Goal: Communication & Community: Share content

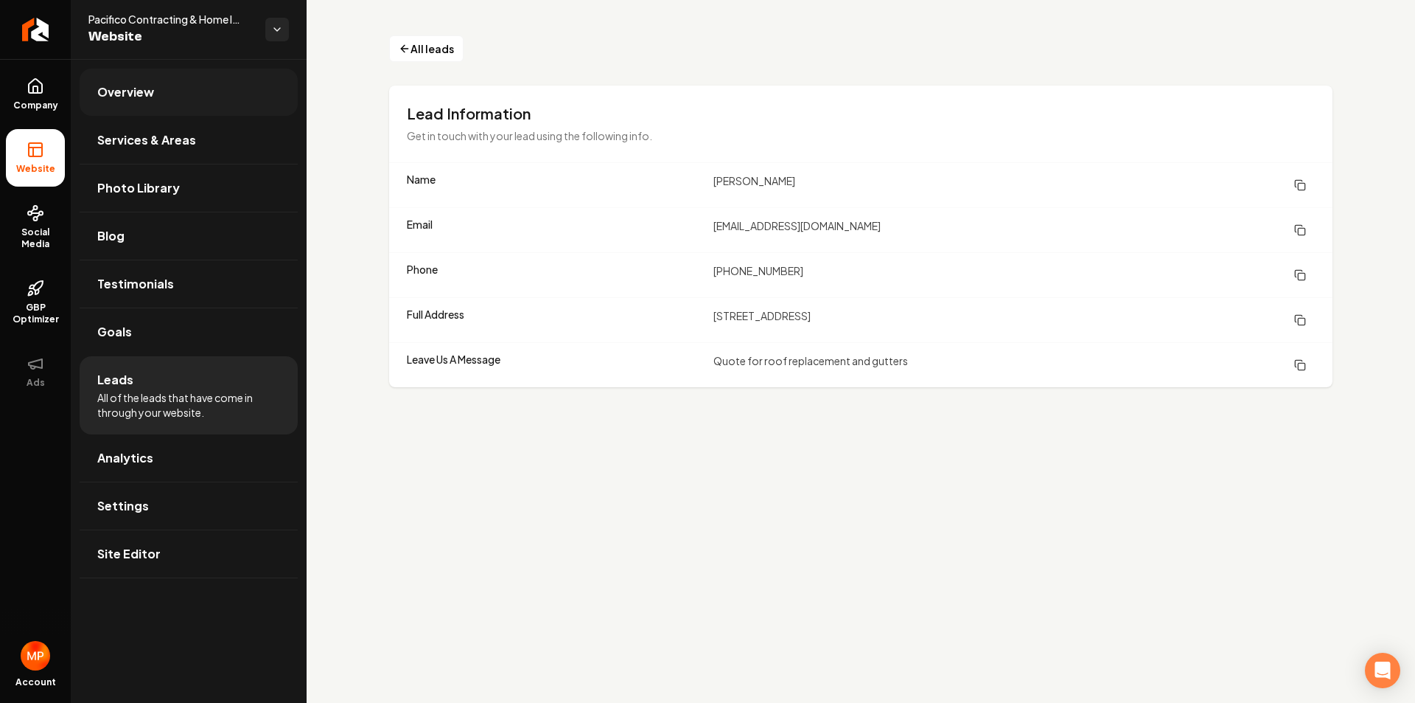
click at [142, 102] on link "Overview" at bounding box center [189, 92] width 218 height 47
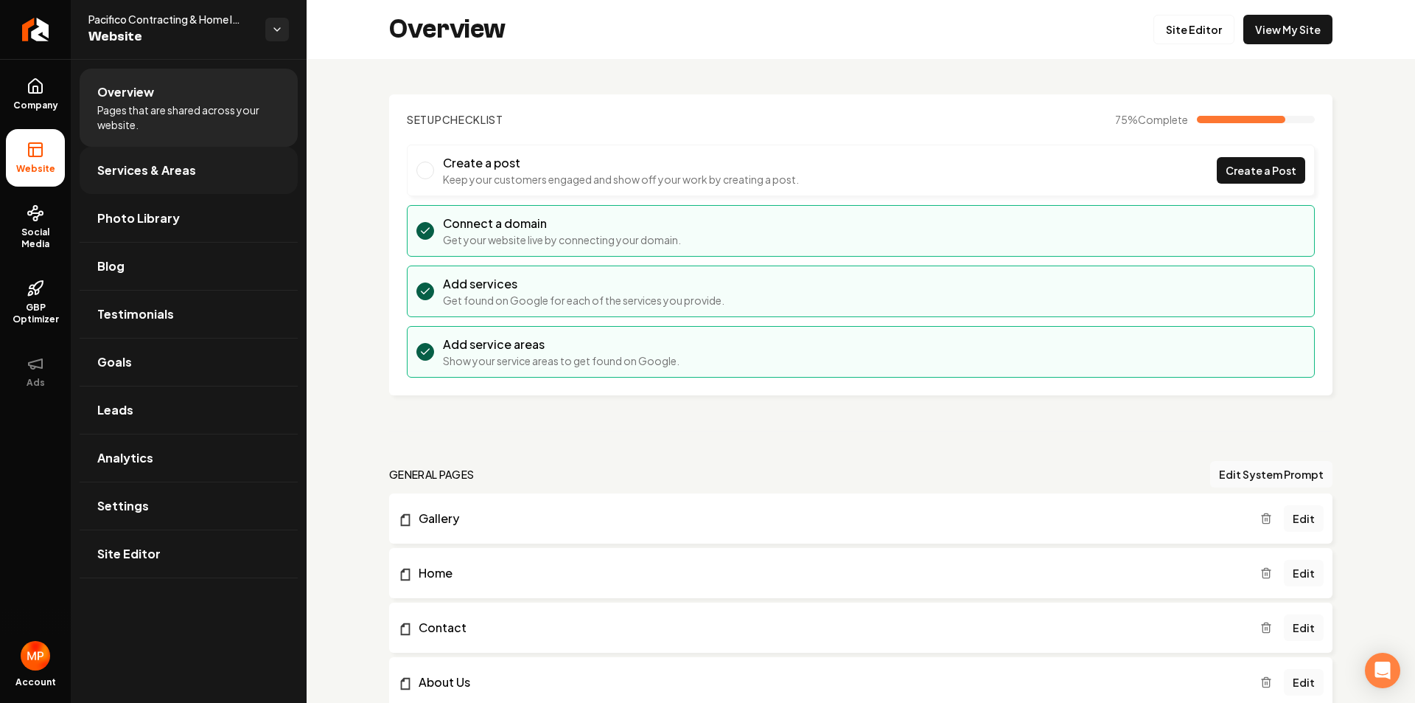
click at [162, 184] on link "Services & Areas" at bounding box center [189, 170] width 218 height 47
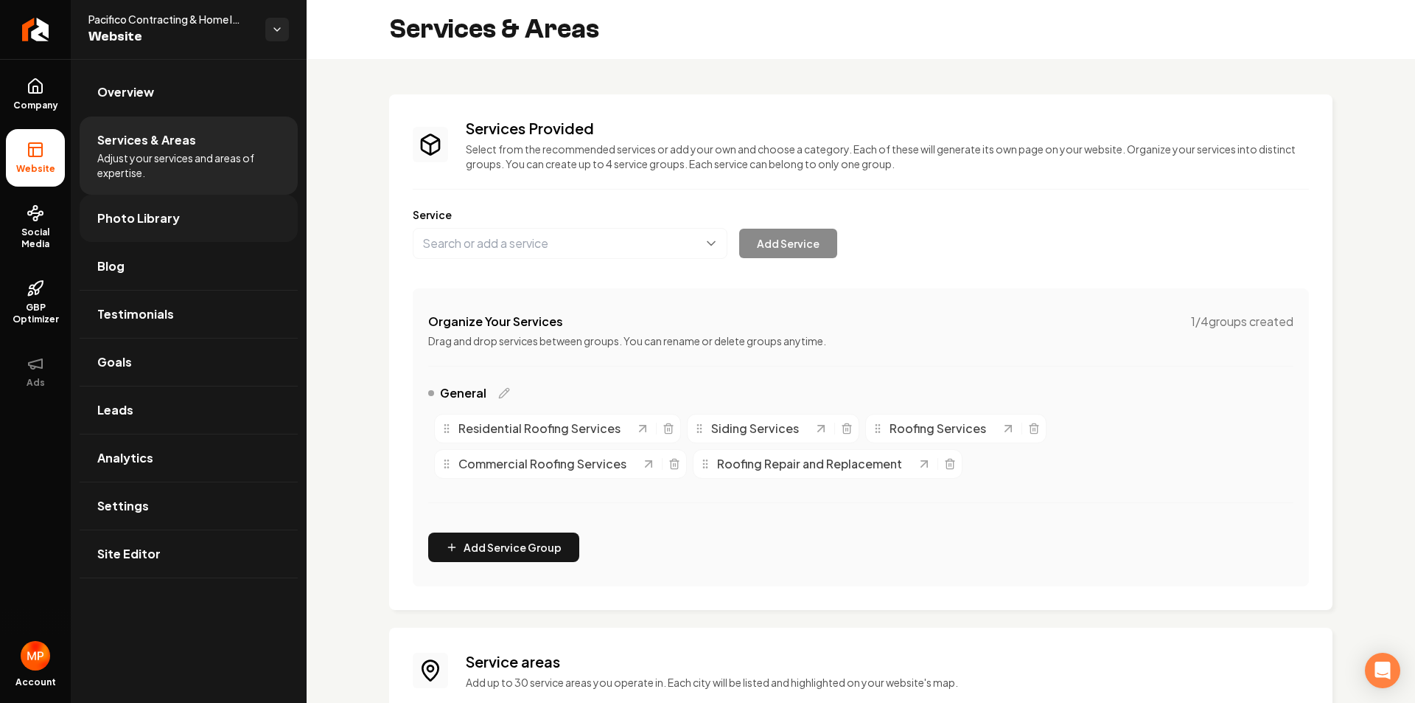
click at [176, 222] on link "Photo Library" at bounding box center [189, 218] width 218 height 47
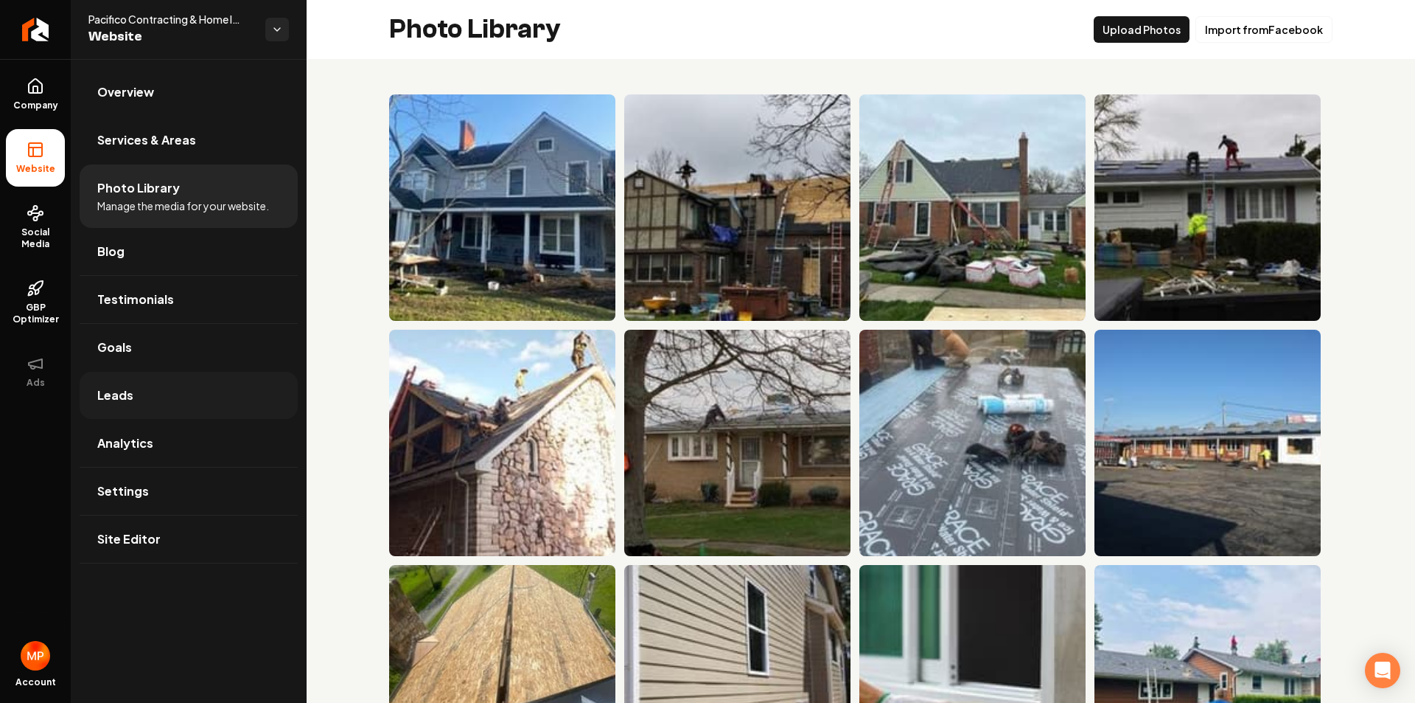
click at [151, 403] on link "Leads" at bounding box center [189, 395] width 218 height 47
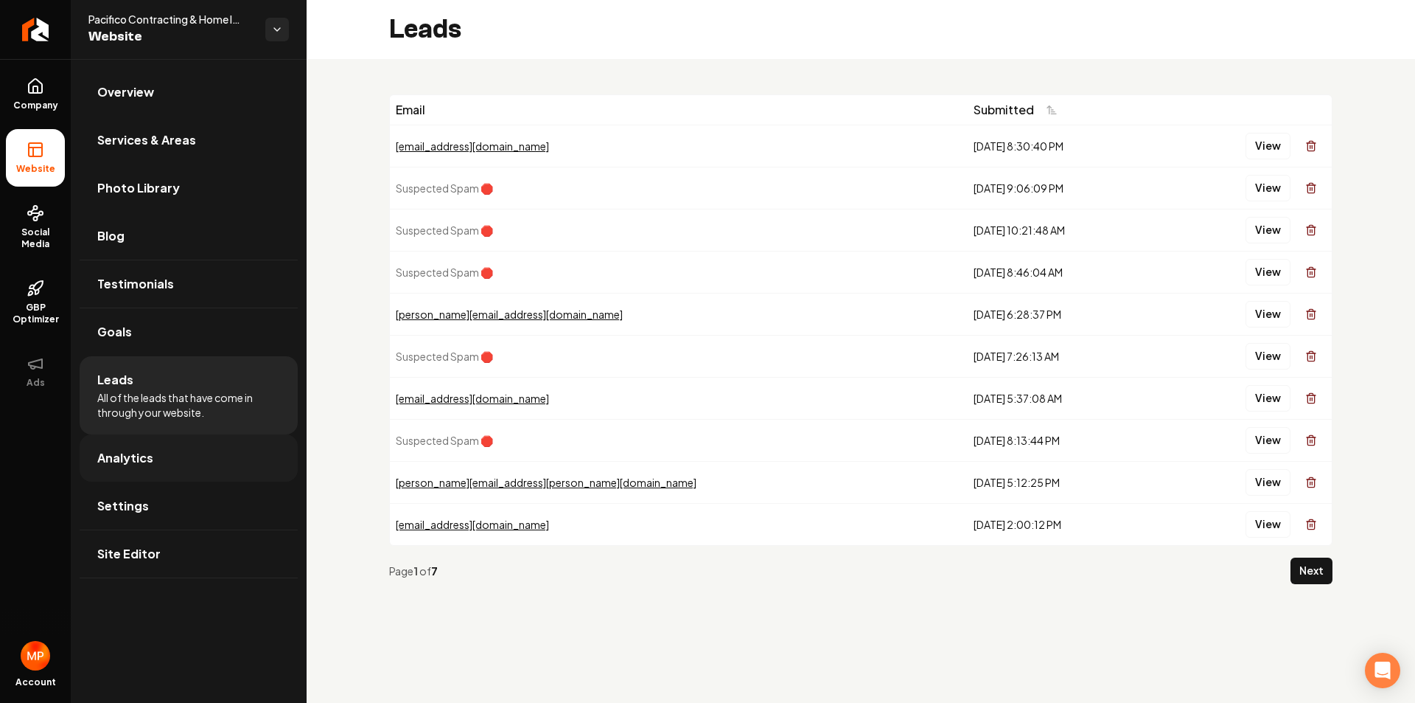
click at [175, 463] on link "Analytics" at bounding box center [189, 457] width 218 height 47
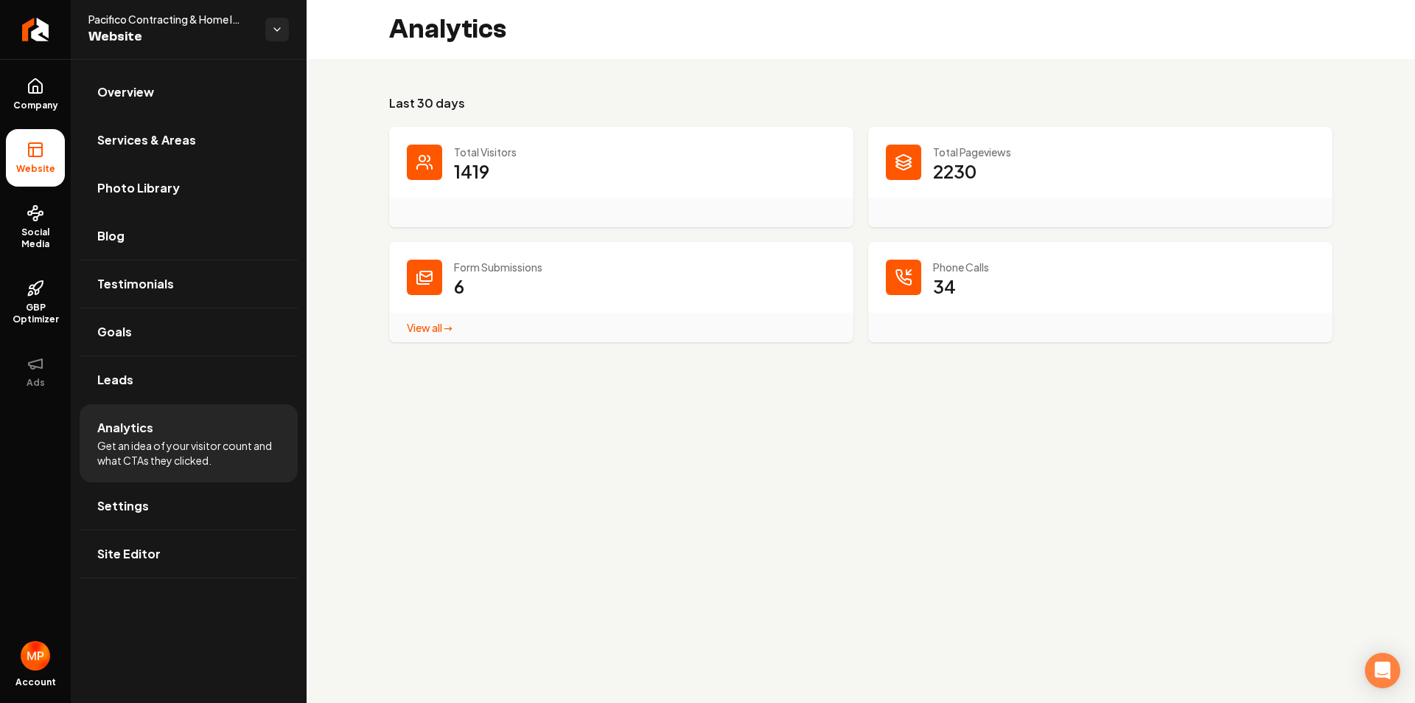
click at [439, 327] on link "View all → Form Submissions stats" at bounding box center [430, 327] width 46 height 13
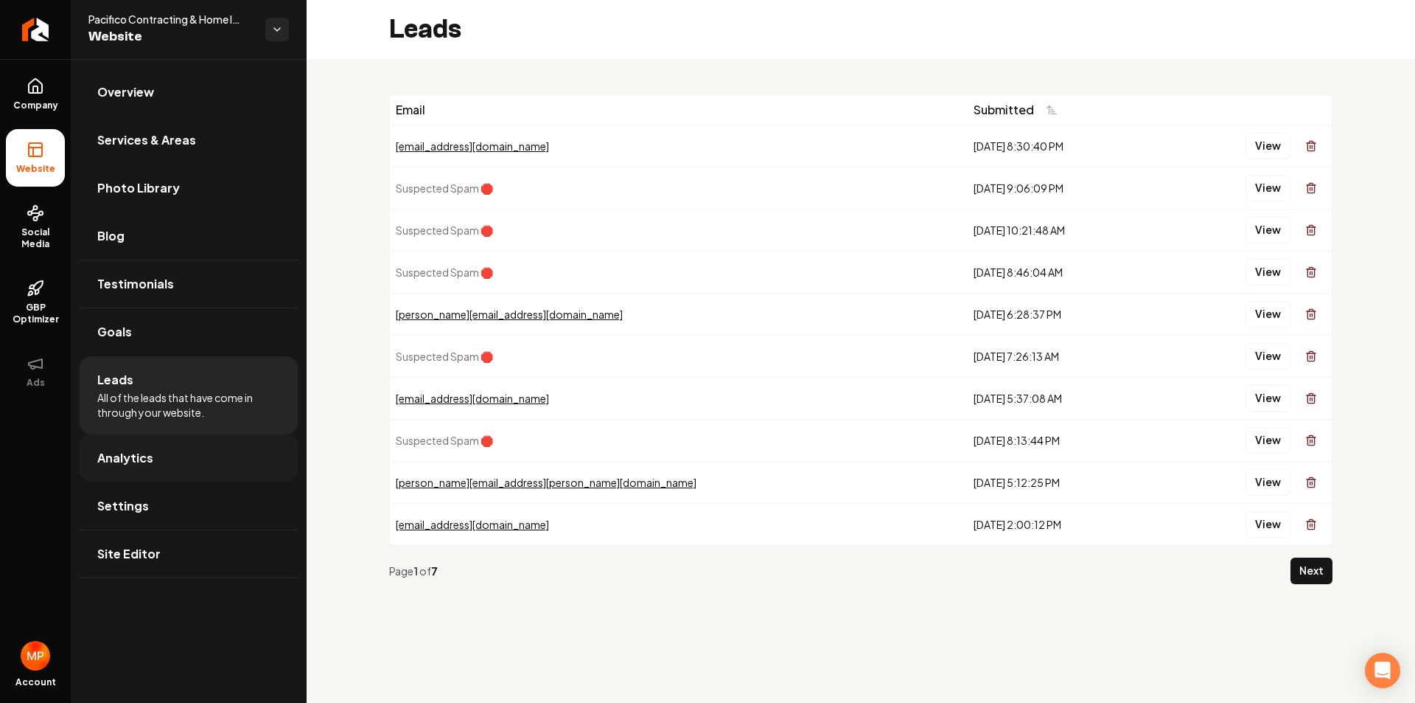
click at [142, 453] on span "Analytics" at bounding box center [125, 458] width 56 height 18
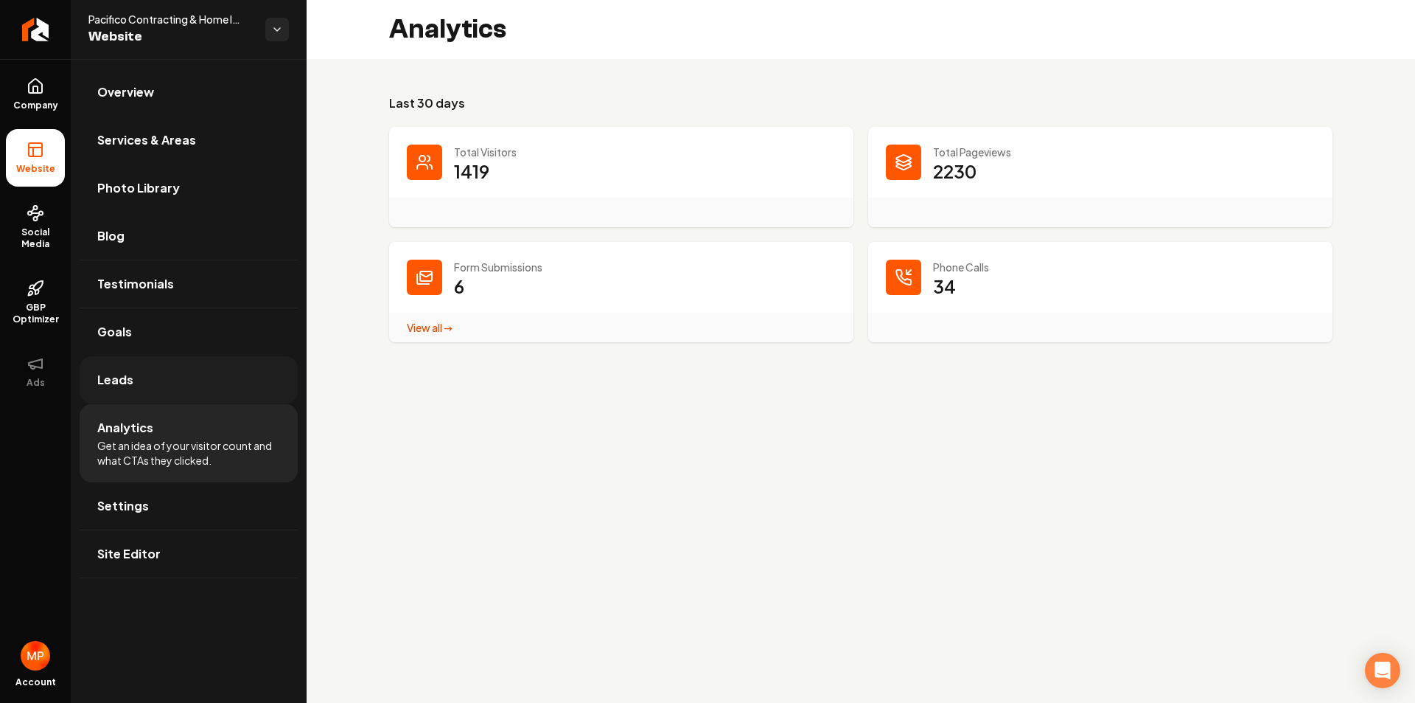
click at [198, 380] on link "Leads" at bounding box center [189, 379] width 218 height 47
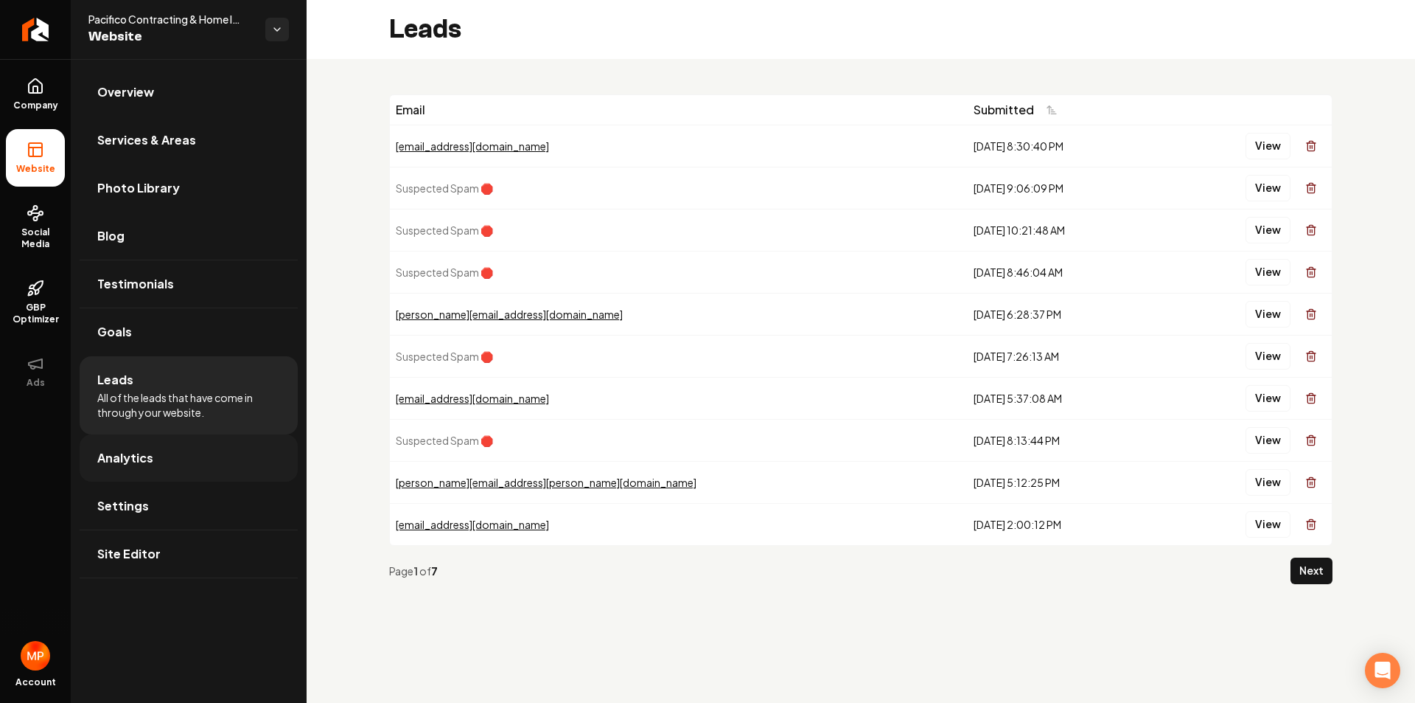
click at [198, 459] on link "Analytics" at bounding box center [189, 457] width 218 height 47
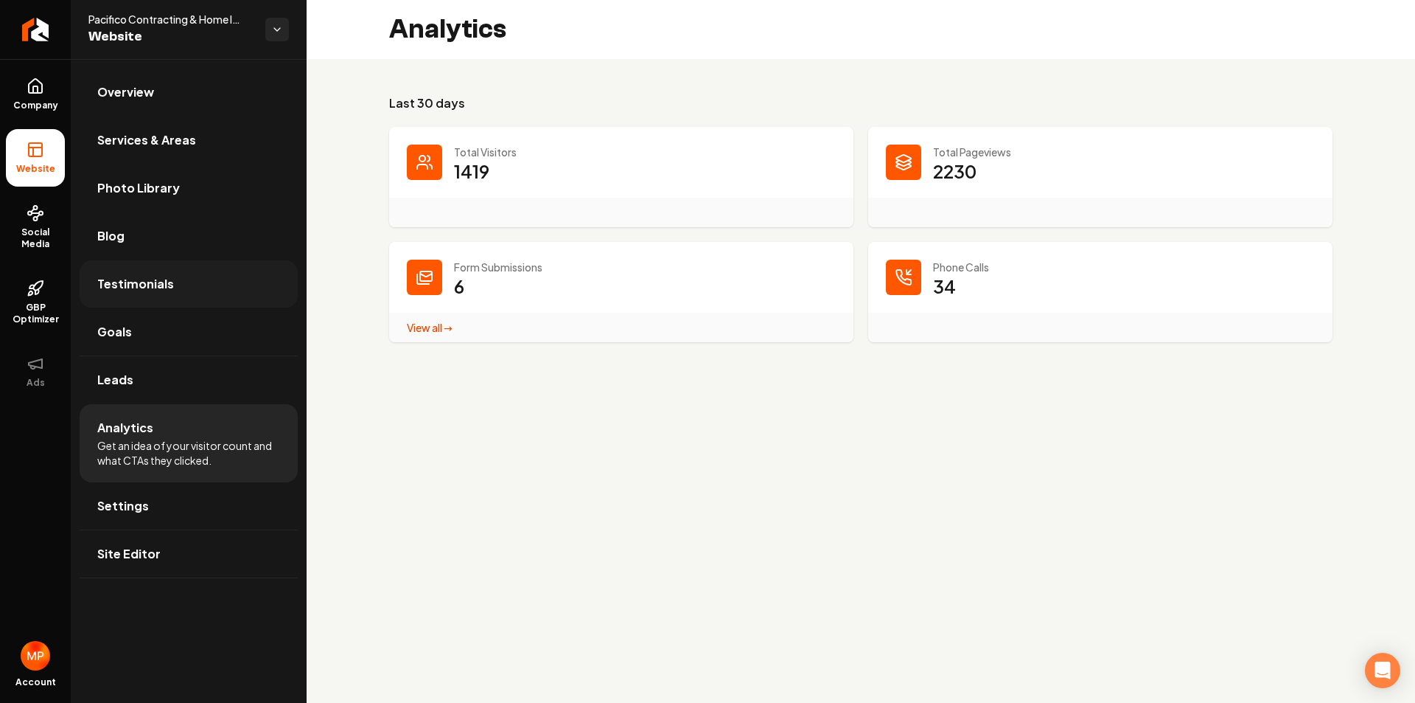
click at [160, 275] on span "Testimonials" at bounding box center [135, 284] width 77 height 18
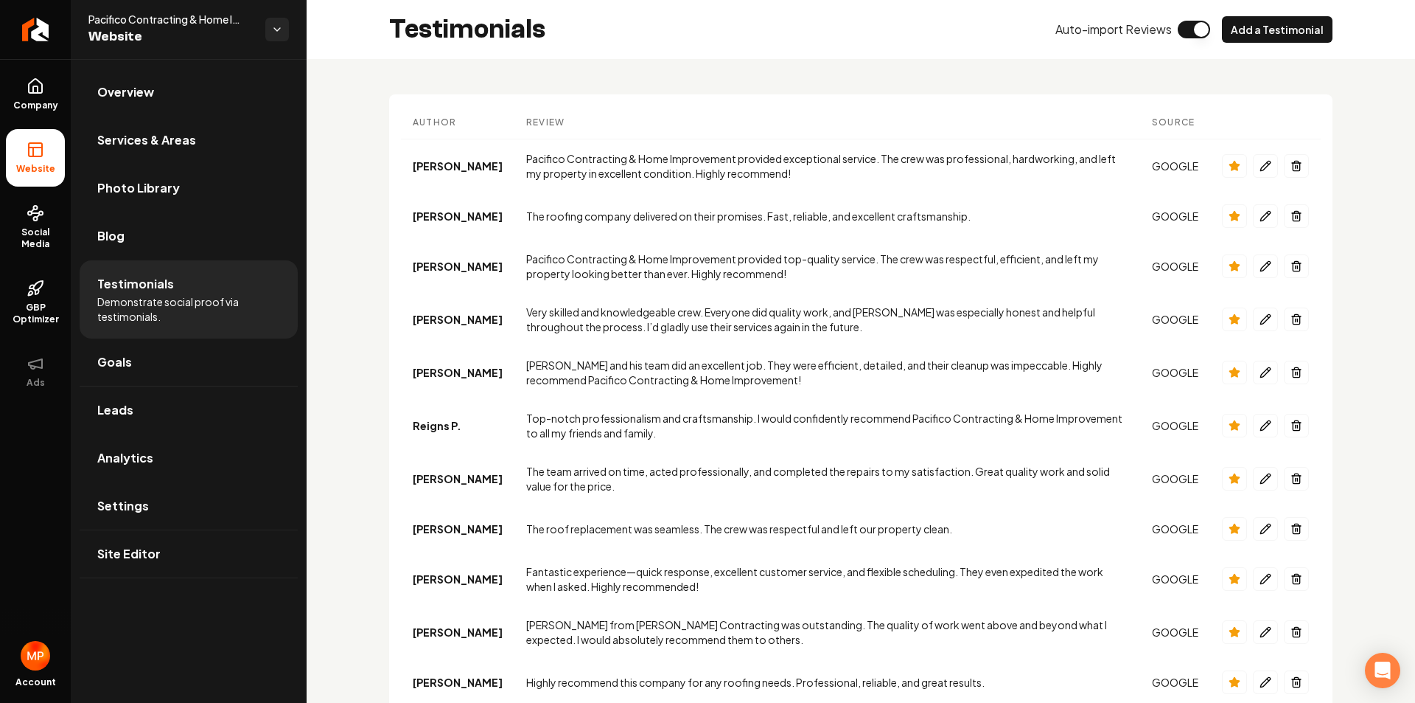
click at [417, 319] on div "Kelly B." at bounding box center [458, 319] width 90 height 15
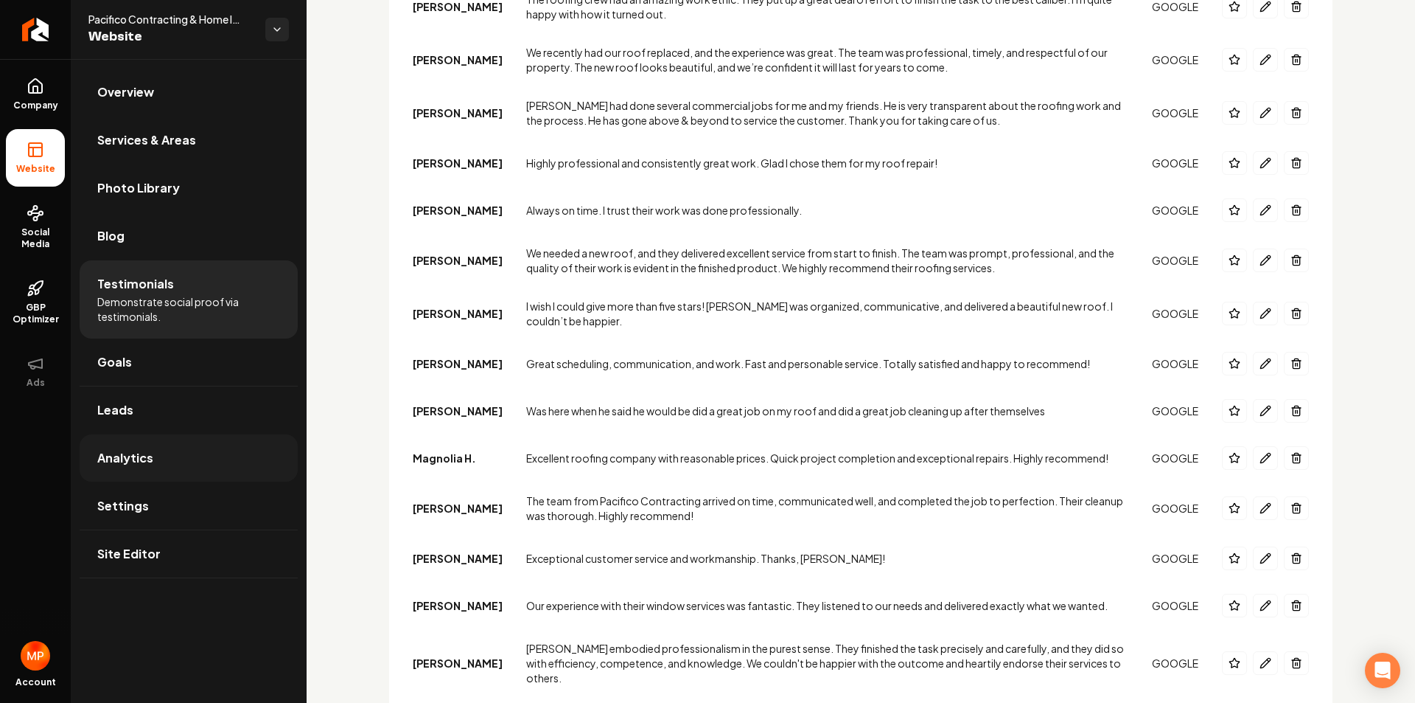
scroll to position [5456, 0]
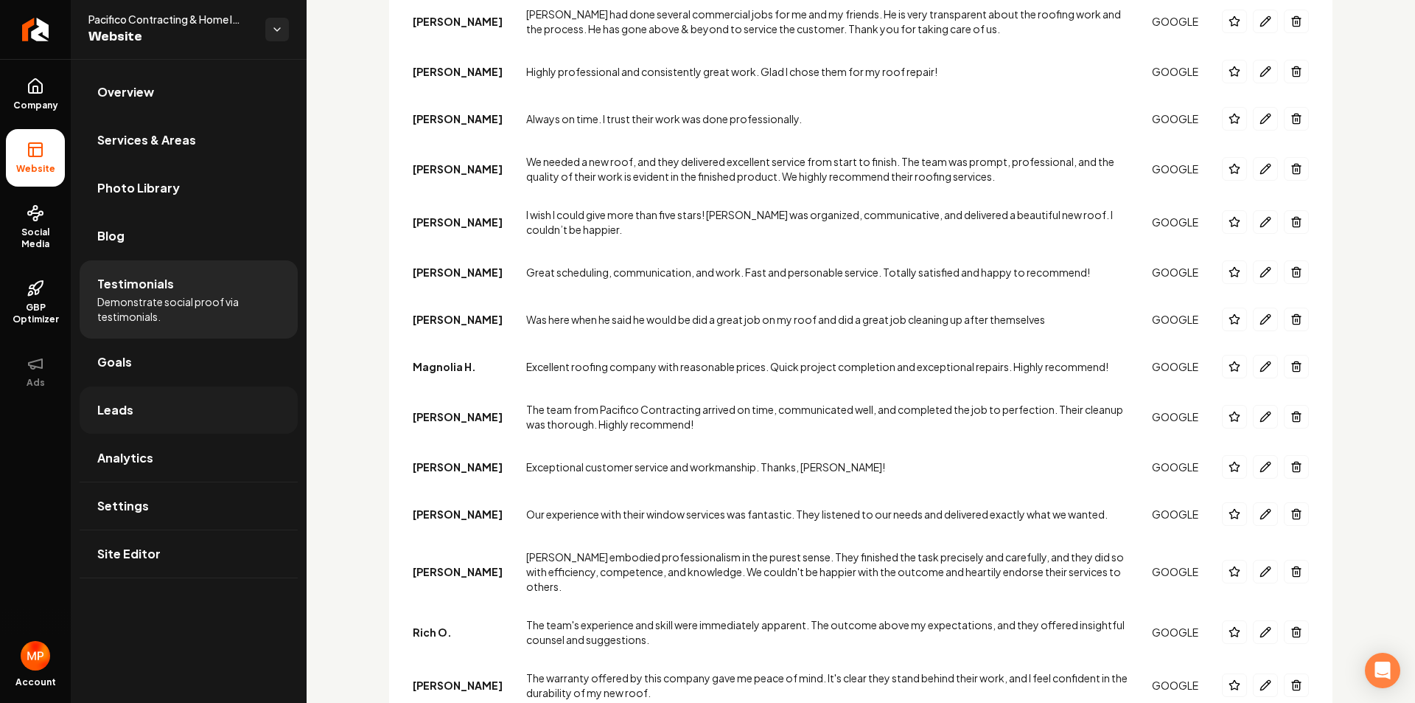
click at [165, 407] on link "Leads" at bounding box center [189, 409] width 218 height 47
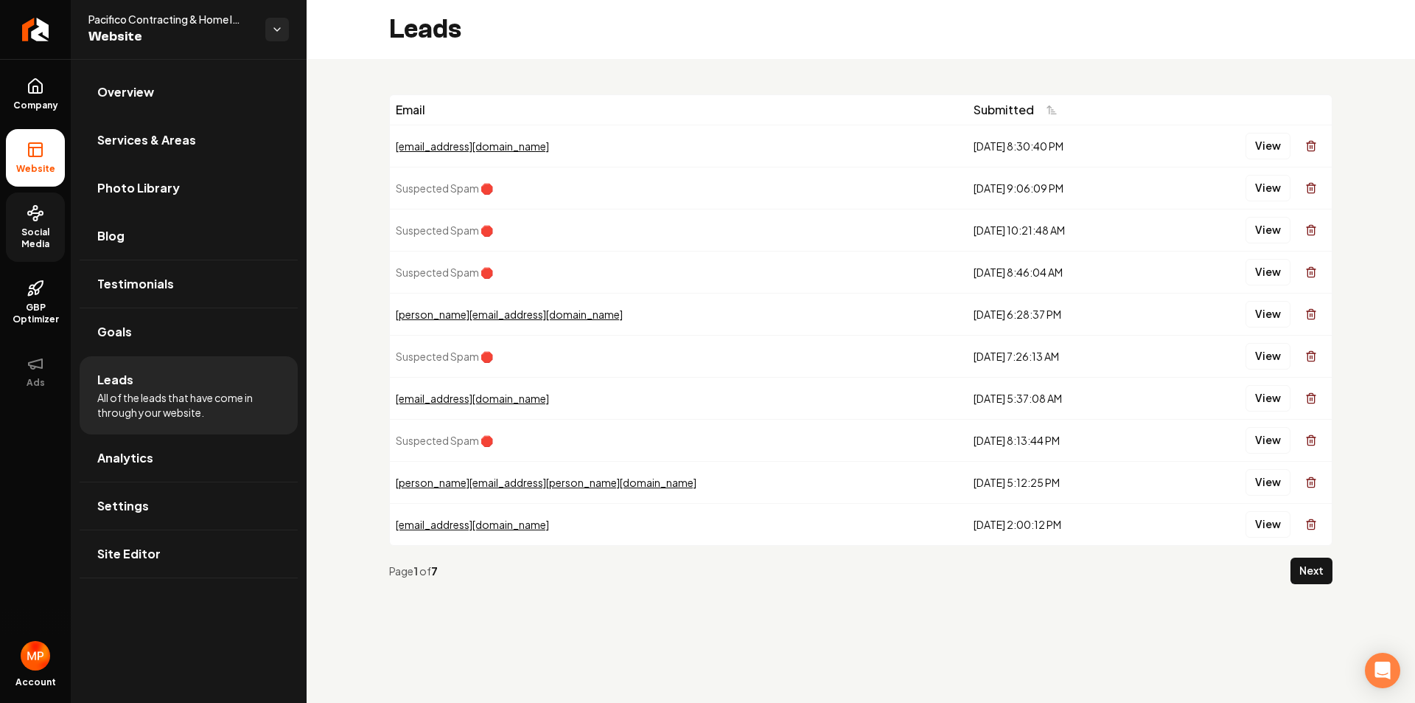
click at [40, 220] on icon at bounding box center [36, 213] width 18 height 18
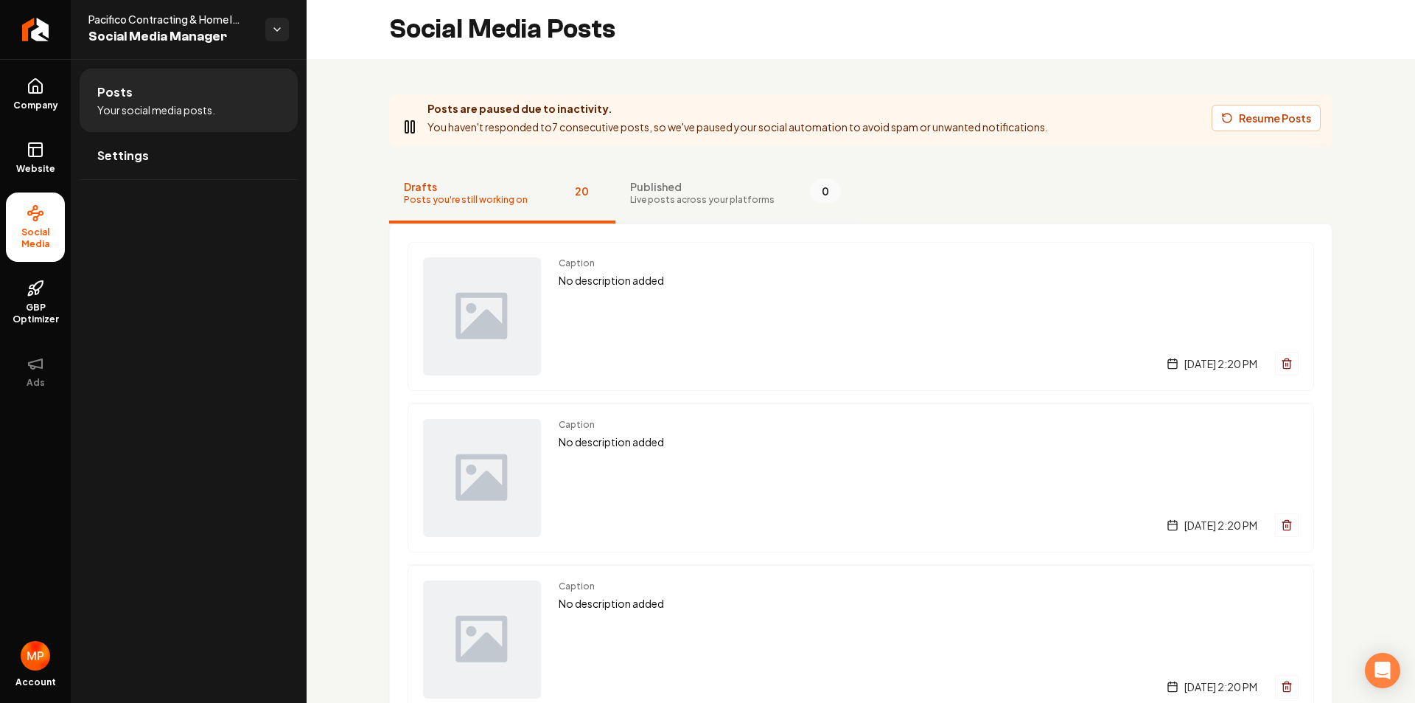
click at [682, 201] on span "Live posts across your platforms" at bounding box center [702, 200] width 144 height 12
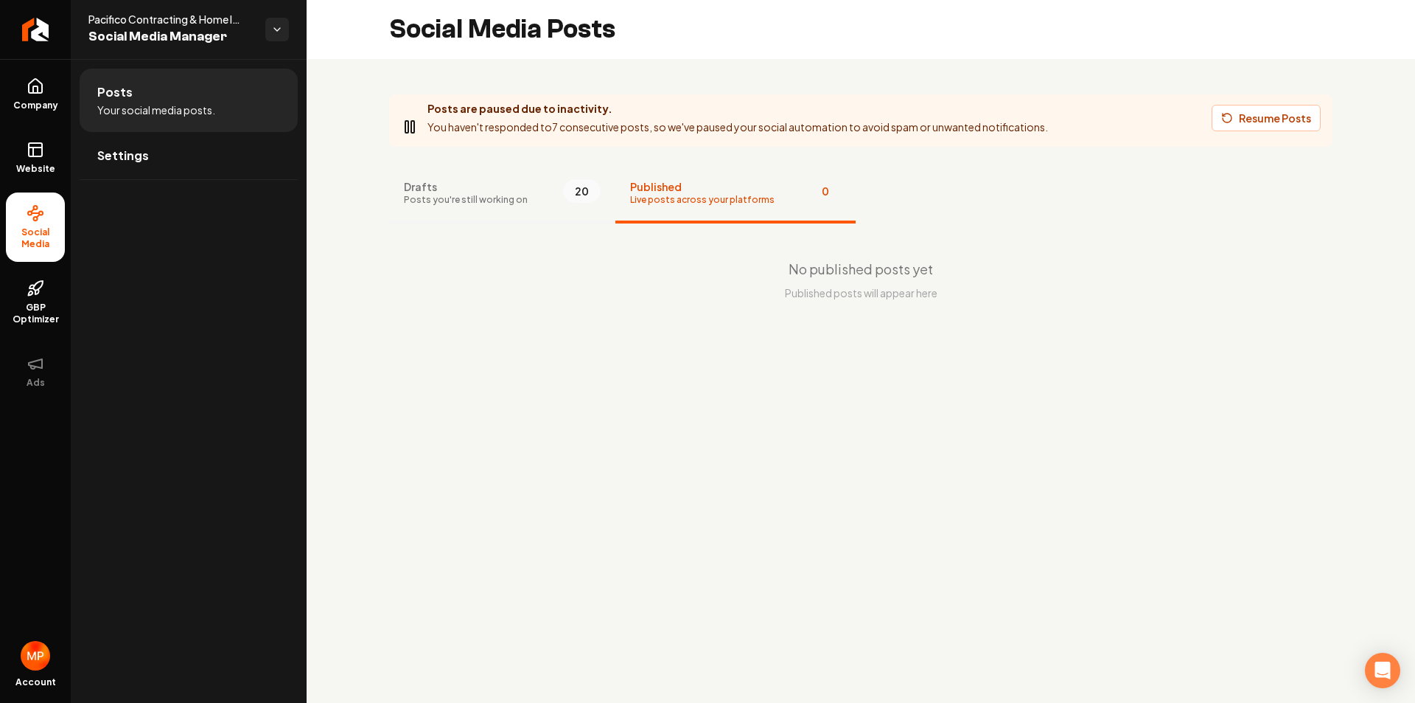
click at [459, 201] on span "Posts you're still working on" at bounding box center [466, 200] width 124 height 12
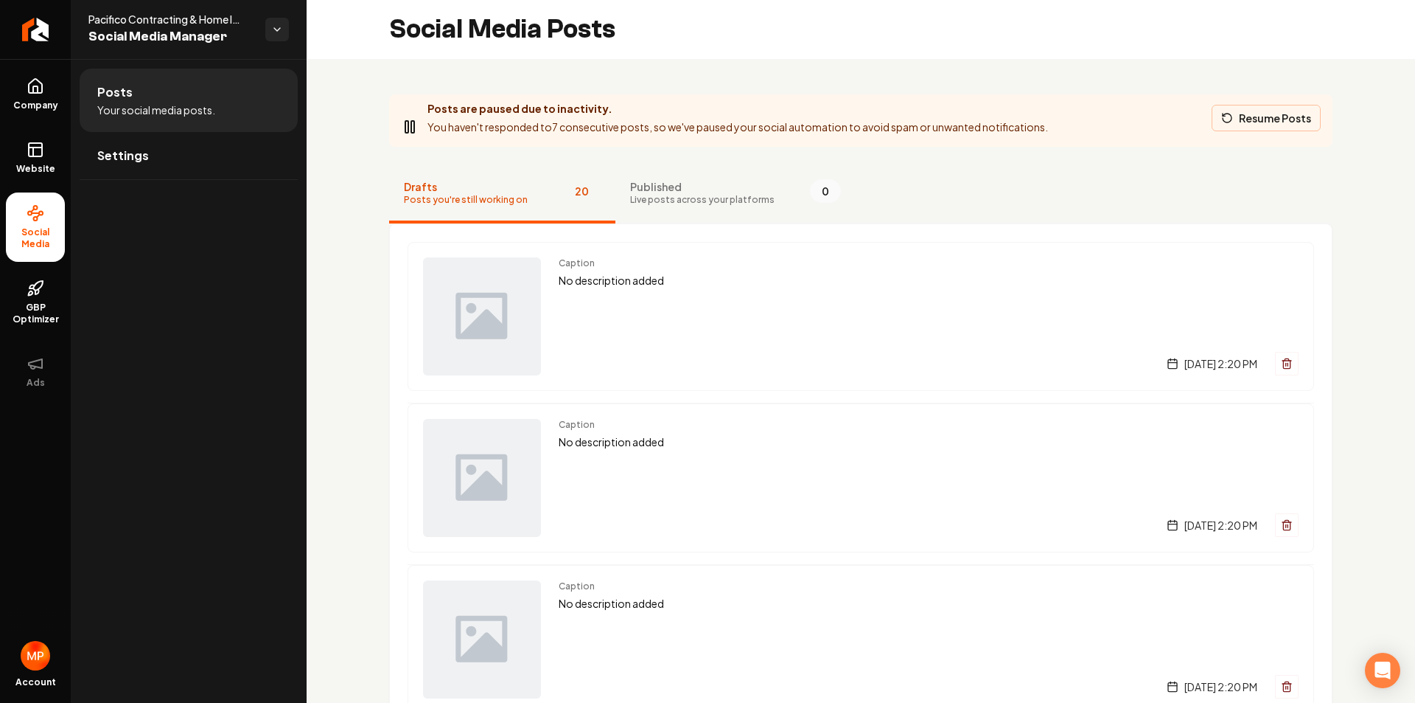
click at [1261, 117] on button "Resume Posts" at bounding box center [1266, 118] width 109 height 27
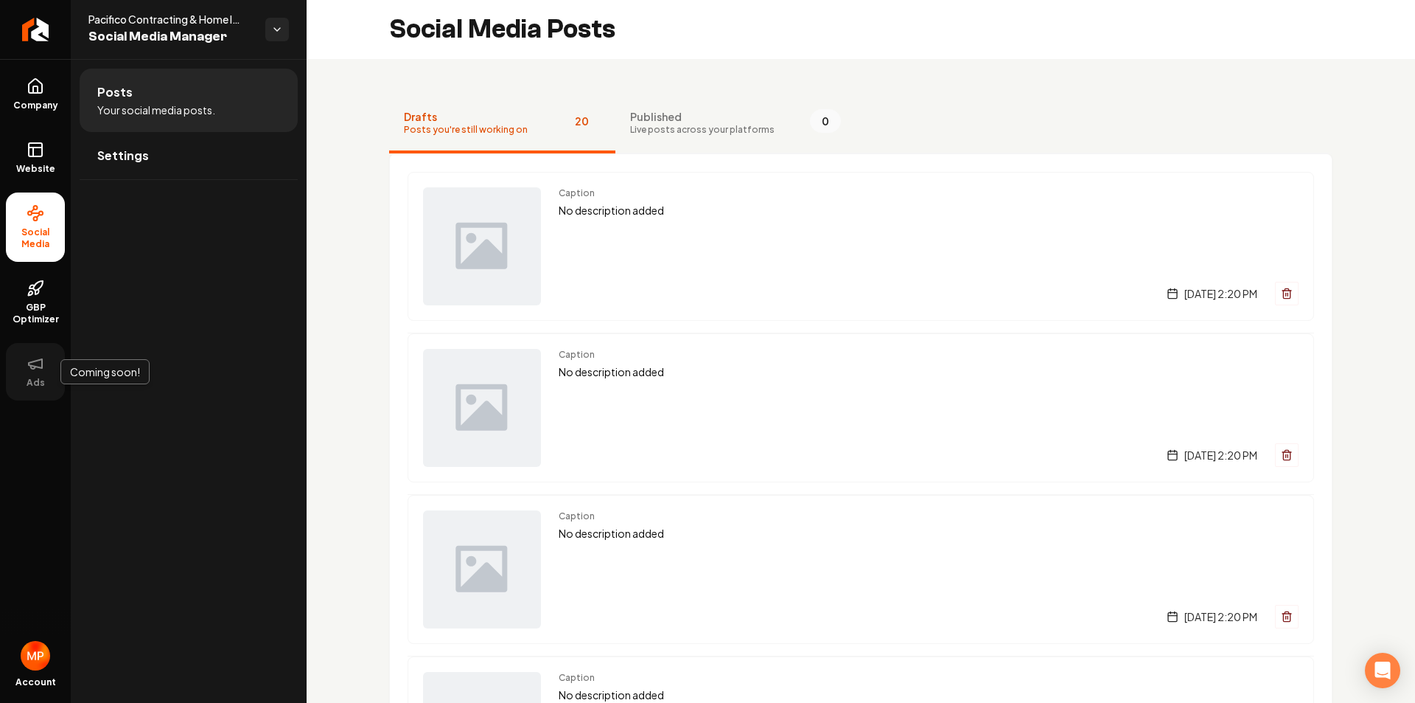
click at [35, 362] on icon at bounding box center [36, 364] width 18 height 18
click at [38, 373] on button "Ads" at bounding box center [35, 372] width 59 height 58
click at [132, 152] on span "Settings" at bounding box center [123, 156] width 52 height 18
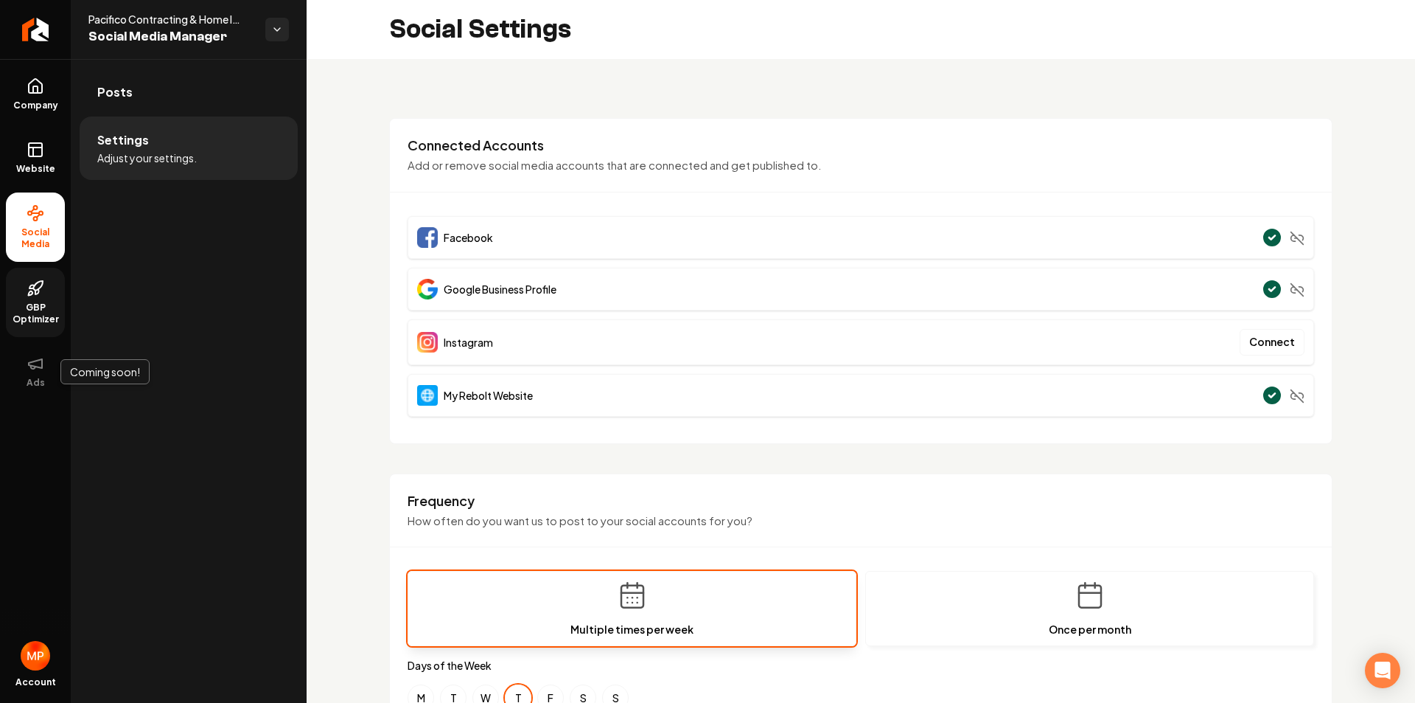
click at [42, 290] on icon at bounding box center [36, 288] width 18 height 18
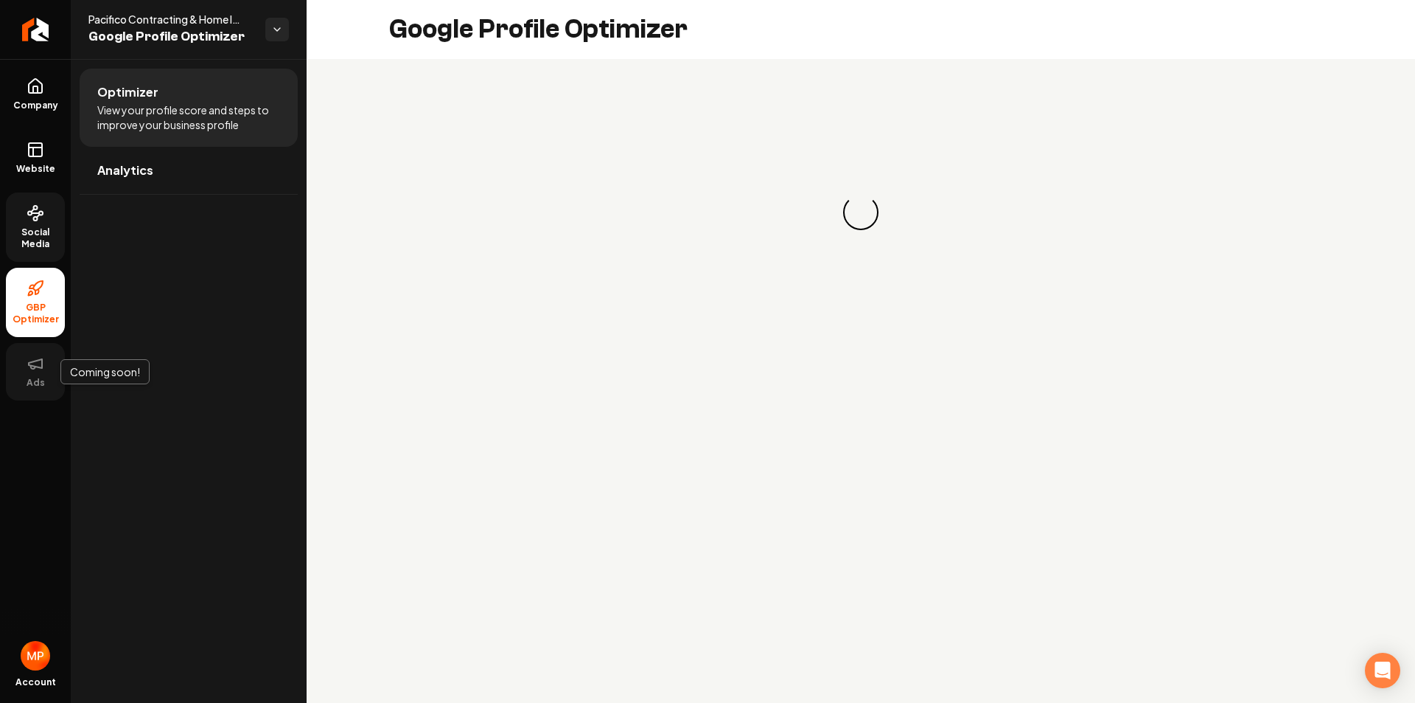
click at [46, 366] on button "Ads" at bounding box center [35, 372] width 59 height 58
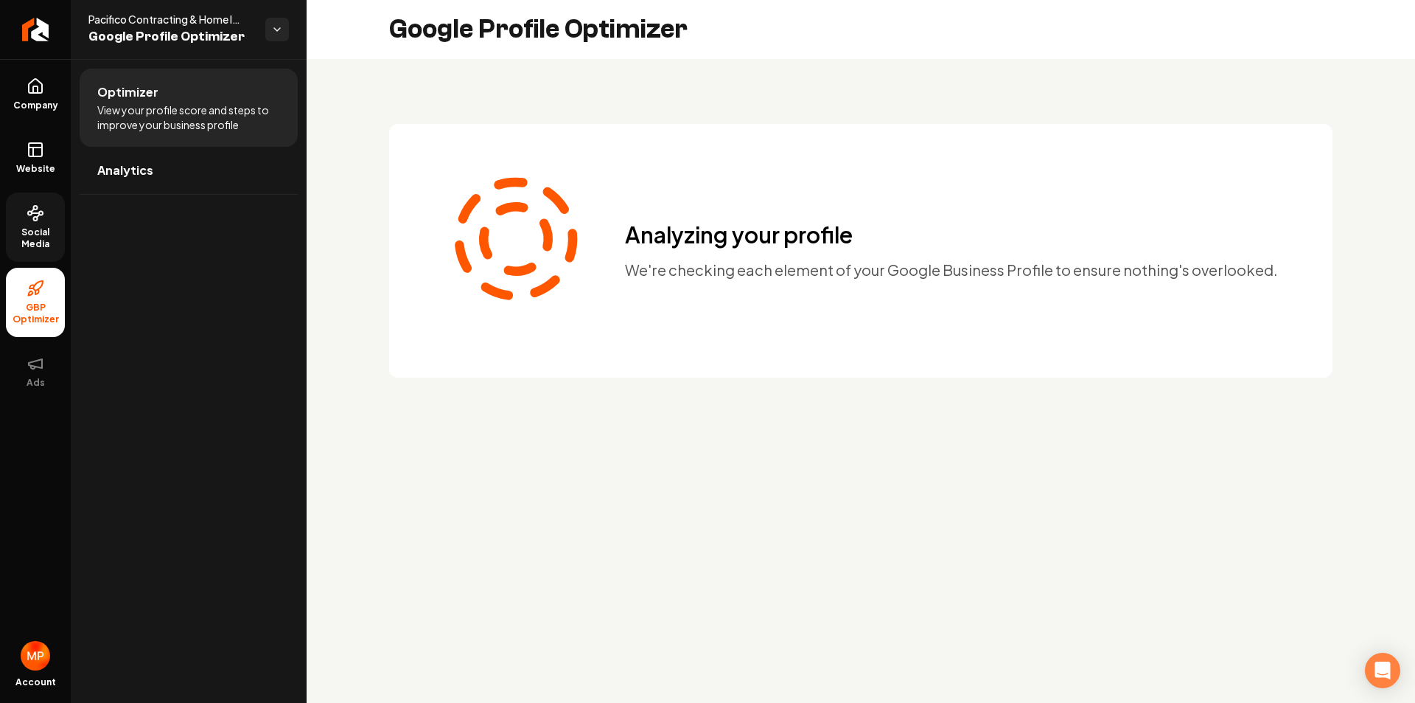
click at [44, 236] on span "Social Media" at bounding box center [35, 238] width 59 height 24
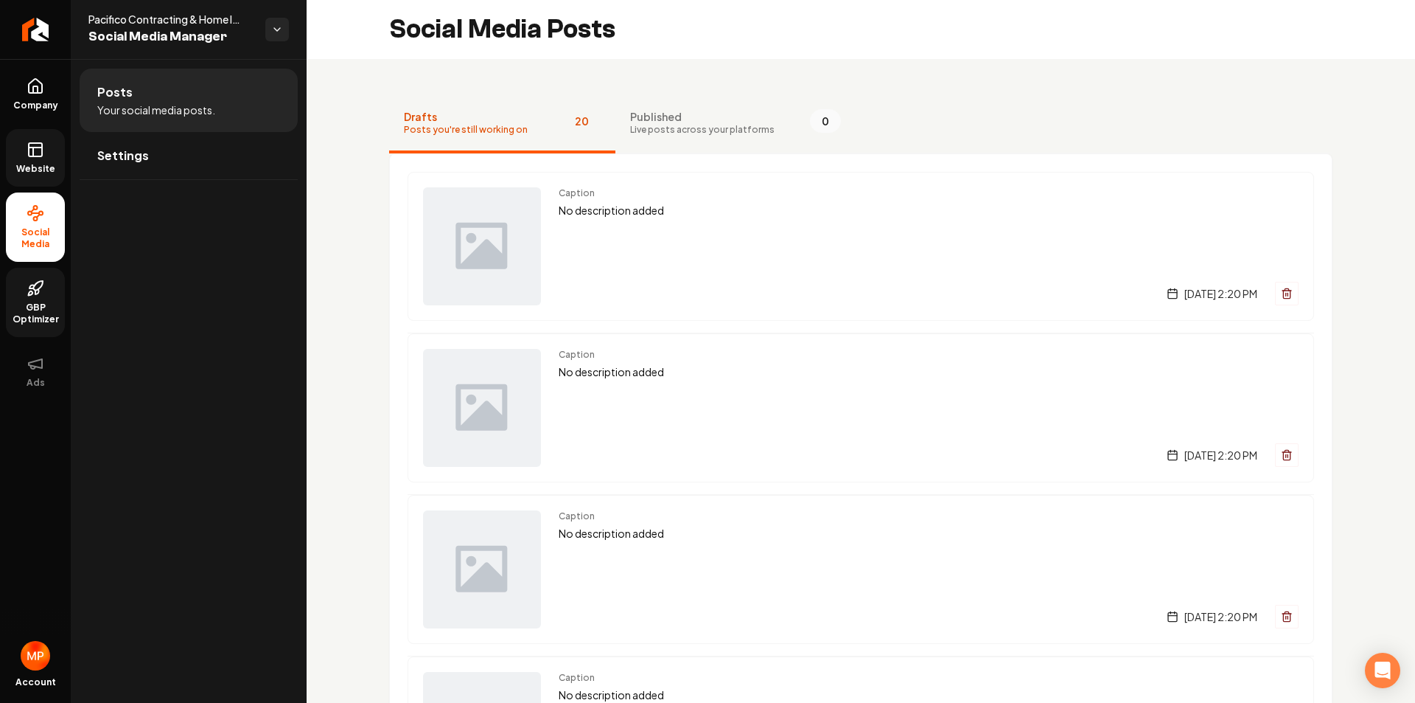
click at [50, 162] on link "Website" at bounding box center [35, 158] width 59 height 58
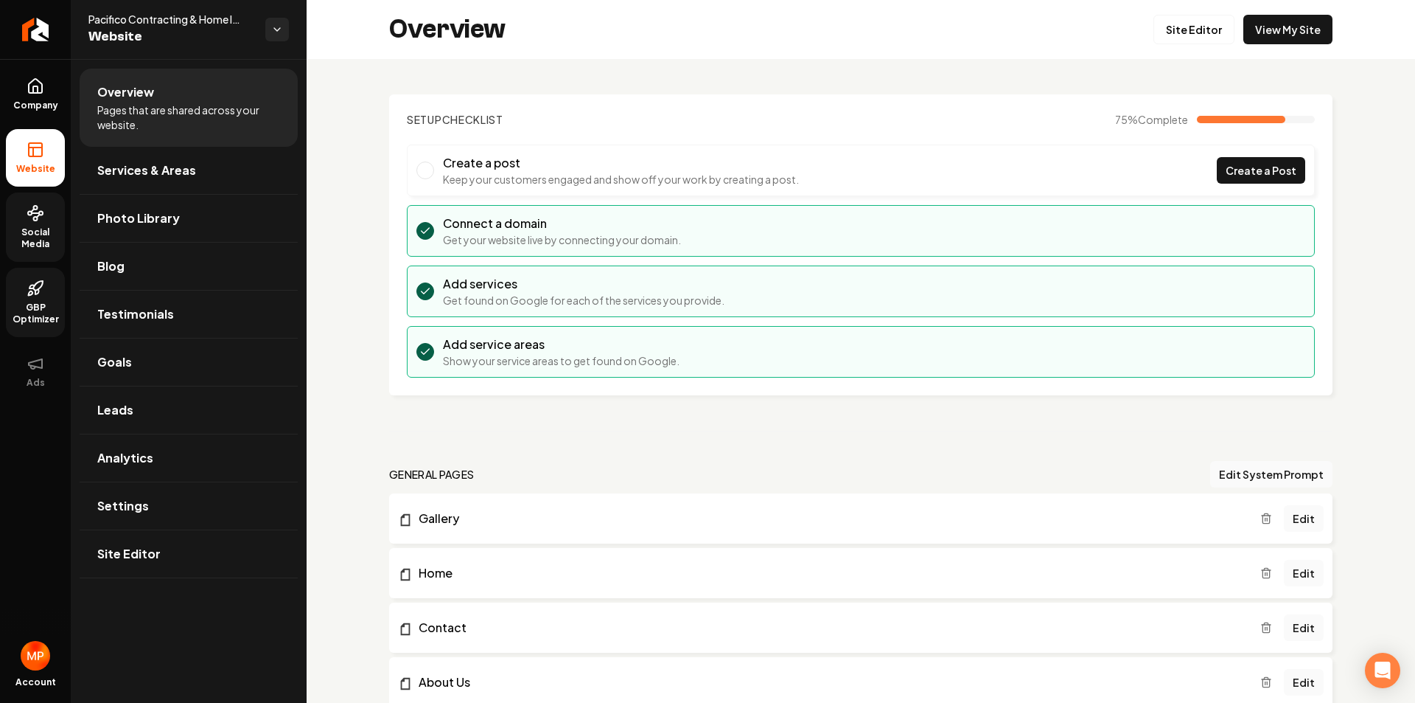
click at [422, 168] on span "Main content area" at bounding box center [426, 170] width 18 height 18
click at [1260, 167] on span "Create a Post" at bounding box center [1261, 170] width 71 height 15
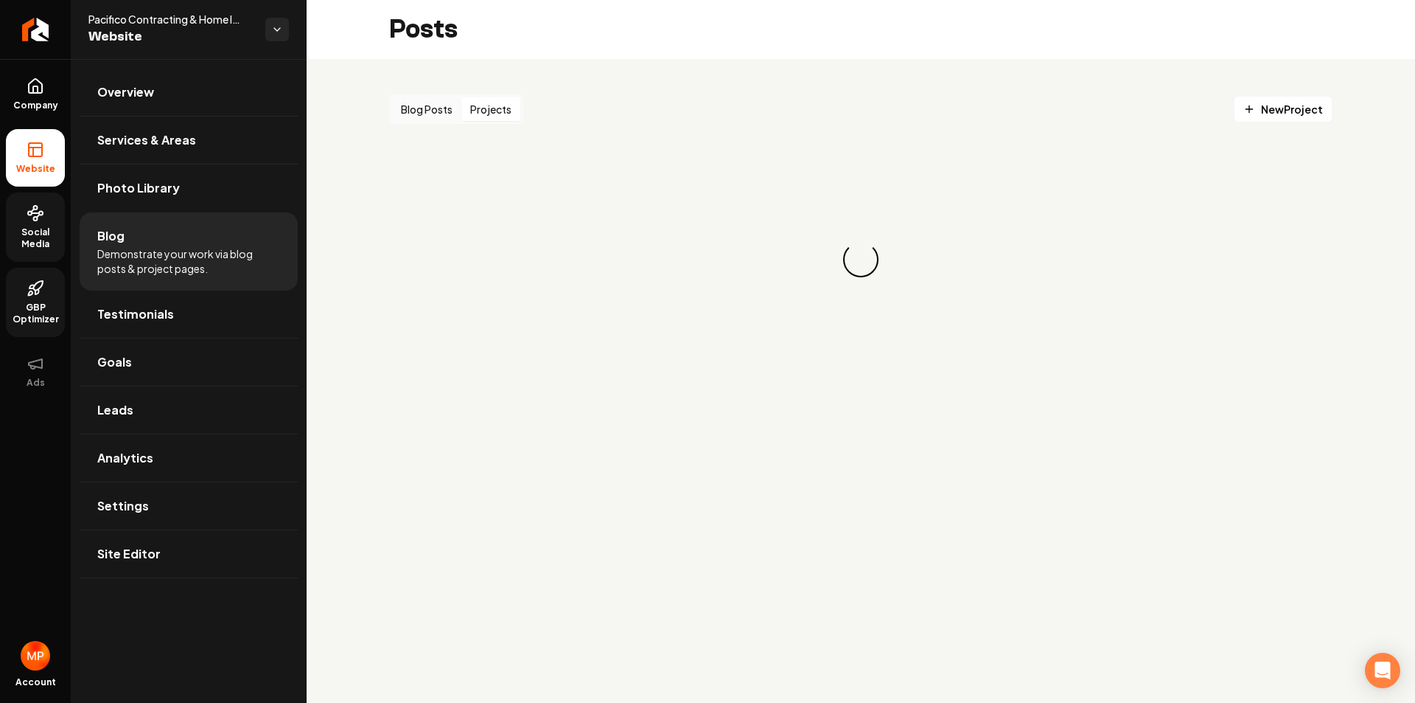
click at [495, 110] on button "Projects" at bounding box center [491, 109] width 59 height 24
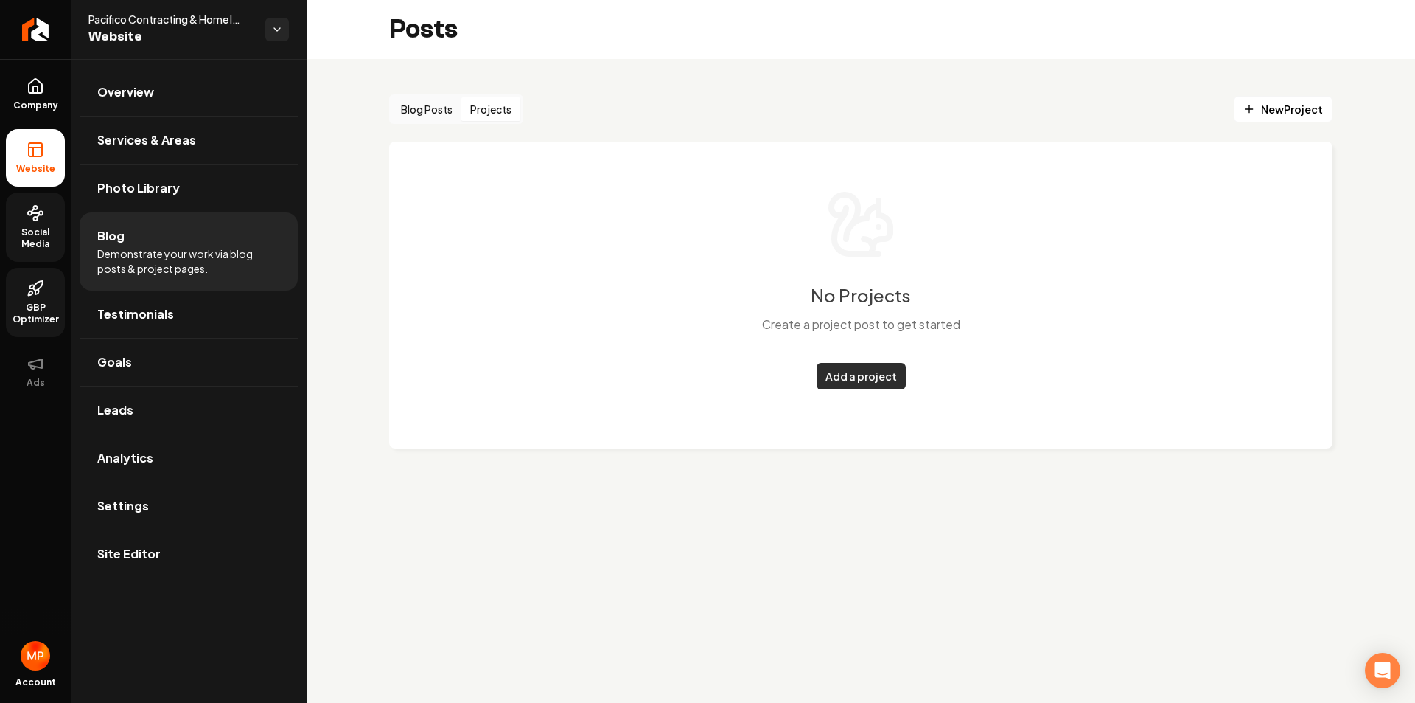
click at [874, 375] on link "Add a project" at bounding box center [861, 376] width 89 height 27
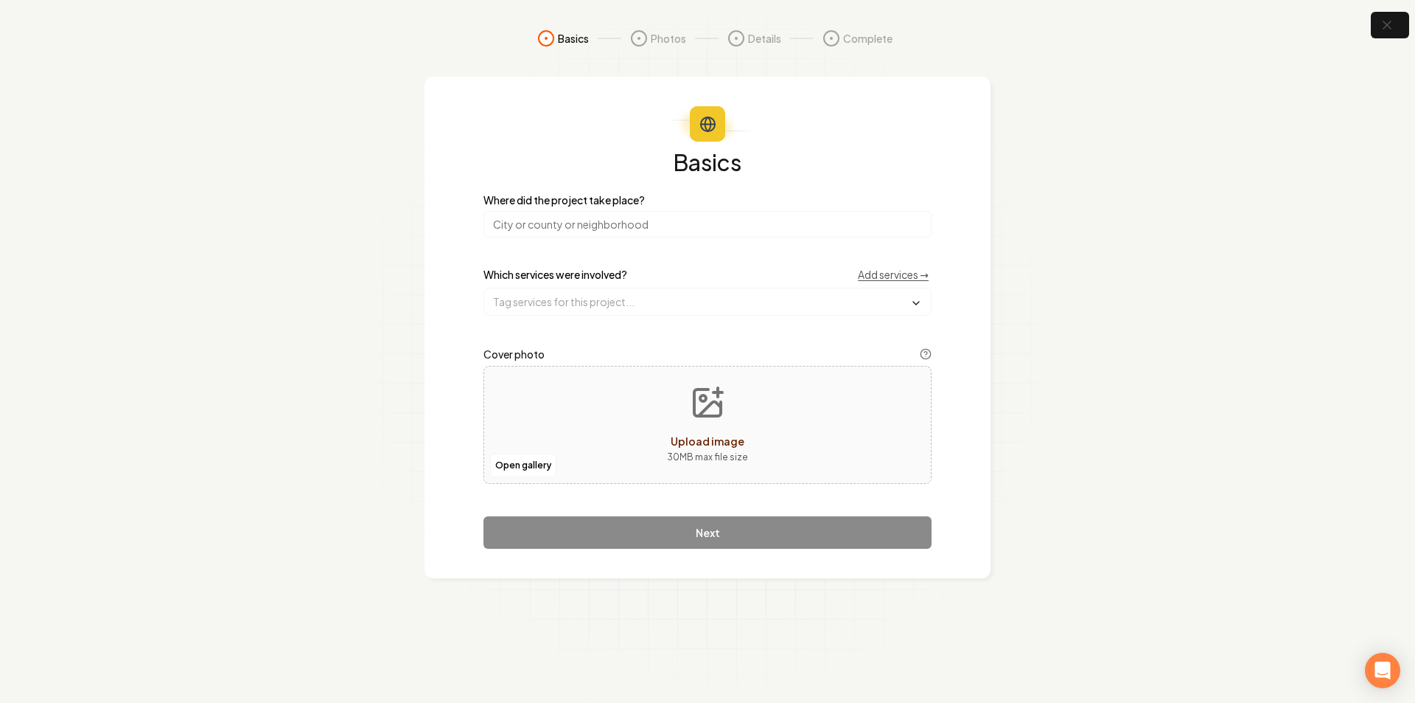
click at [880, 268] on link "Add services →" at bounding box center [893, 274] width 71 height 15
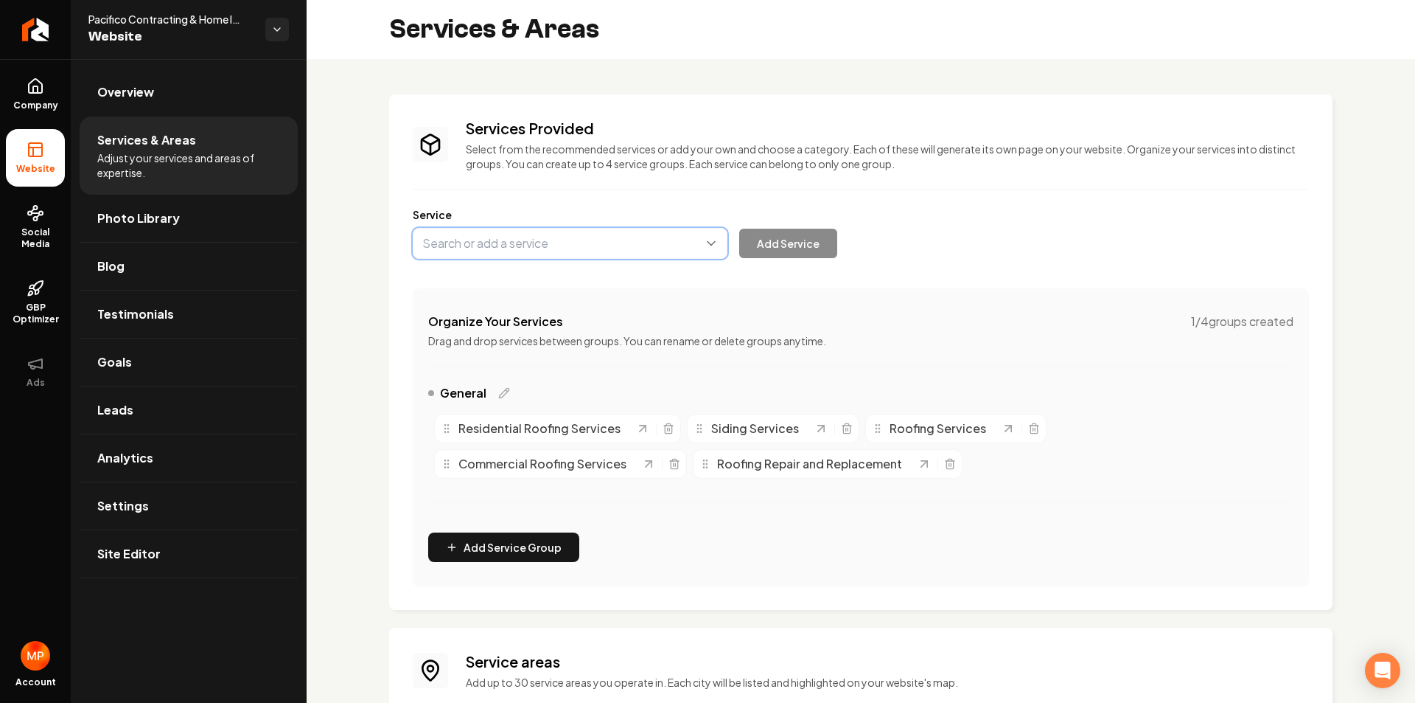
click at [530, 242] on button "Main content area" at bounding box center [570, 243] width 315 height 31
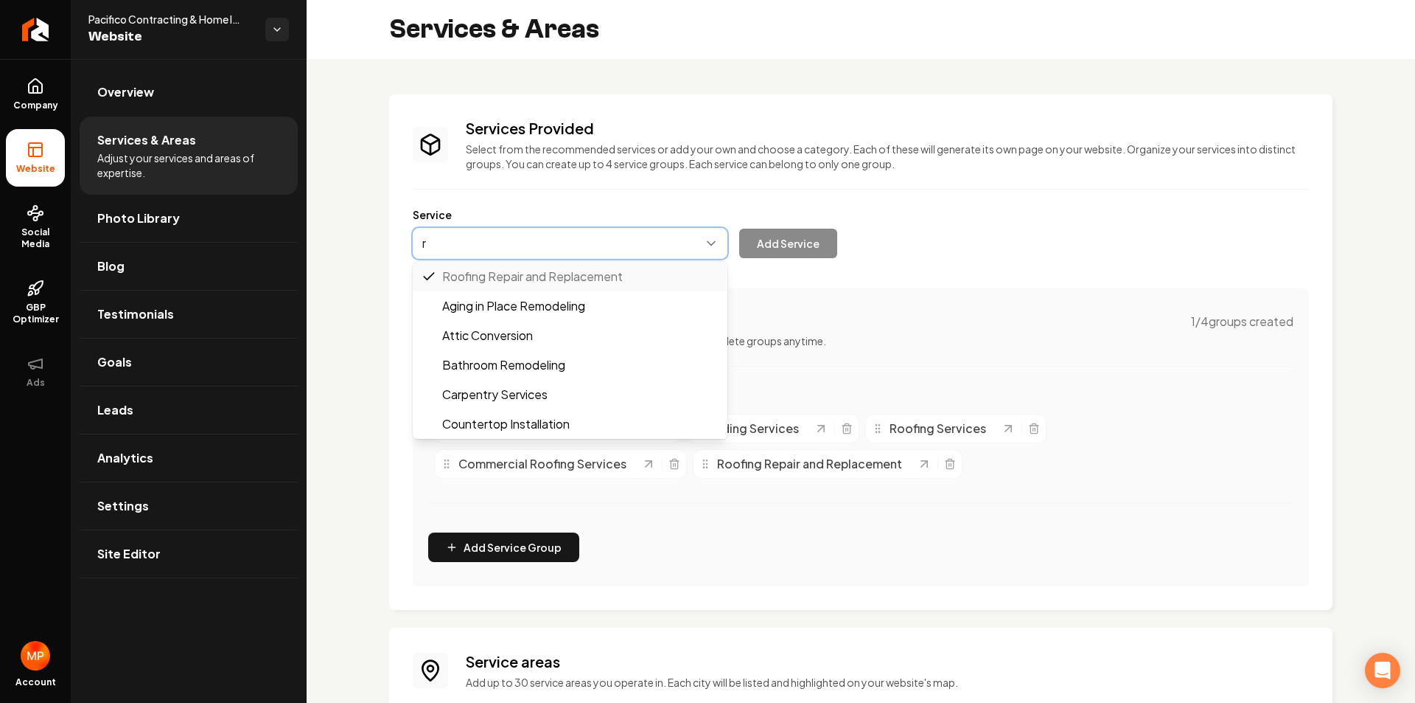
click at [529, 277] on span "Roofing Repair and Replacement" at bounding box center [579, 277] width 274 height 18
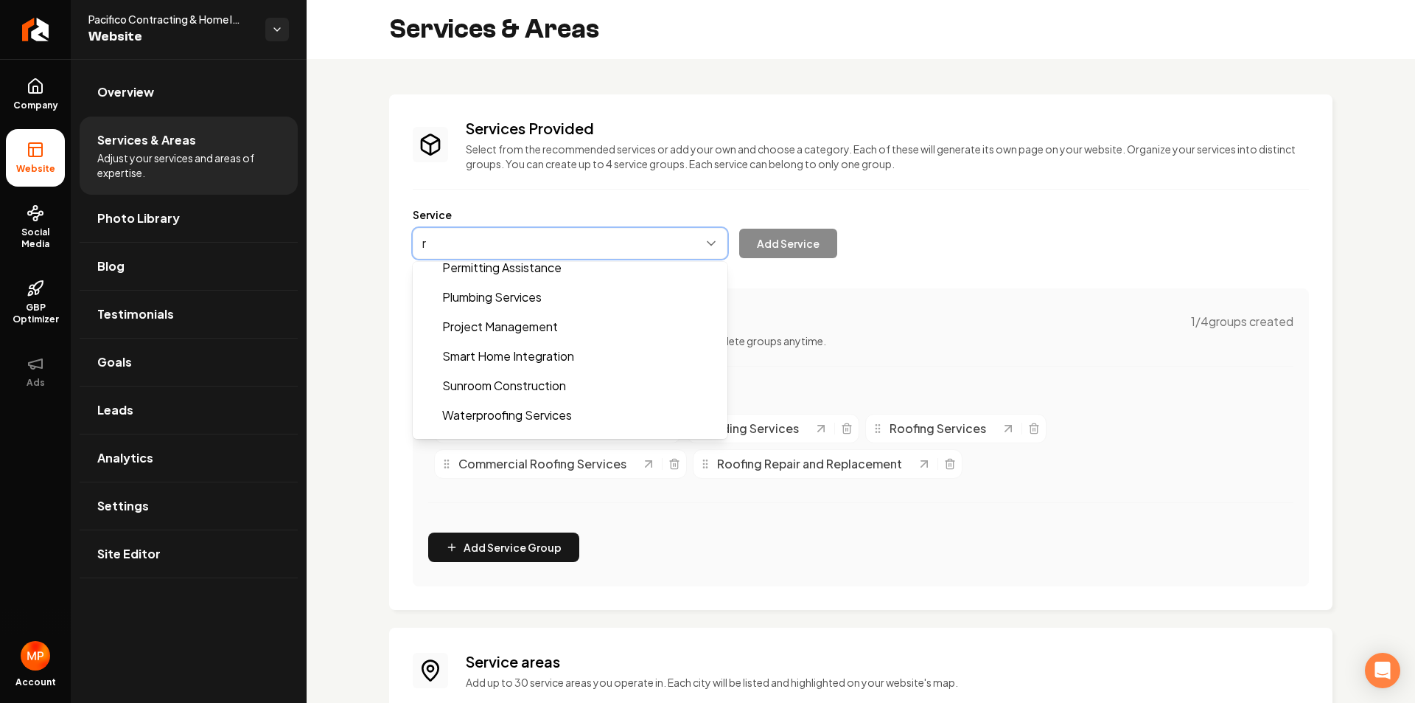
scroll to position [944, 0]
type input "r"
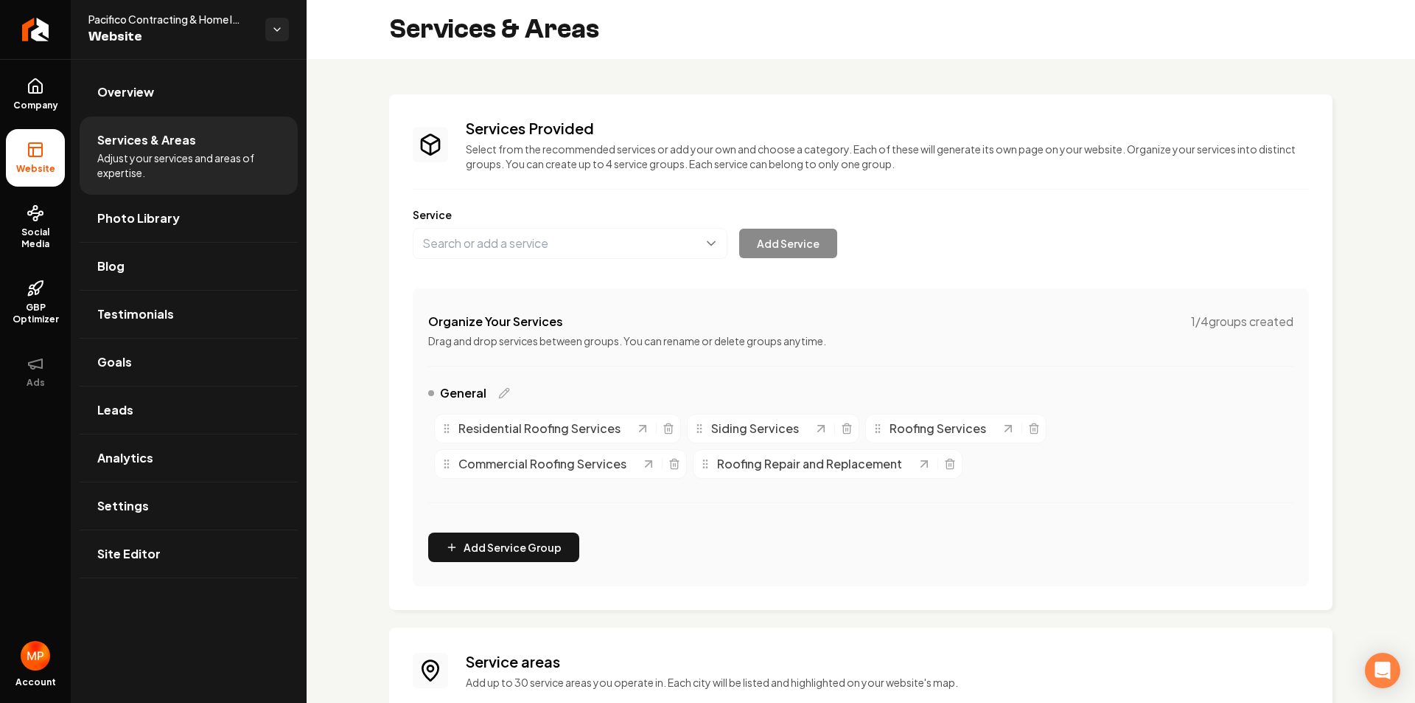
click at [865, 316] on div "Services Provided Select from the recommended services or add your own and choo…" at bounding box center [861, 352] width 896 height 468
click at [27, 30] on icon "Return to dashboard" at bounding box center [36, 30] width 24 height 24
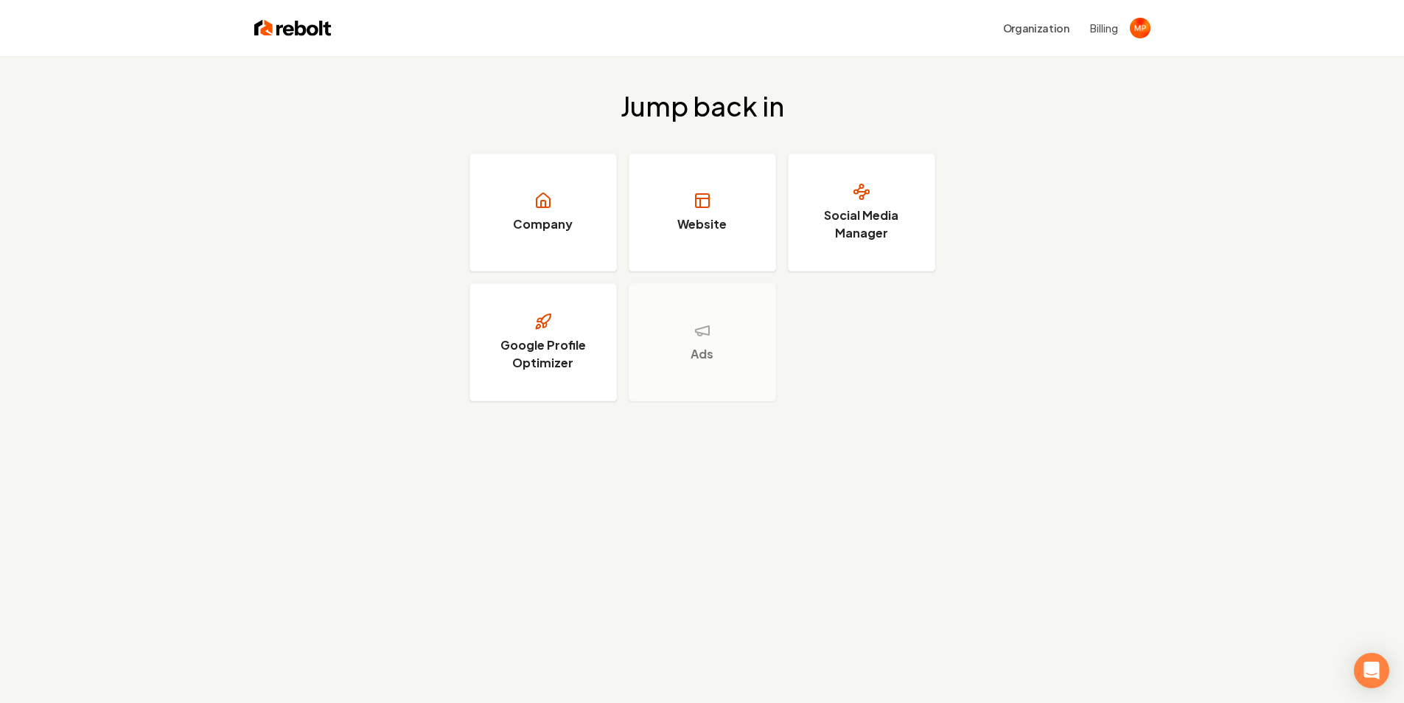
click at [274, 32] on img at bounding box center [292, 28] width 77 height 21
click at [867, 230] on h3 "Social Media Manager" at bounding box center [862, 223] width 111 height 35
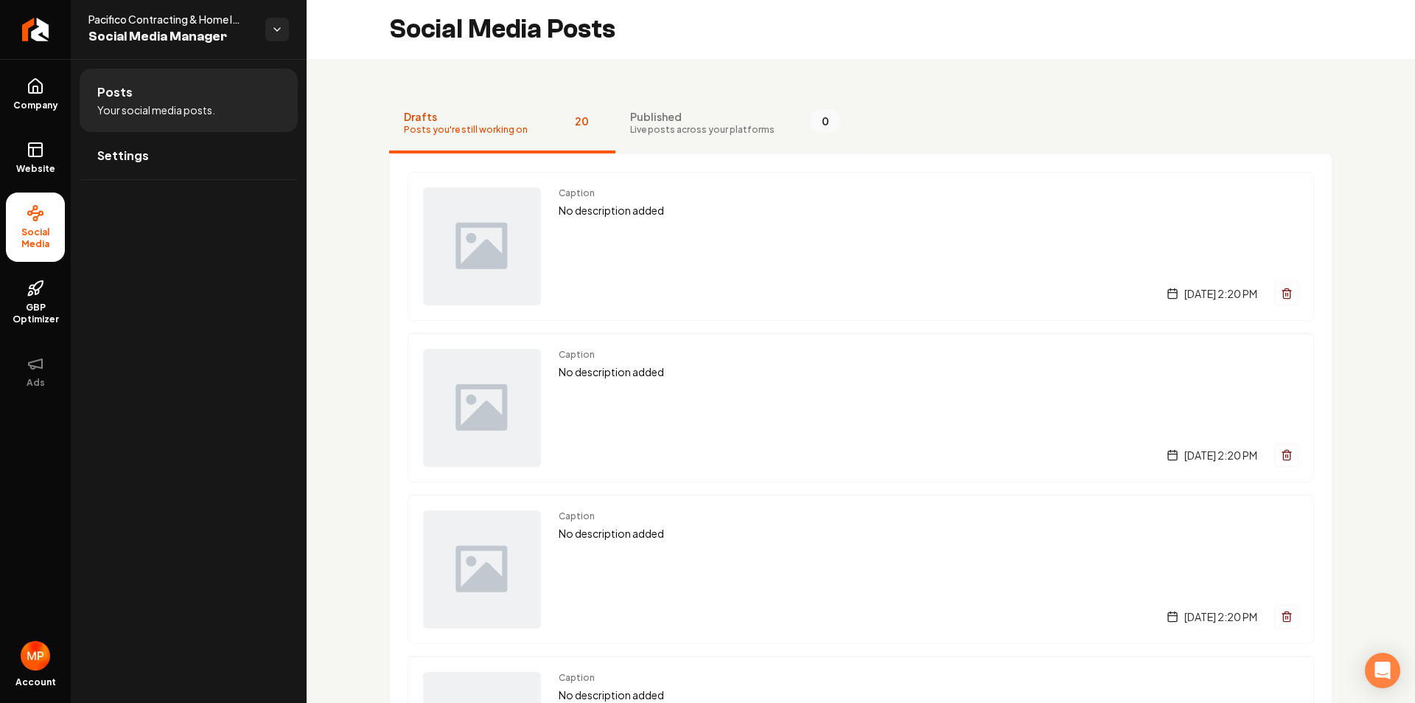
click at [703, 114] on span "Published" at bounding box center [702, 116] width 144 height 15
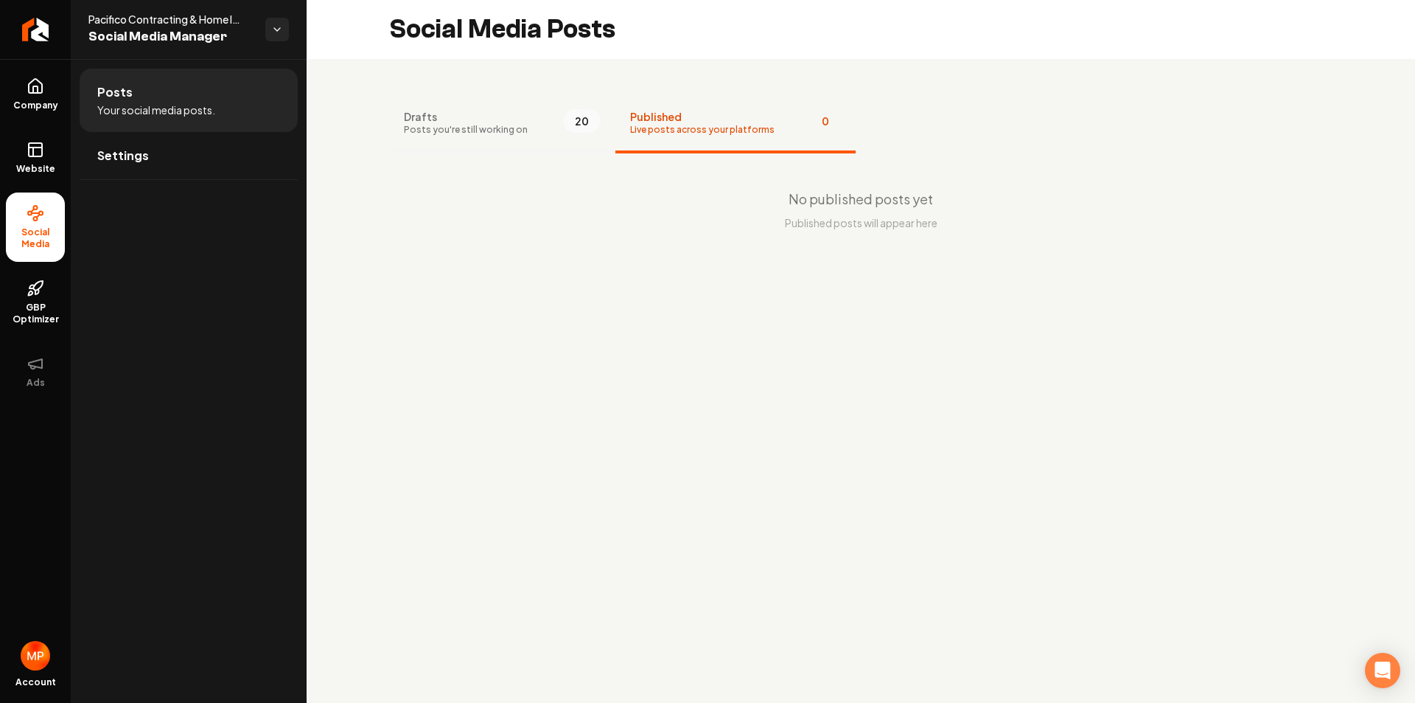
click at [466, 114] on span "Drafts" at bounding box center [466, 116] width 124 height 15
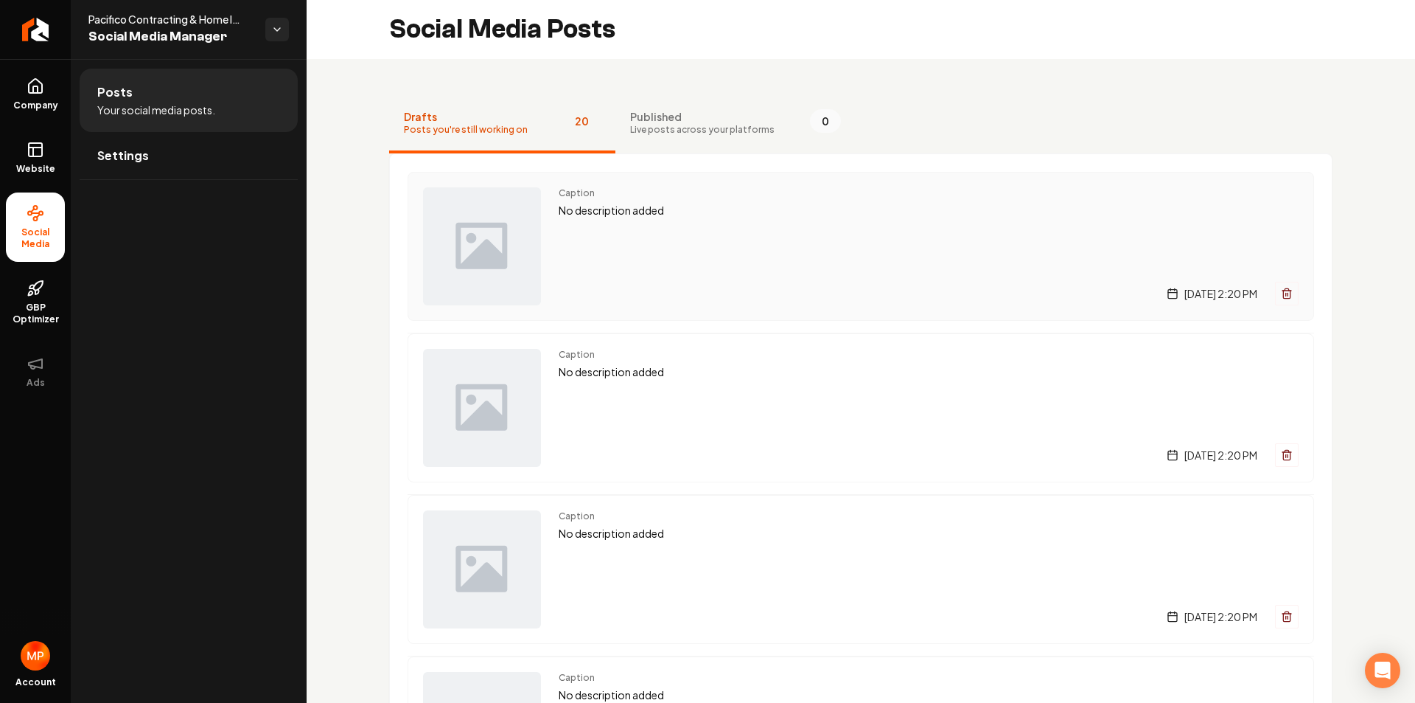
click at [638, 216] on p "No description added" at bounding box center [929, 210] width 740 height 17
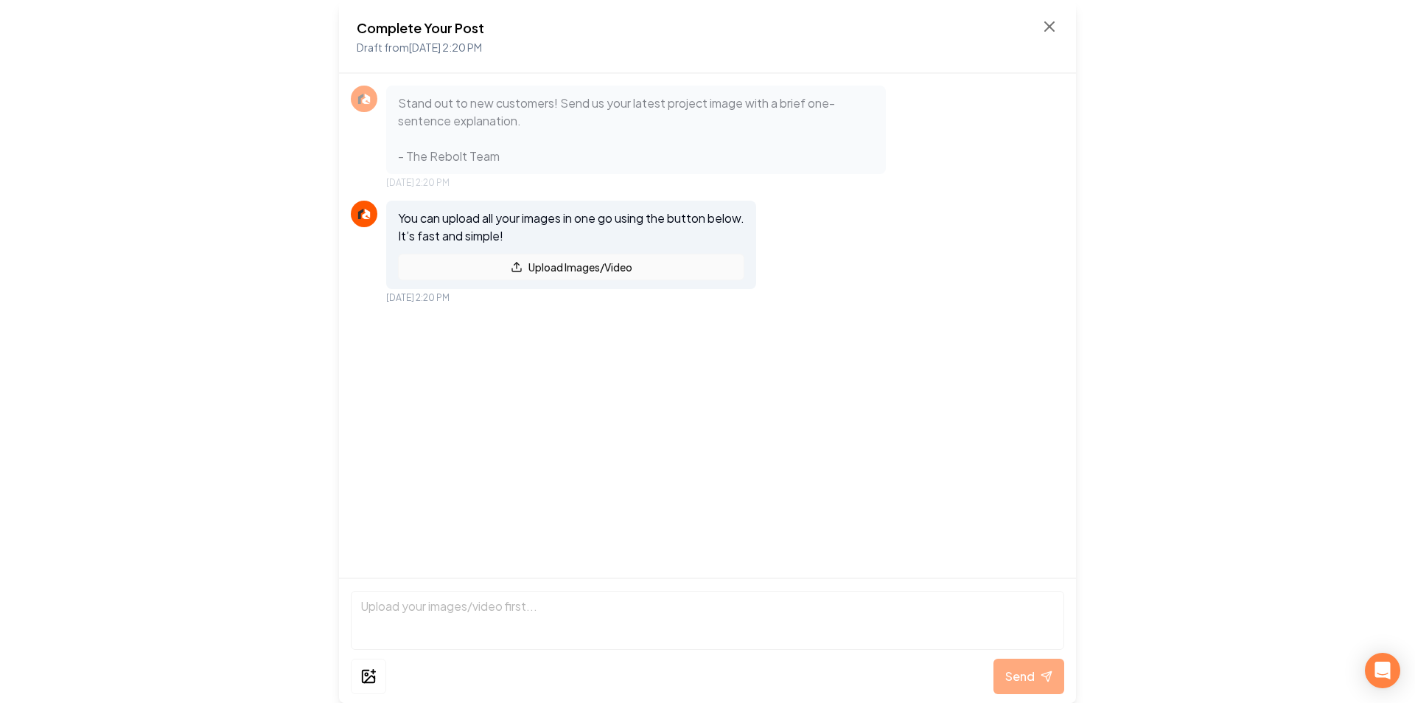
click at [606, 266] on button "Upload Images/Video" at bounding box center [571, 267] width 346 height 27
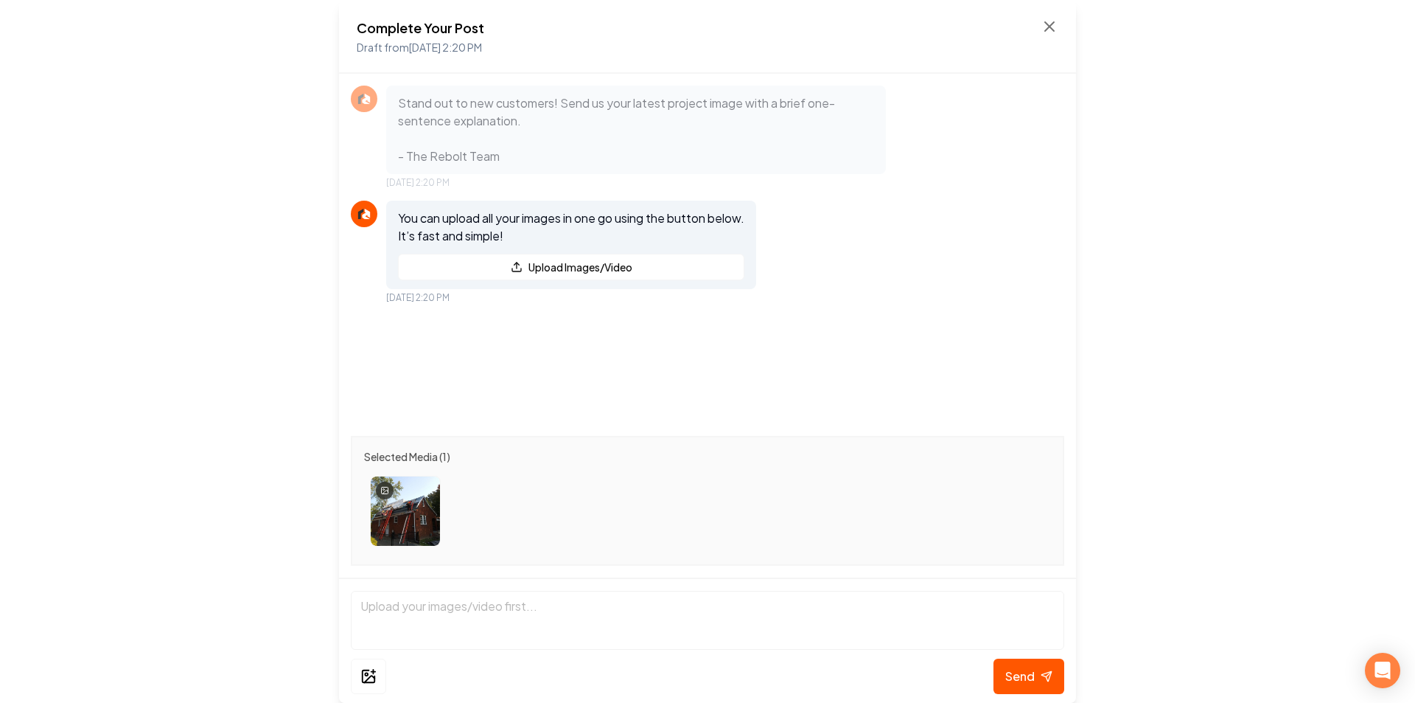
click at [544, 486] on div at bounding box center [707, 511] width 687 height 83
click at [1011, 669] on span "Send" at bounding box center [1020, 676] width 29 height 18
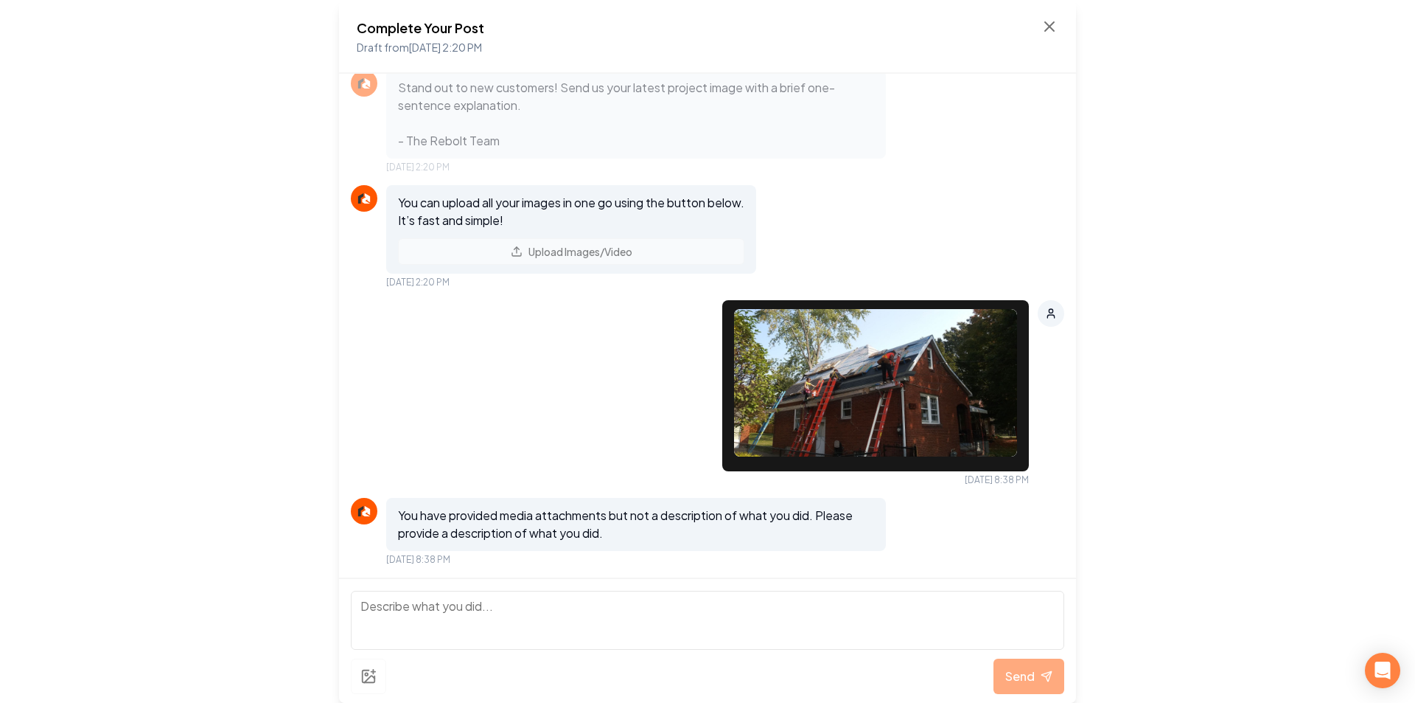
scroll to position [15, 0]
click at [442, 612] on textarea at bounding box center [708, 620] width 714 height 59
type textarea "Full roof replacement in [GEOGRAPHIC_DATA] [GEOGRAPHIC_DATA]"
click at [1032, 669] on span "Send" at bounding box center [1020, 676] width 29 height 18
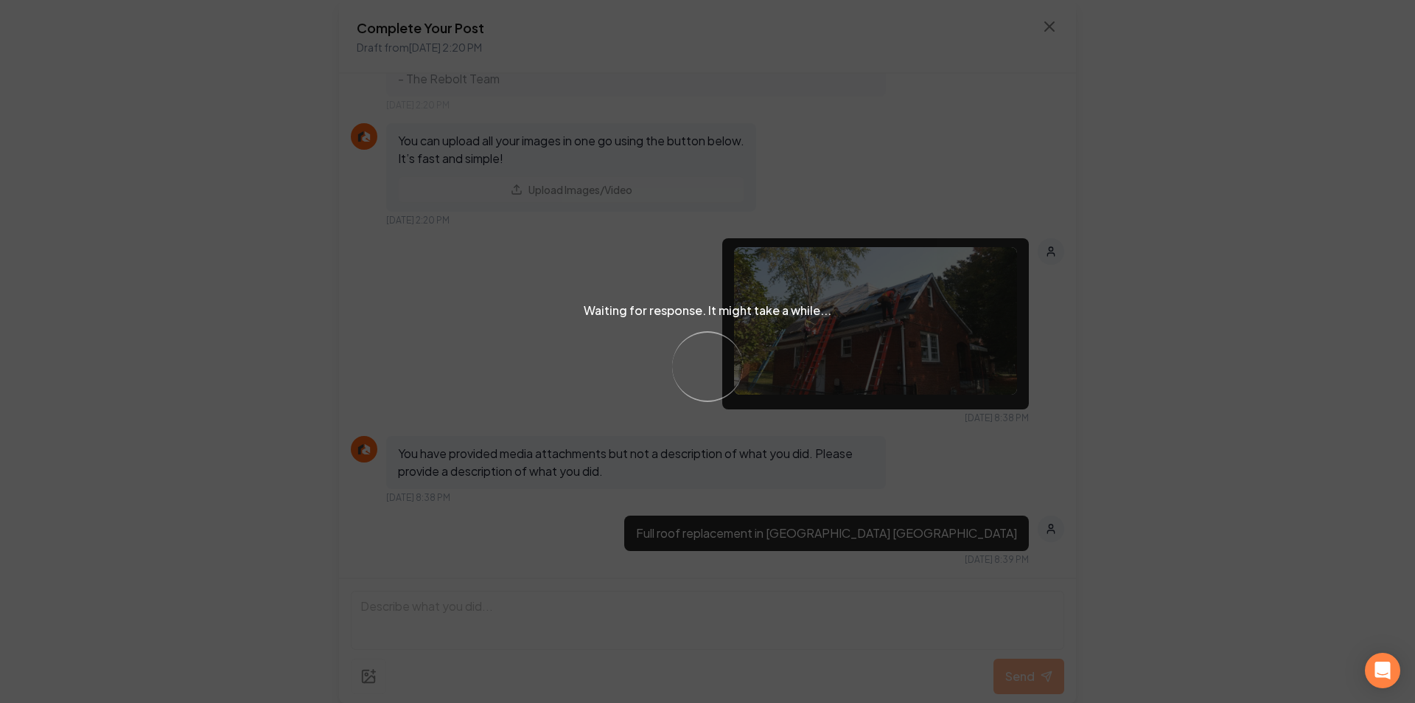
scroll to position [210, 0]
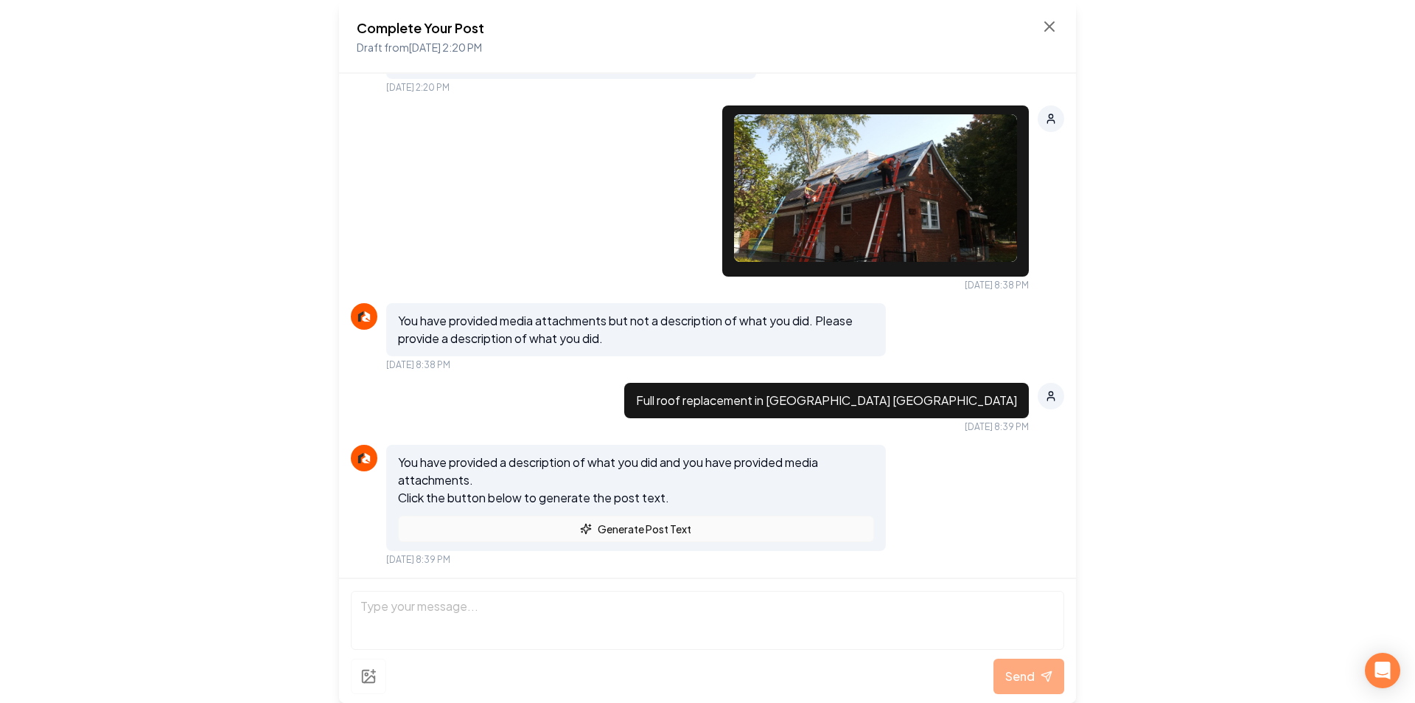
click at [661, 529] on button "Generate Post Text" at bounding box center [636, 528] width 476 height 27
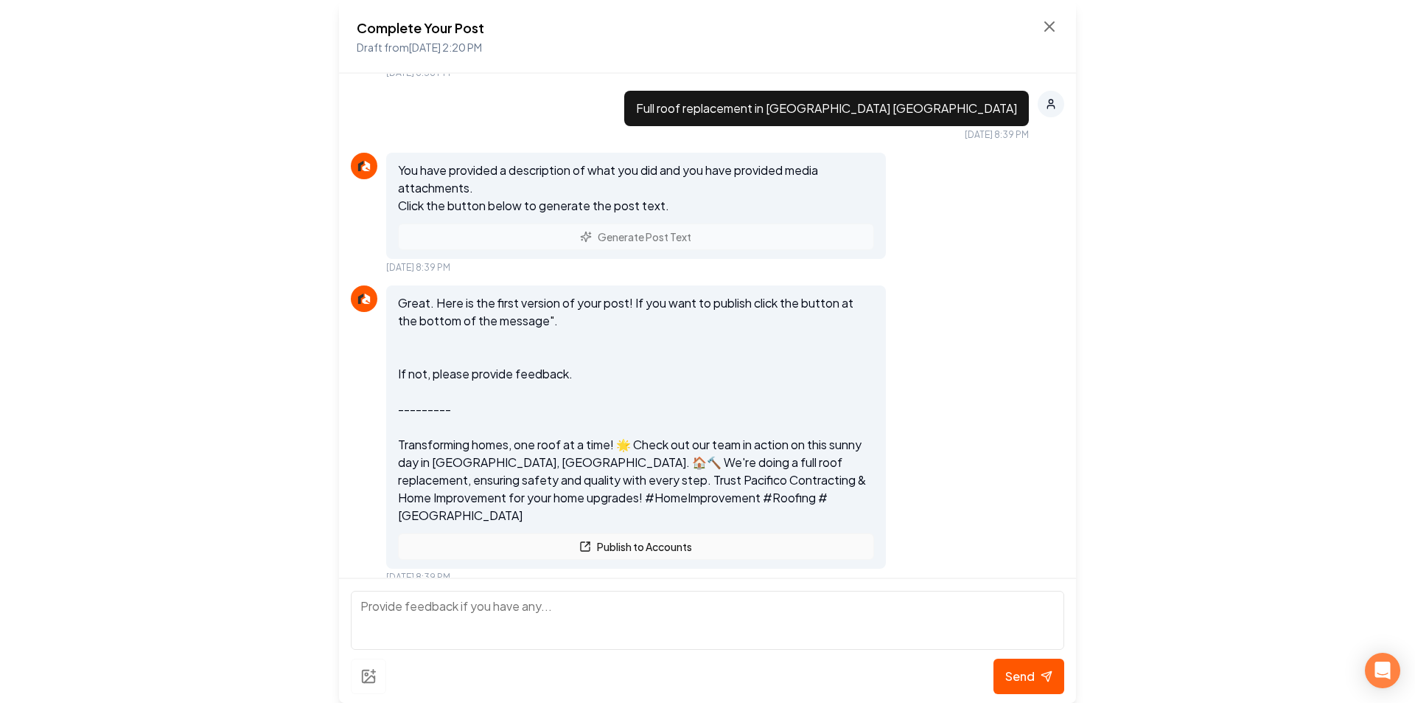
click at [624, 533] on button "Publish to Accounts" at bounding box center [636, 546] width 476 height 27
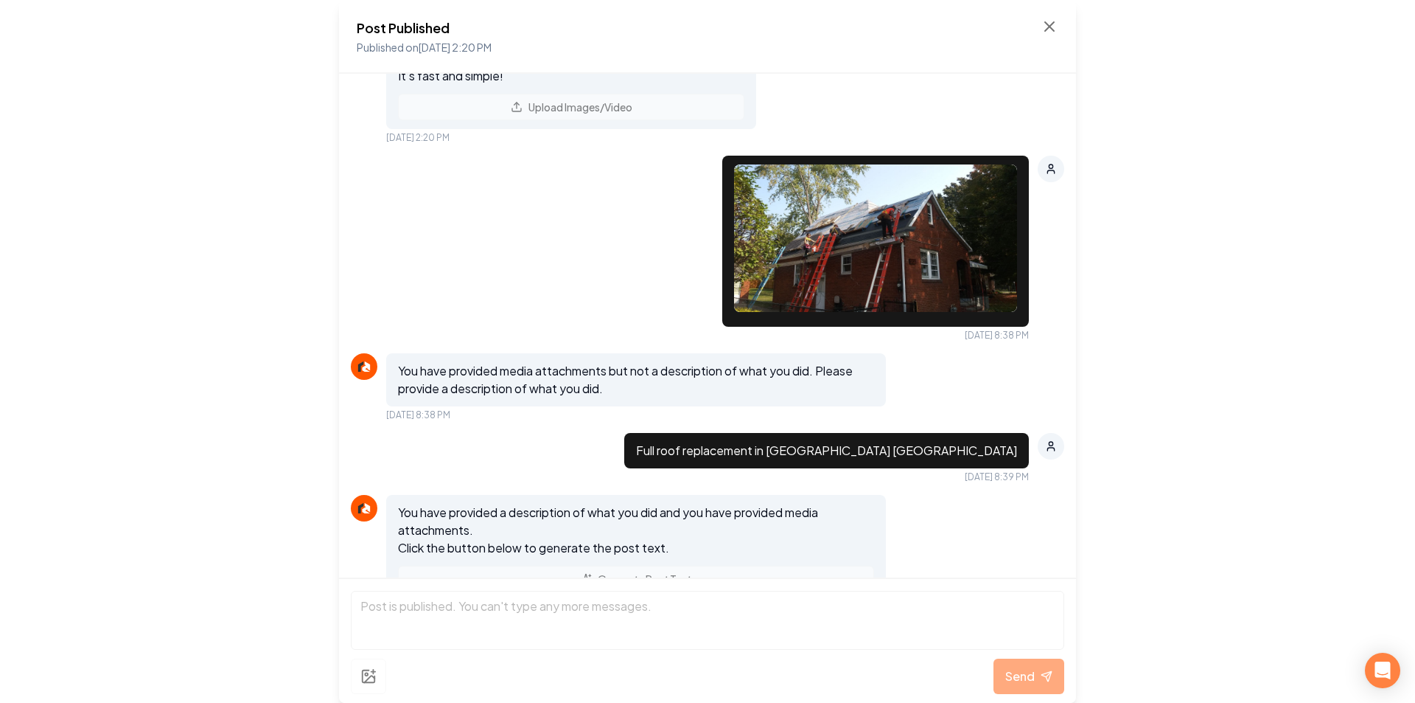
scroll to position [0, 0]
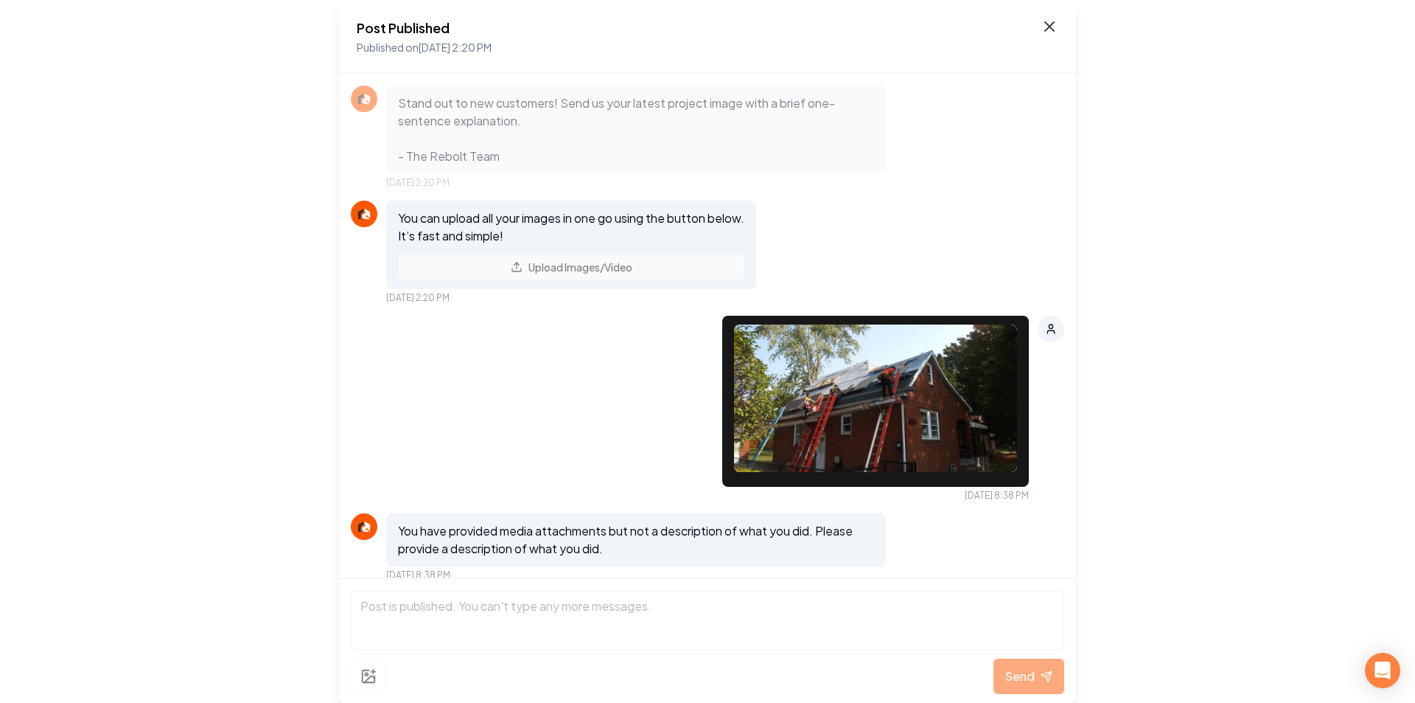
click at [1051, 24] on icon at bounding box center [1049, 26] width 9 height 9
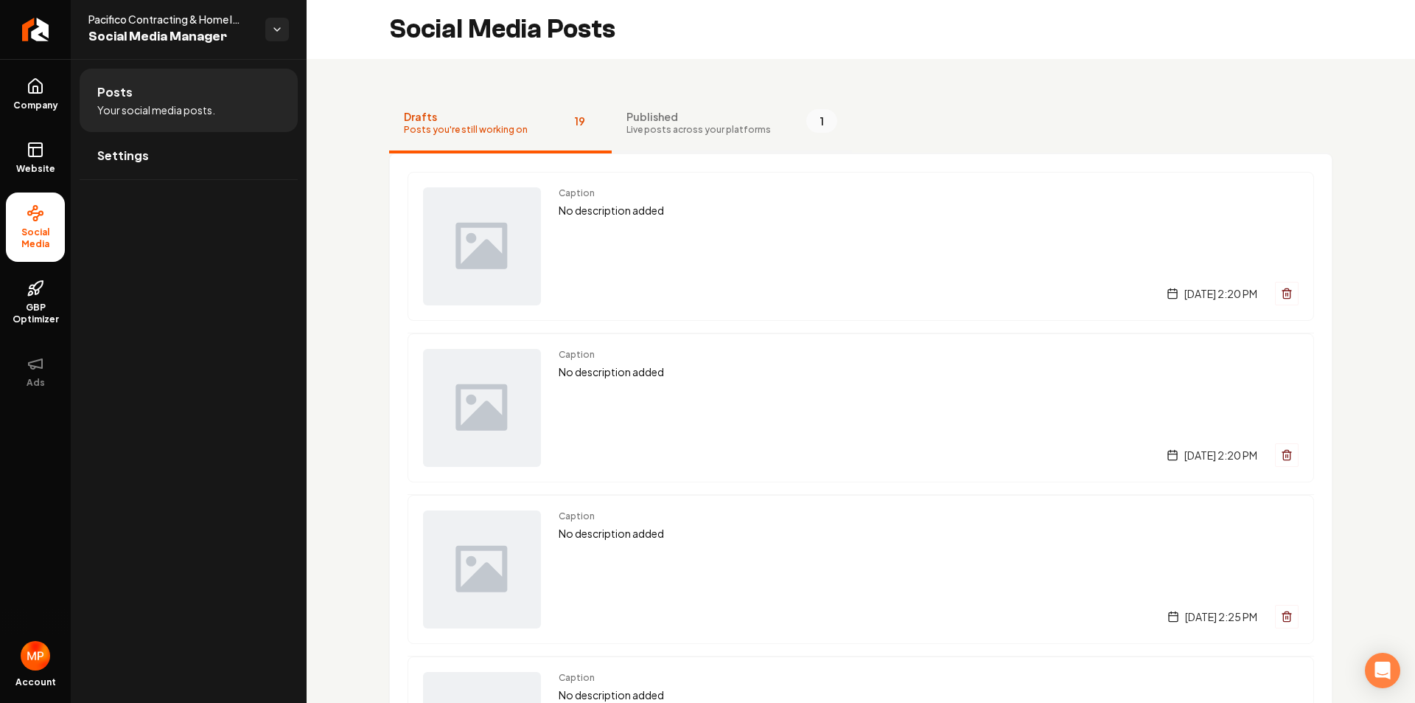
click at [669, 125] on span "Live posts across your platforms" at bounding box center [699, 130] width 144 height 12
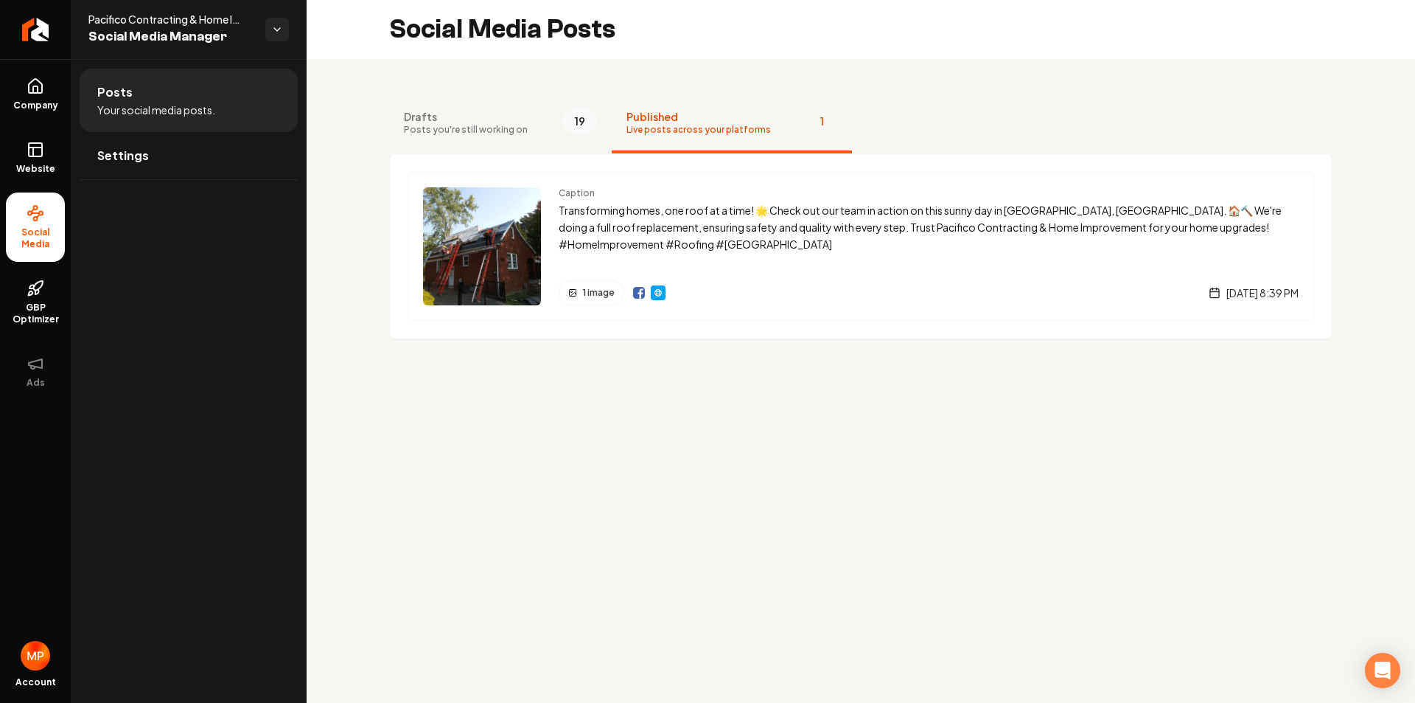
click at [646, 119] on span "Published" at bounding box center [699, 116] width 144 height 15
click at [442, 128] on span "Posts you're still working on" at bounding box center [466, 130] width 124 height 12
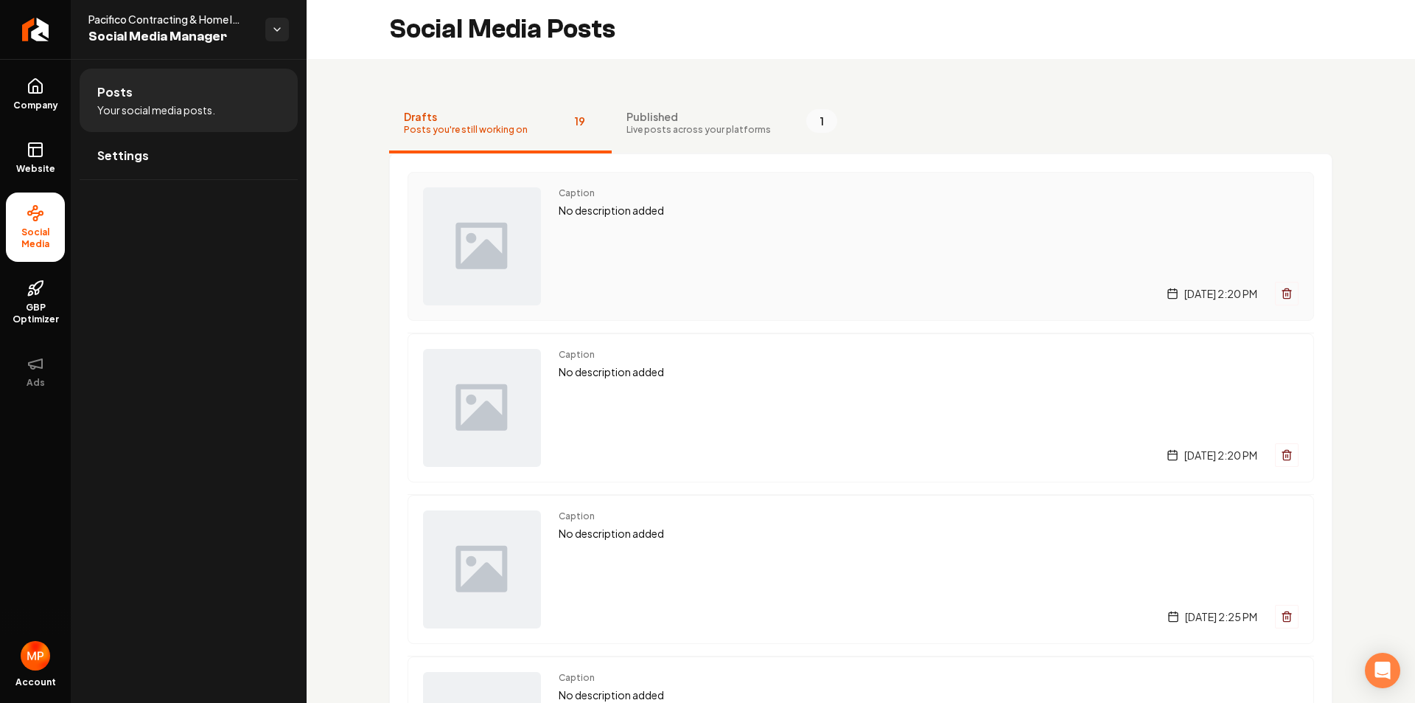
click at [542, 237] on div "Caption No description added [DATE] 2:20 PM" at bounding box center [861, 246] width 907 height 149
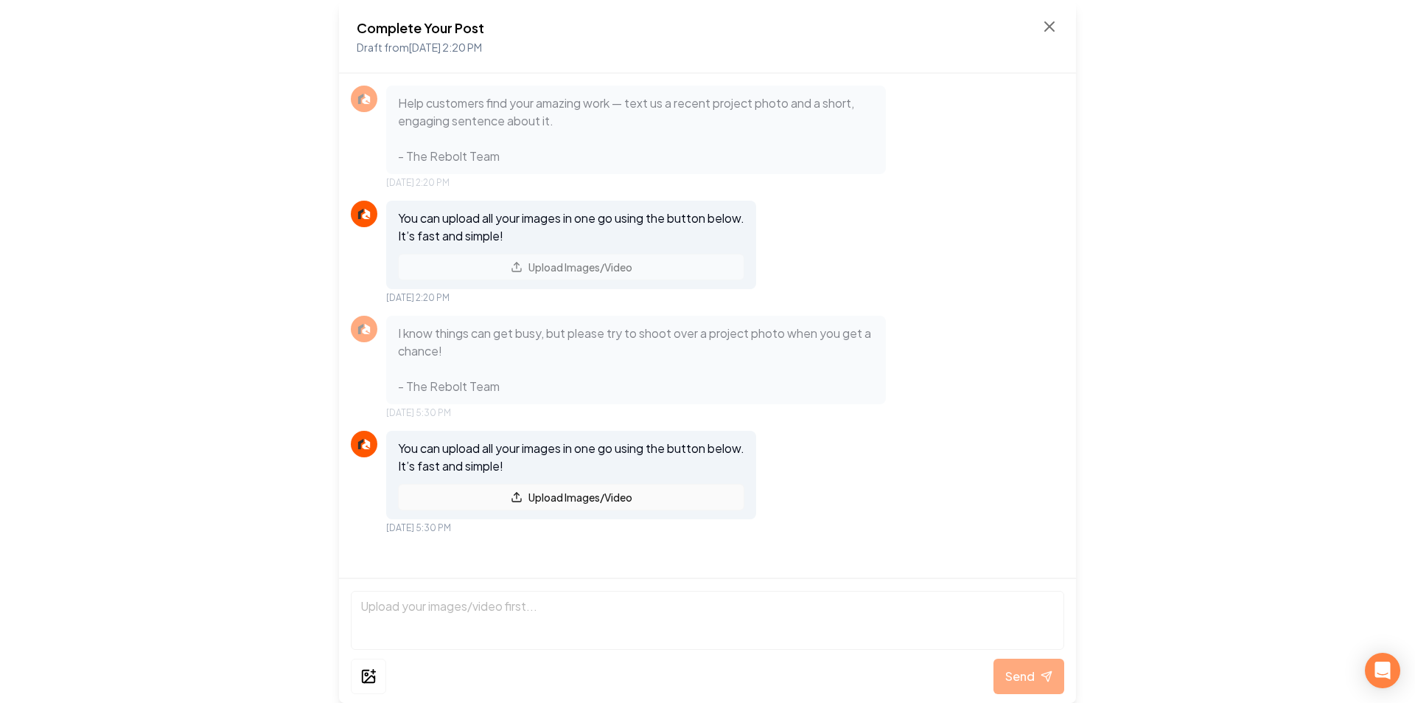
click at [574, 502] on button "Upload Images/Video" at bounding box center [571, 497] width 346 height 27
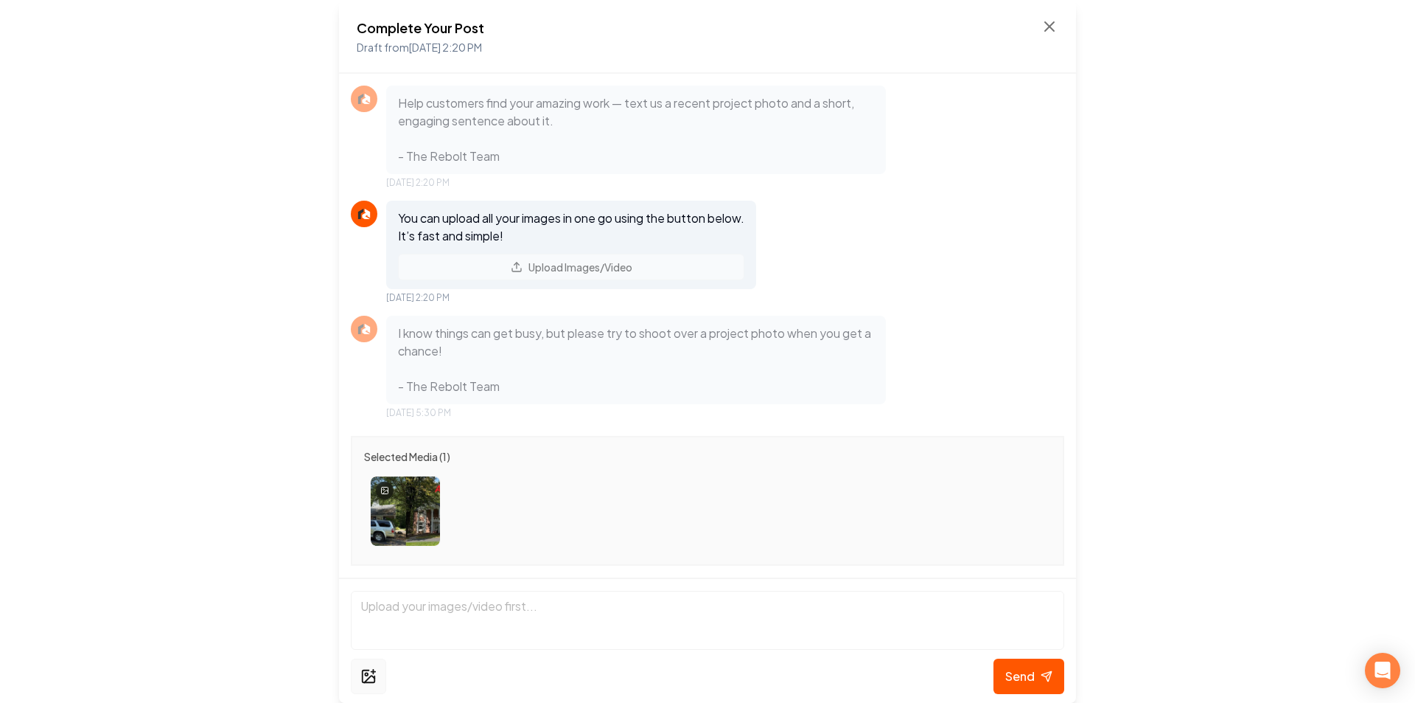
click at [367, 678] on icon at bounding box center [369, 676] width 16 height 18
click at [373, 676] on icon at bounding box center [370, 678] width 10 height 7
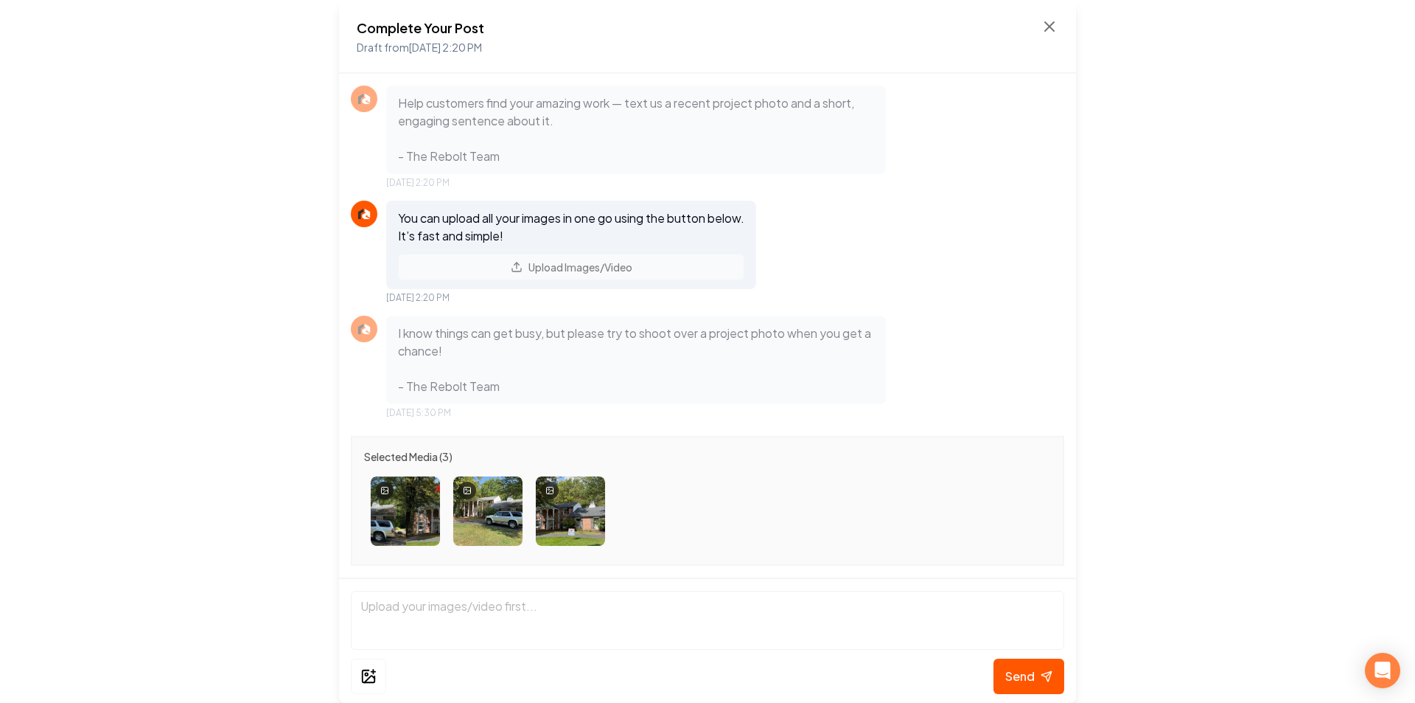
click at [592, 264] on div "You can upload all your images in one go using the button below. It’s fast and …" at bounding box center [571, 245] width 370 height 88
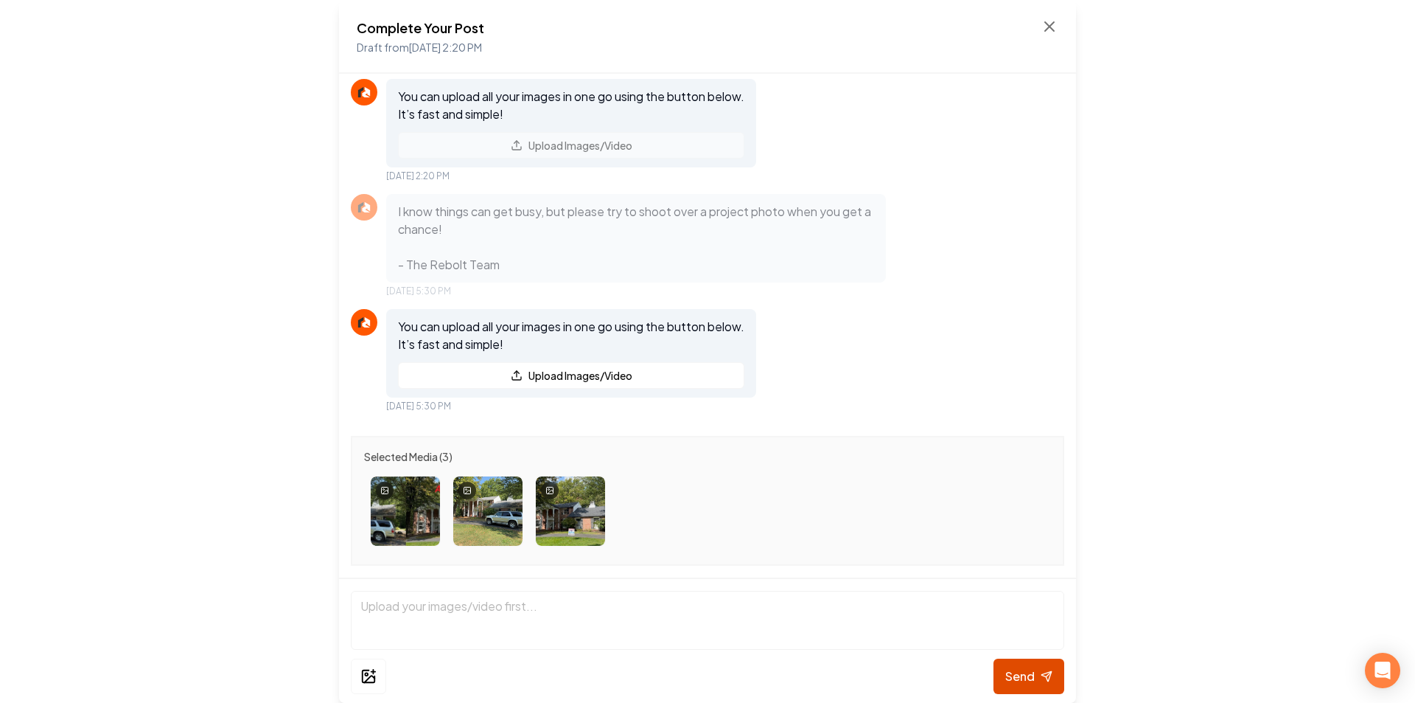
click at [1033, 674] on span "Send" at bounding box center [1020, 676] width 29 height 18
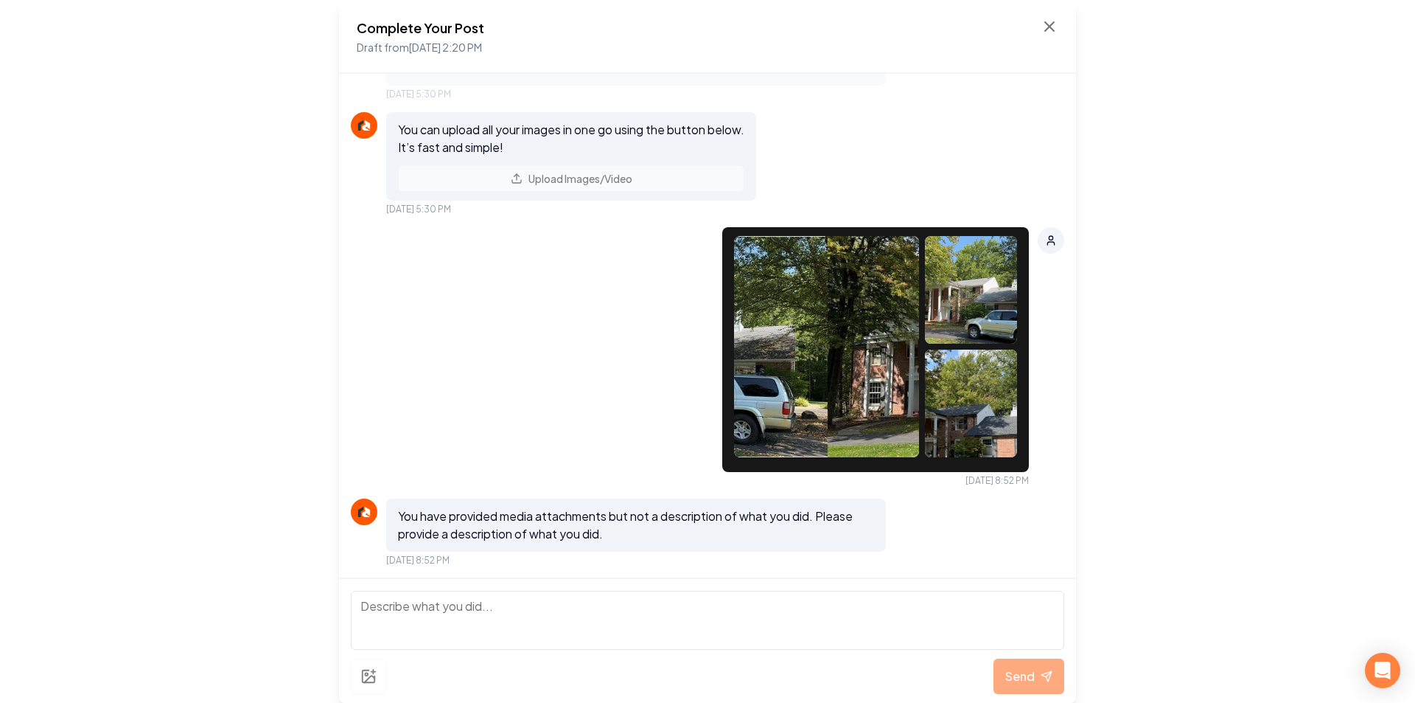
scroll to position [319, 0]
click at [1048, 243] on icon at bounding box center [1051, 242] width 7 height 3
click at [461, 608] on textarea at bounding box center [708, 620] width 714 height 59
type textarea "Here is a before & after"
click at [1037, 673] on button "Send" at bounding box center [1029, 675] width 71 height 35
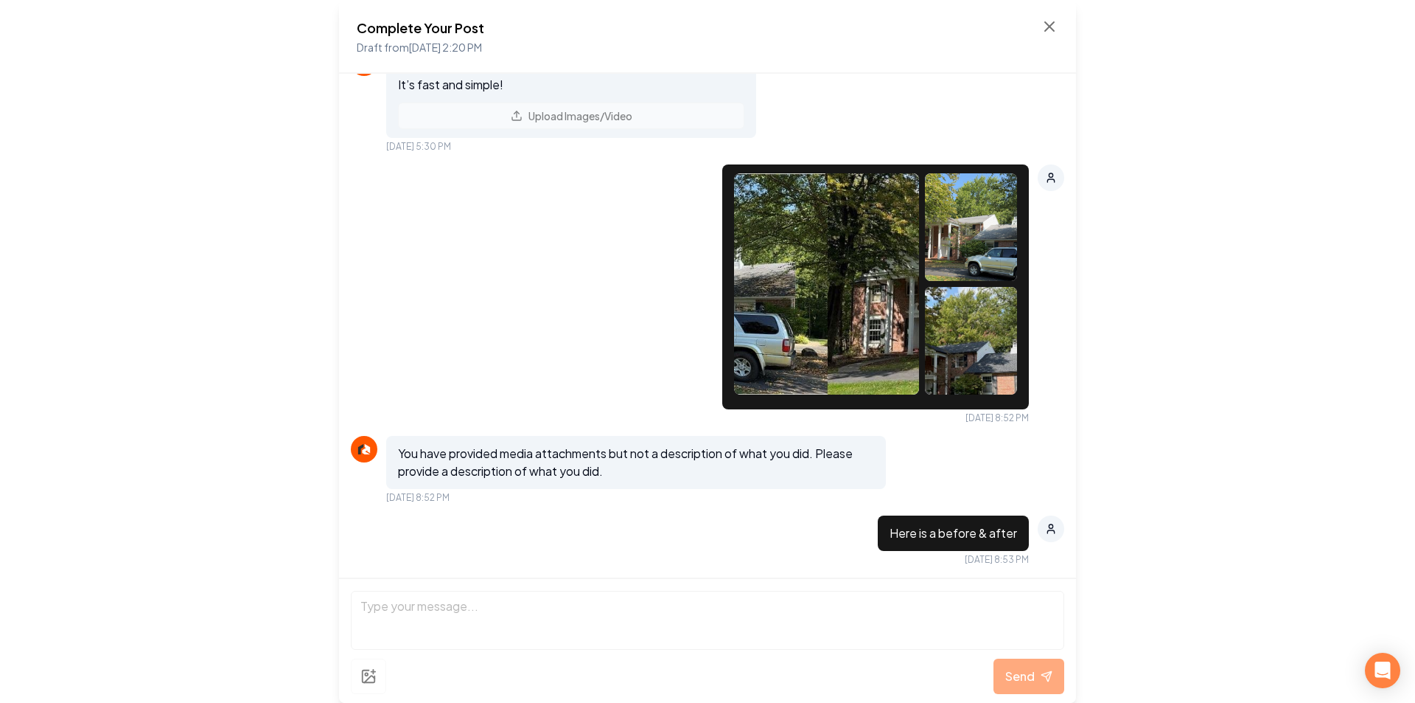
scroll to position [514, 0]
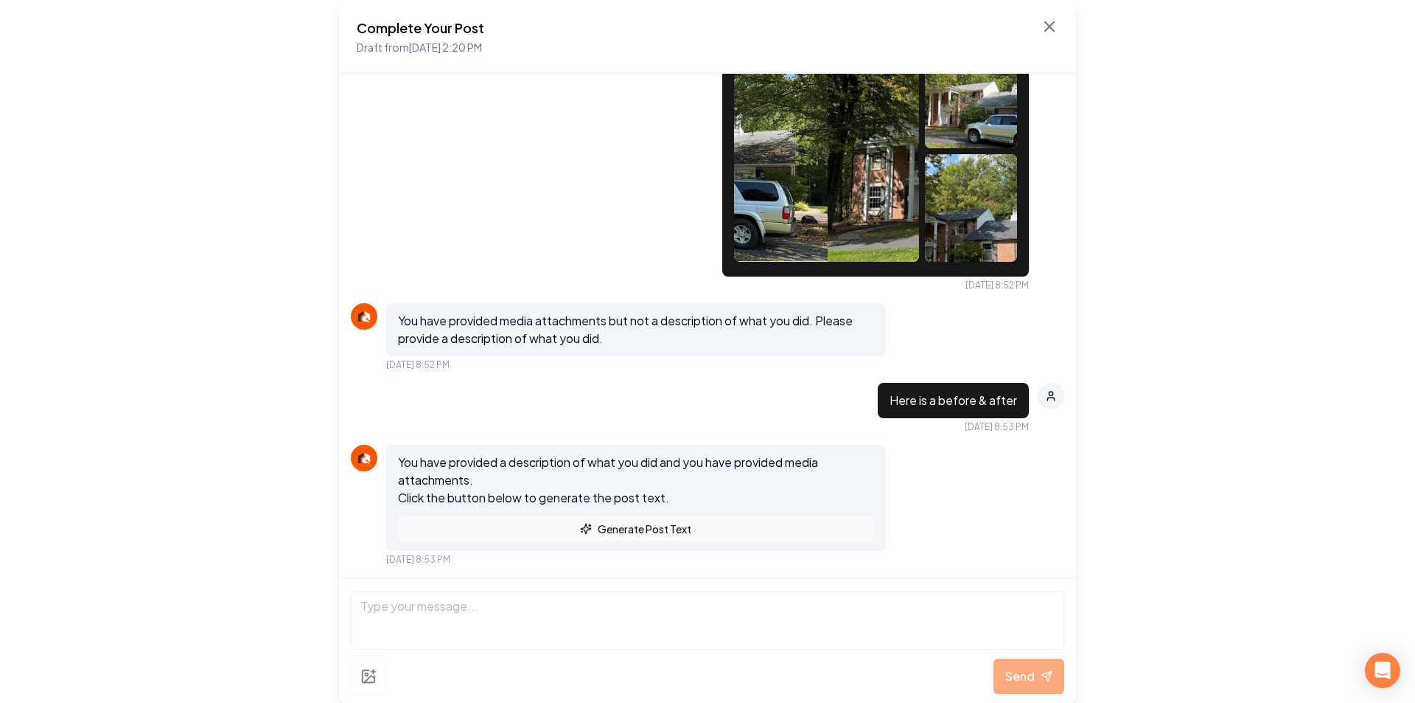
click at [602, 532] on button "Generate Post Text" at bounding box center [636, 528] width 476 height 27
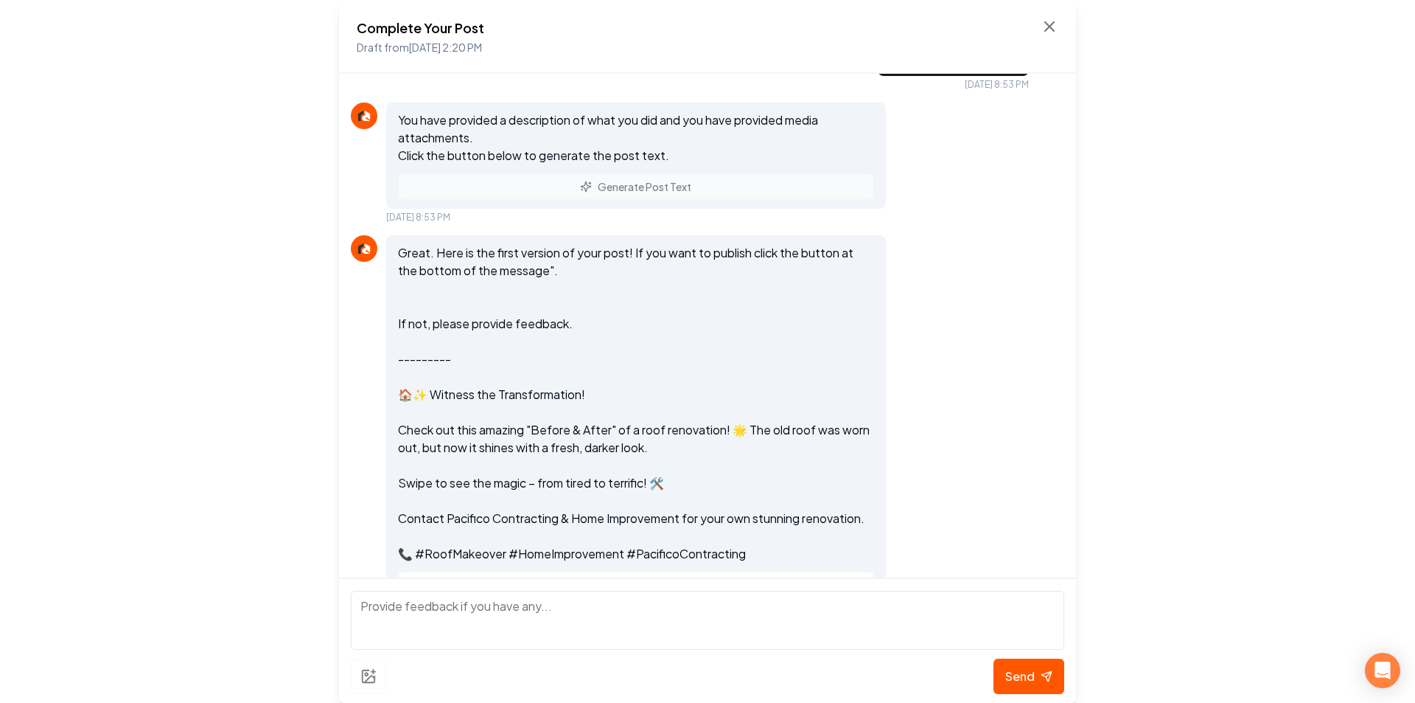
scroll to position [930, 0]
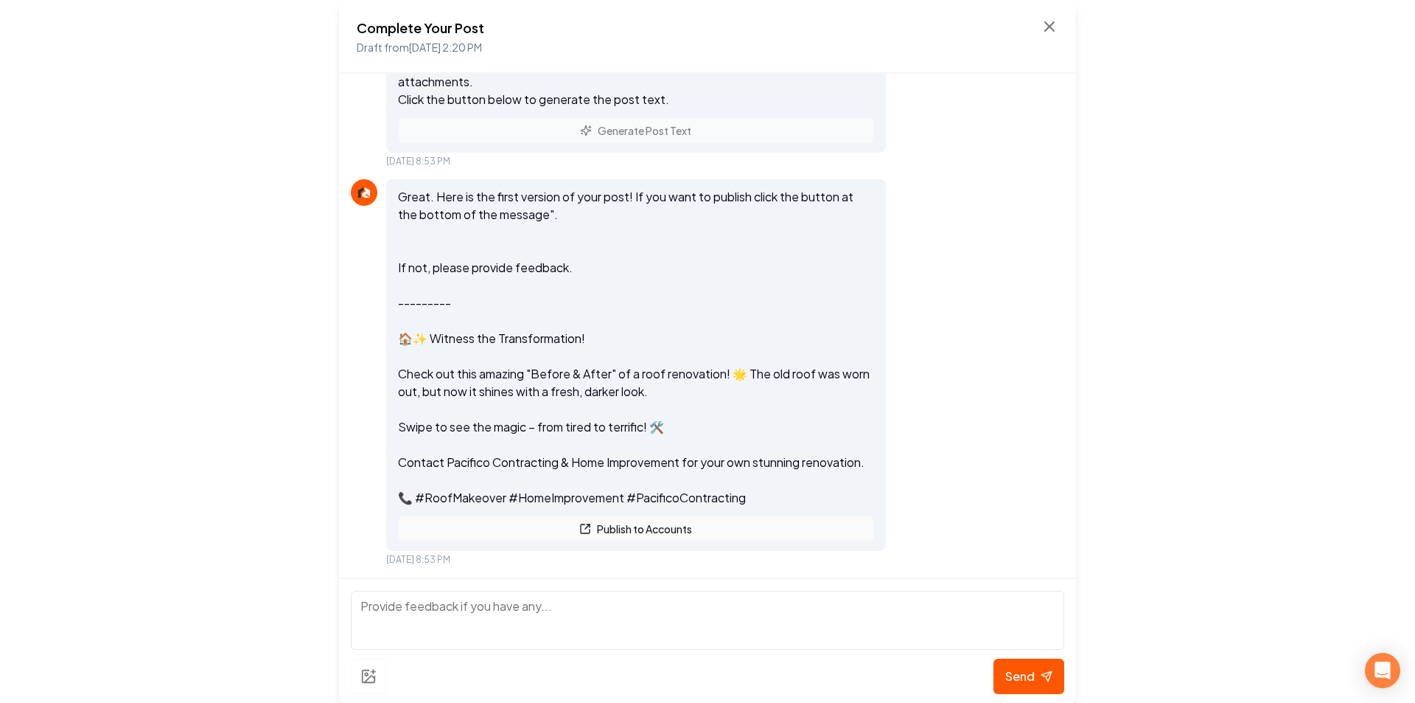
click at [635, 527] on button "Publish to Accounts" at bounding box center [636, 528] width 476 height 27
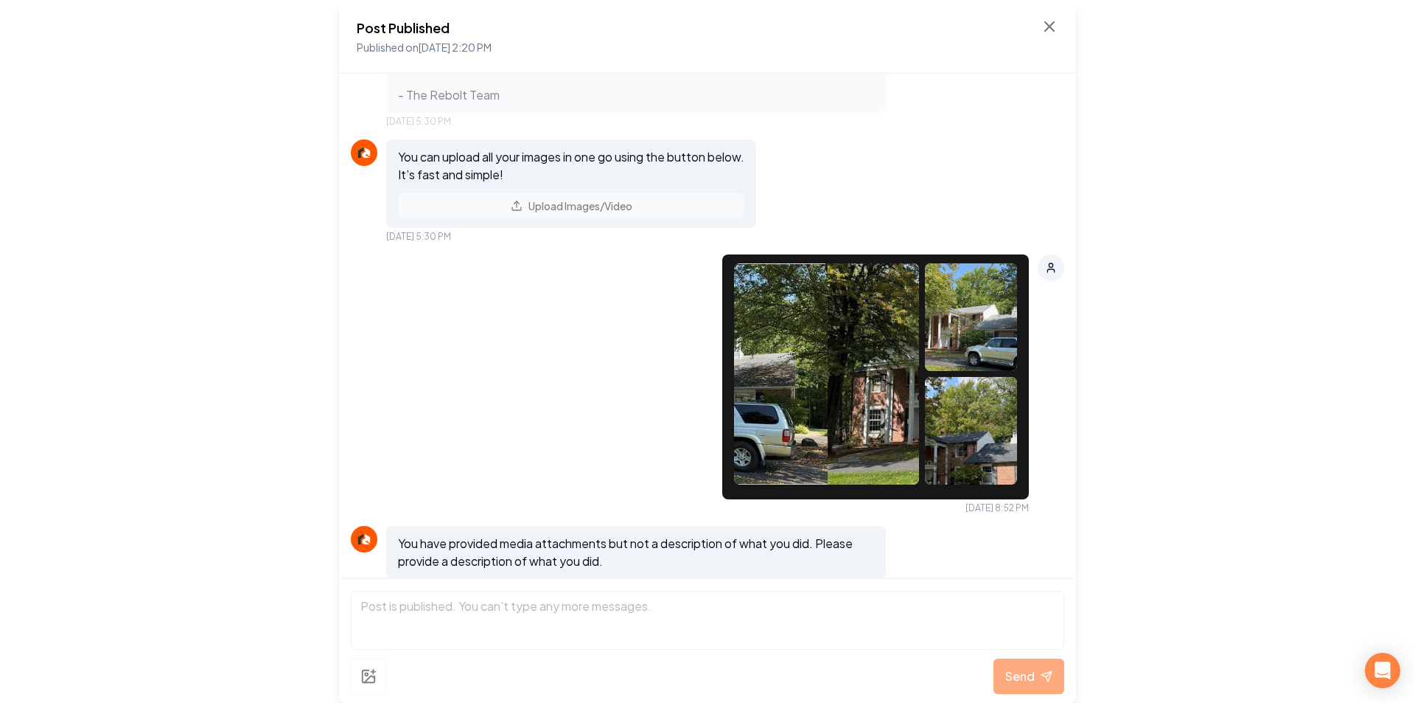
scroll to position [254, 0]
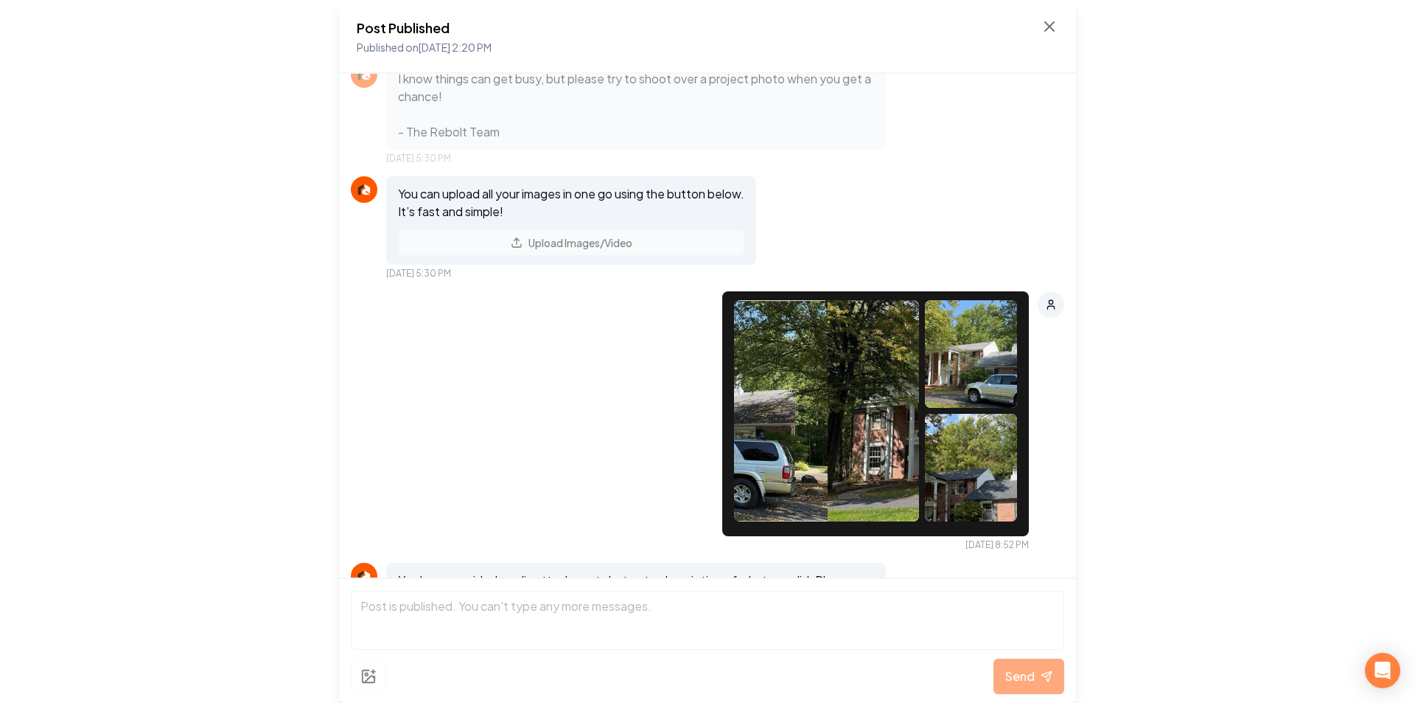
click at [801, 341] on img at bounding box center [826, 410] width 185 height 221
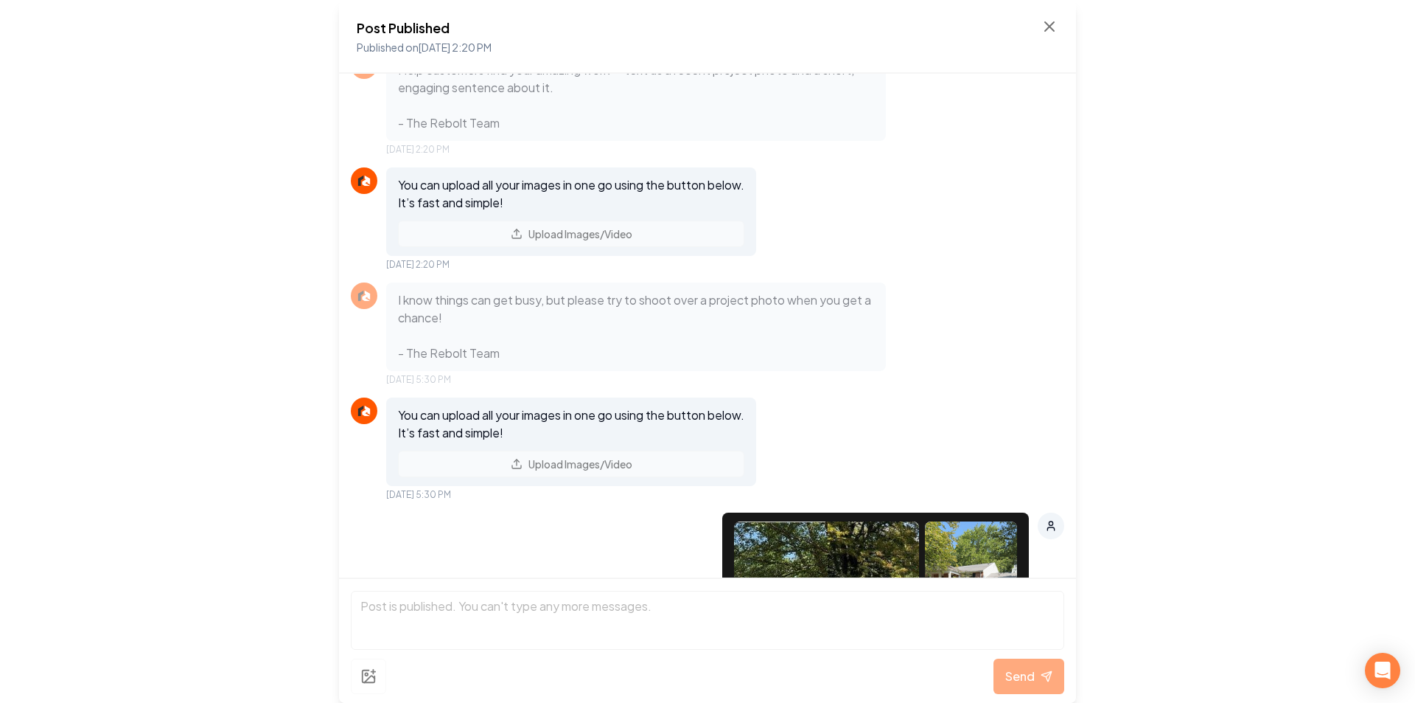
scroll to position [0, 0]
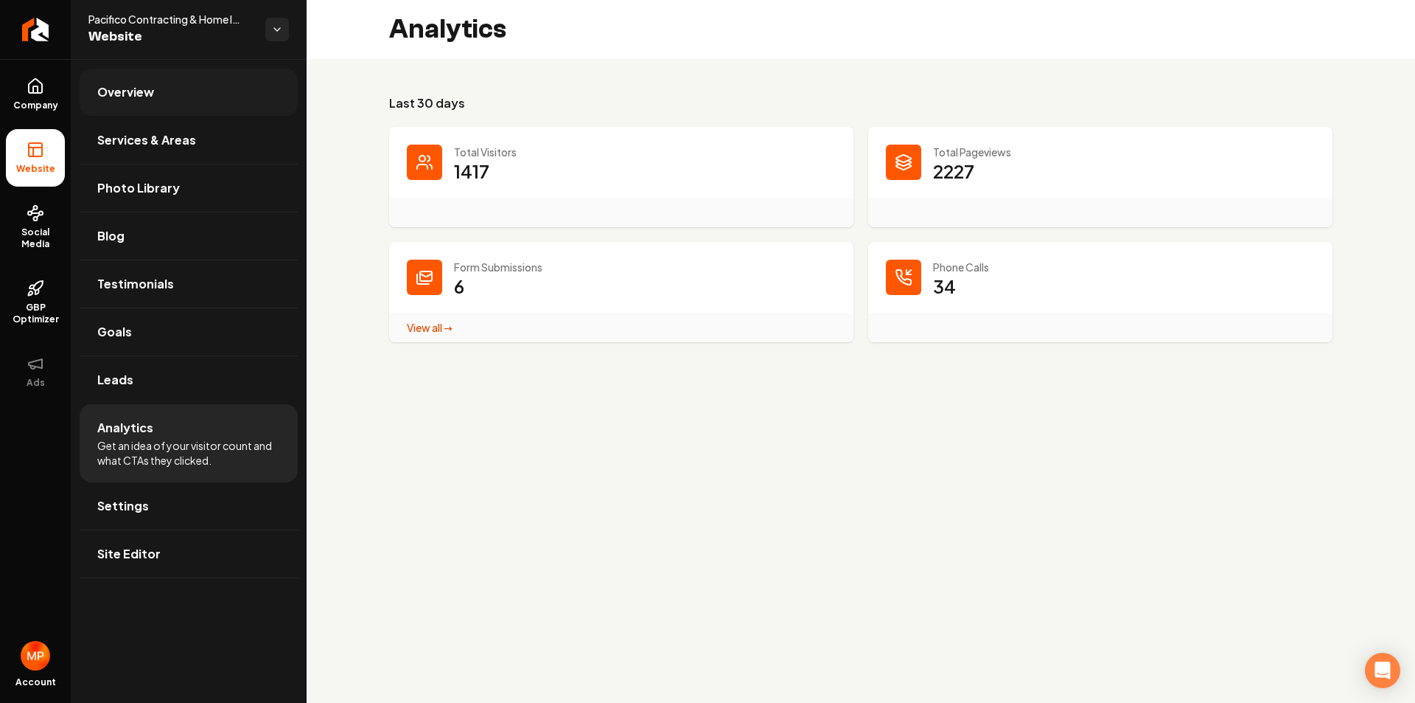
click at [136, 87] on span "Overview" at bounding box center [125, 92] width 57 height 18
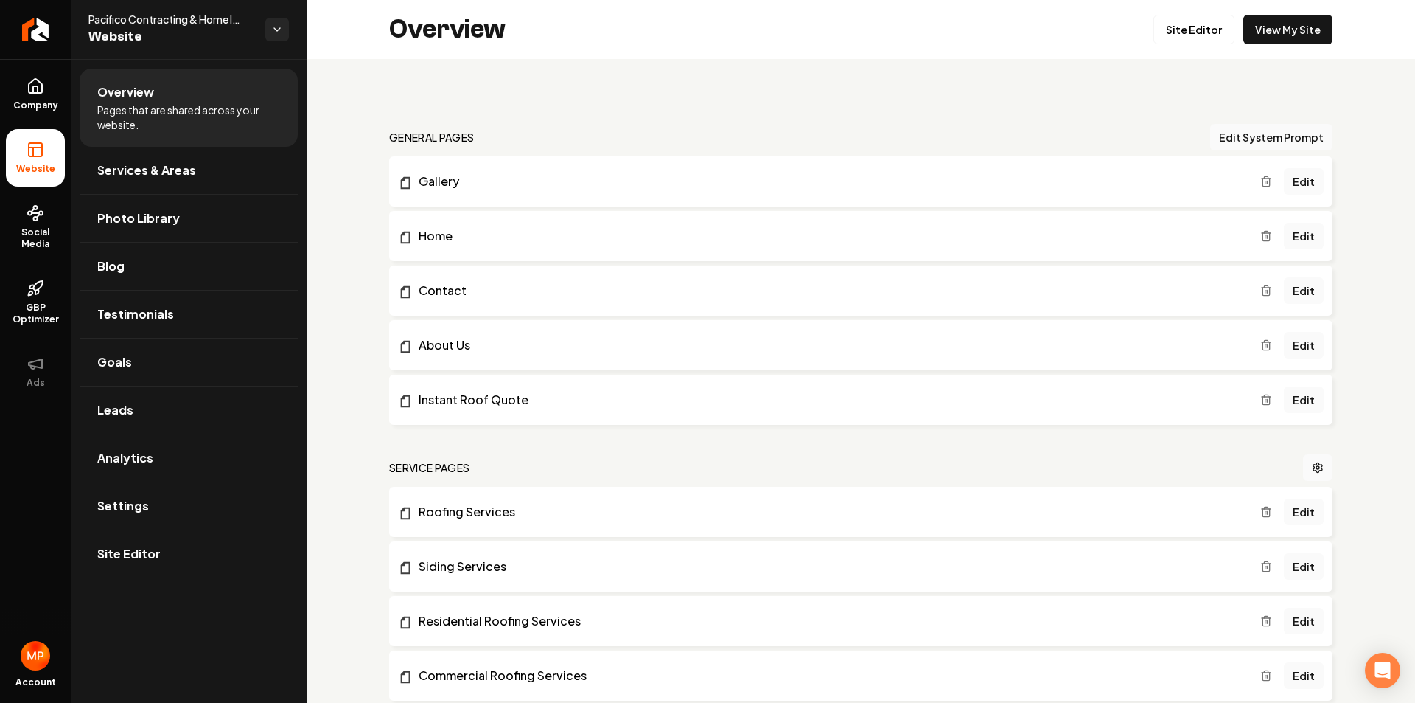
click at [441, 184] on link "Gallery" at bounding box center [829, 182] width 863 height 18
click at [1306, 178] on link "Edit" at bounding box center [1304, 181] width 40 height 27
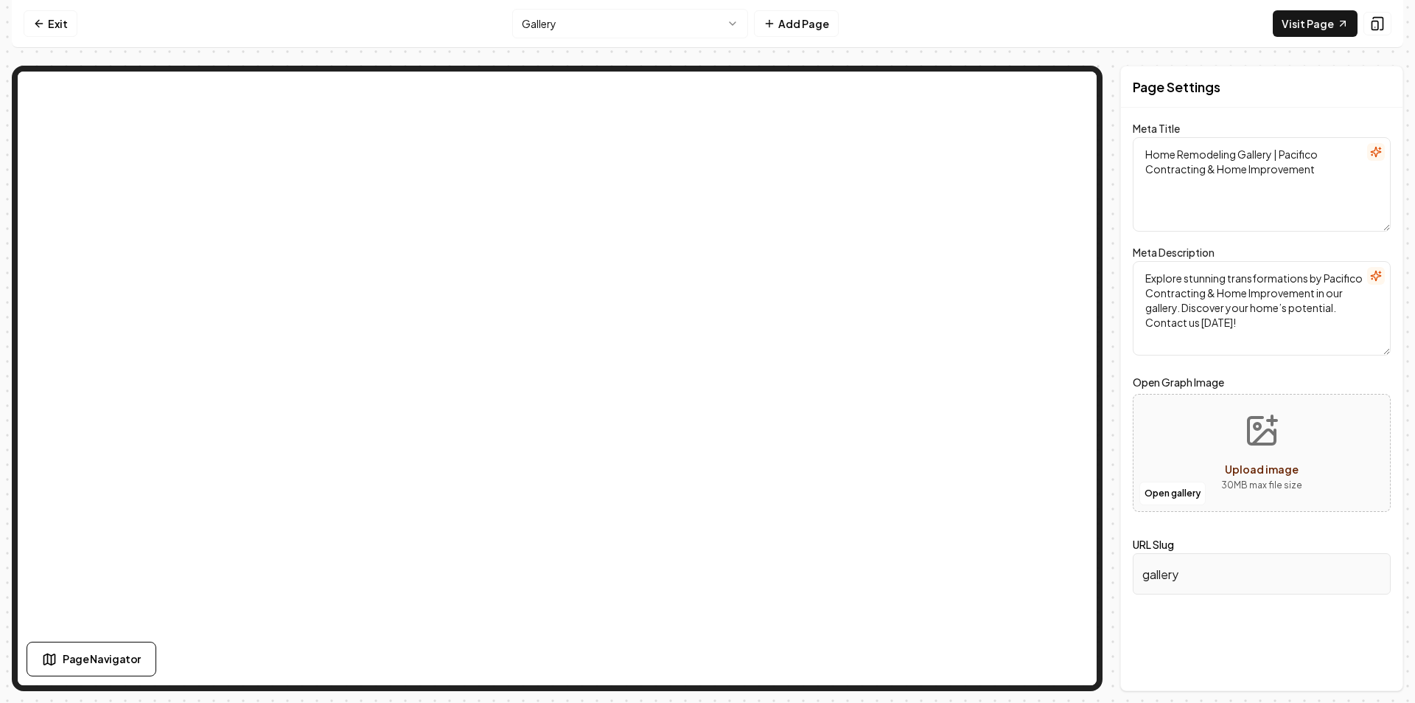
click at [1268, 439] on icon "Upload image" at bounding box center [1261, 430] width 35 height 35
type input "**********"
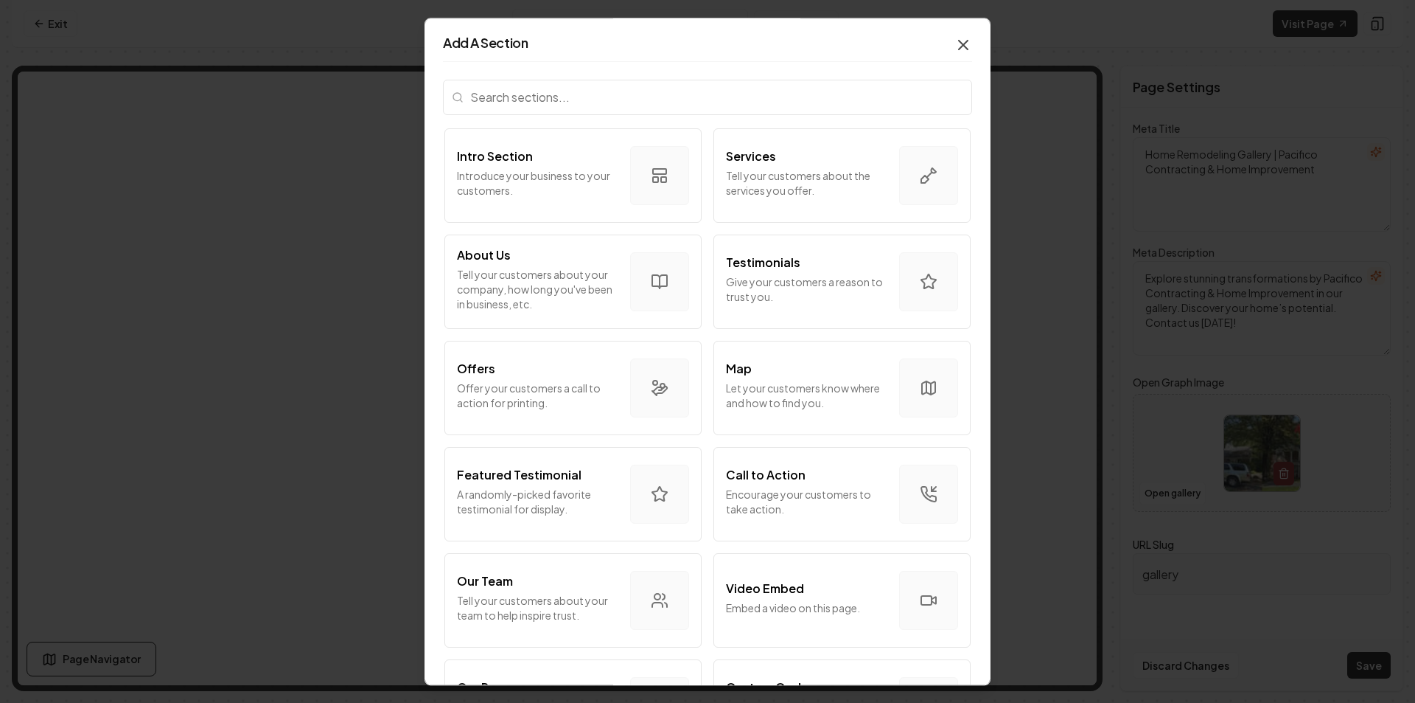
click at [955, 46] on icon "button" at bounding box center [964, 45] width 18 height 18
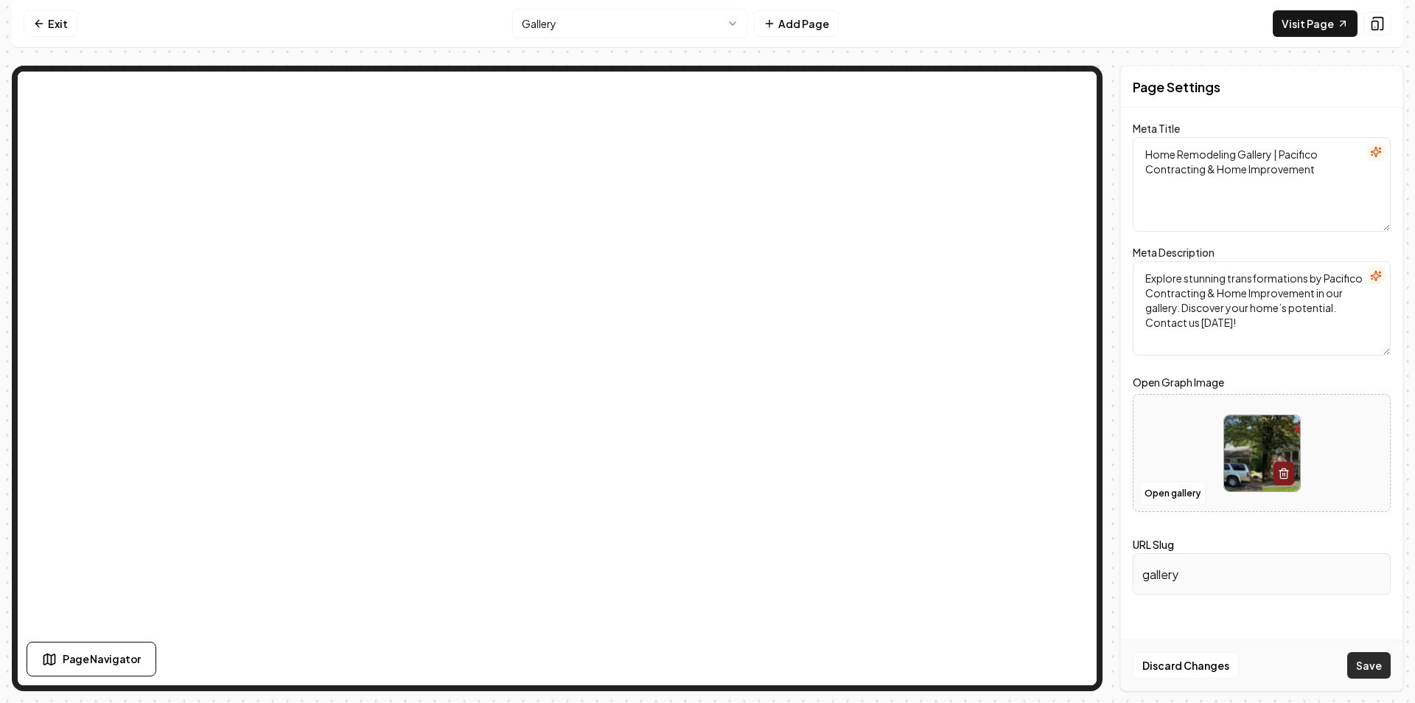
click at [1362, 665] on button "Save" at bounding box center [1369, 665] width 43 height 27
click at [53, 16] on link "Exit" at bounding box center [51, 23] width 54 height 27
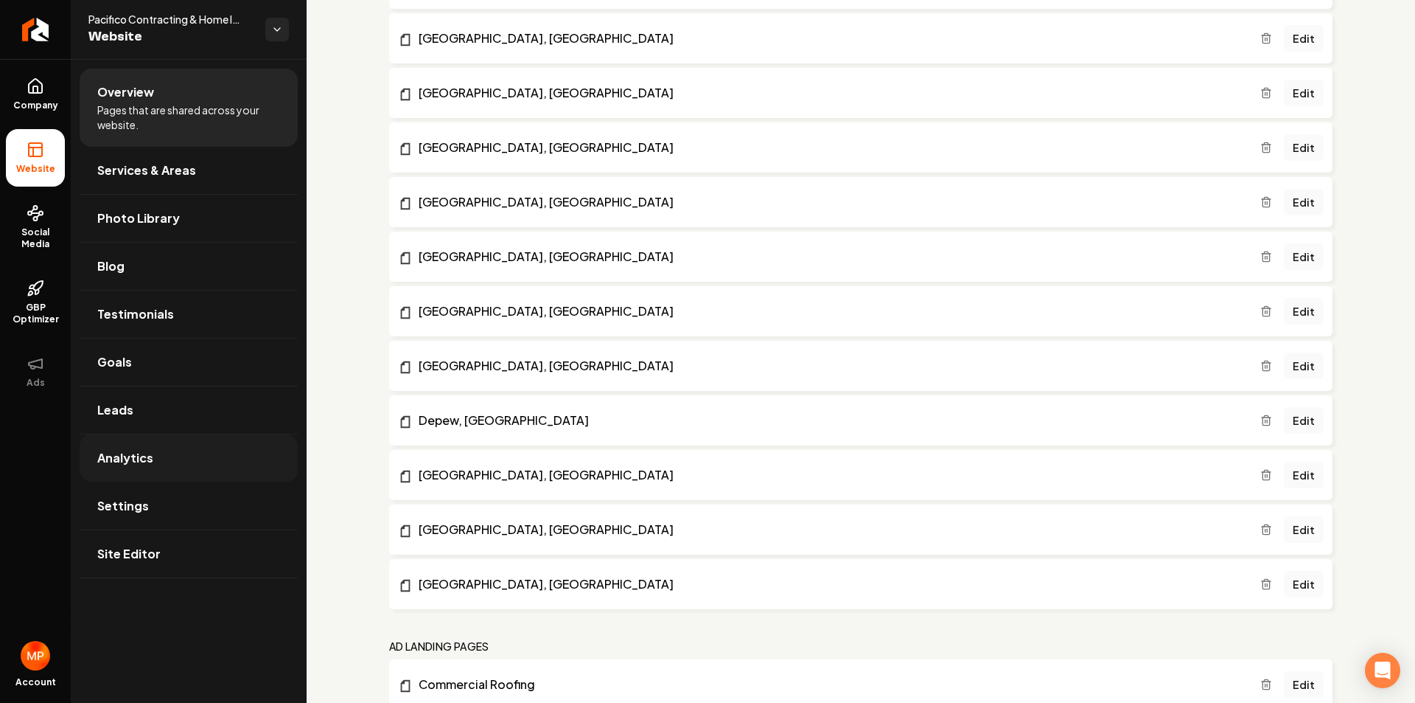
scroll to position [1253, 0]
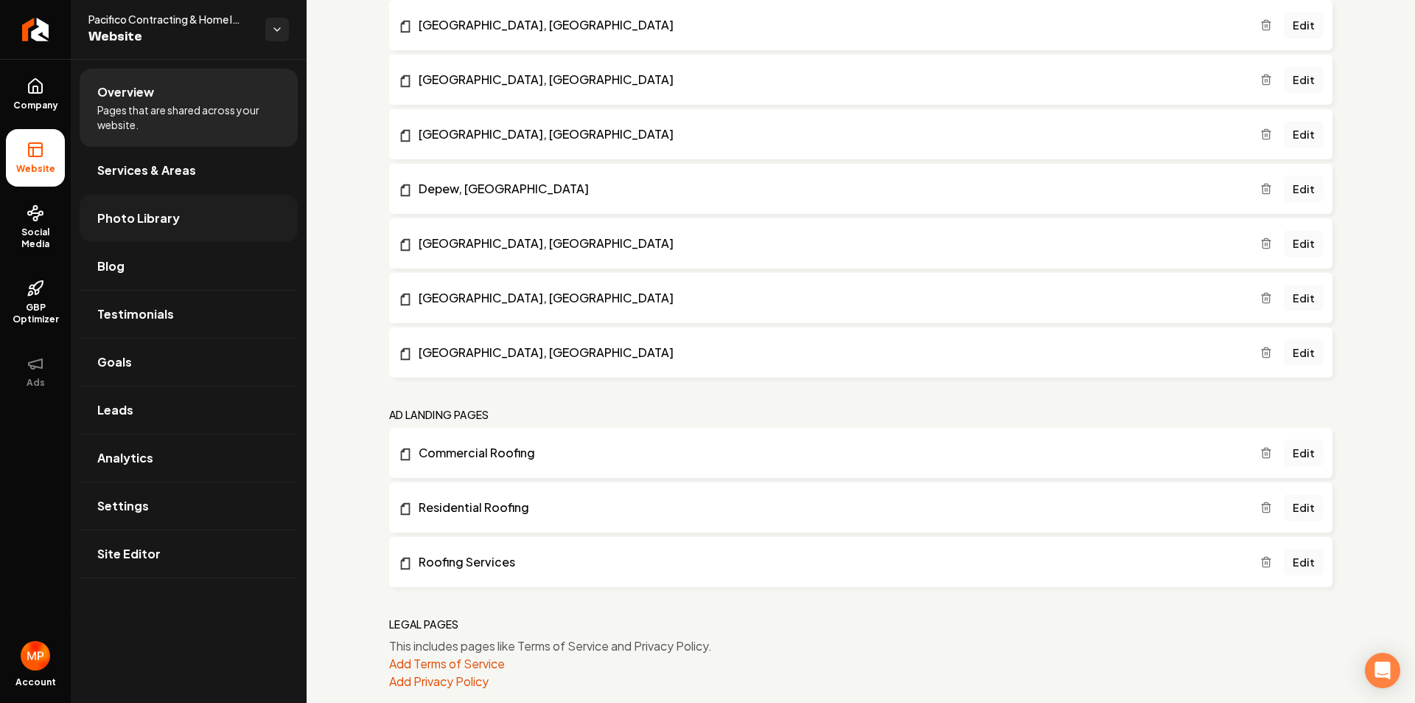
click at [172, 220] on span "Photo Library" at bounding box center [138, 218] width 83 height 18
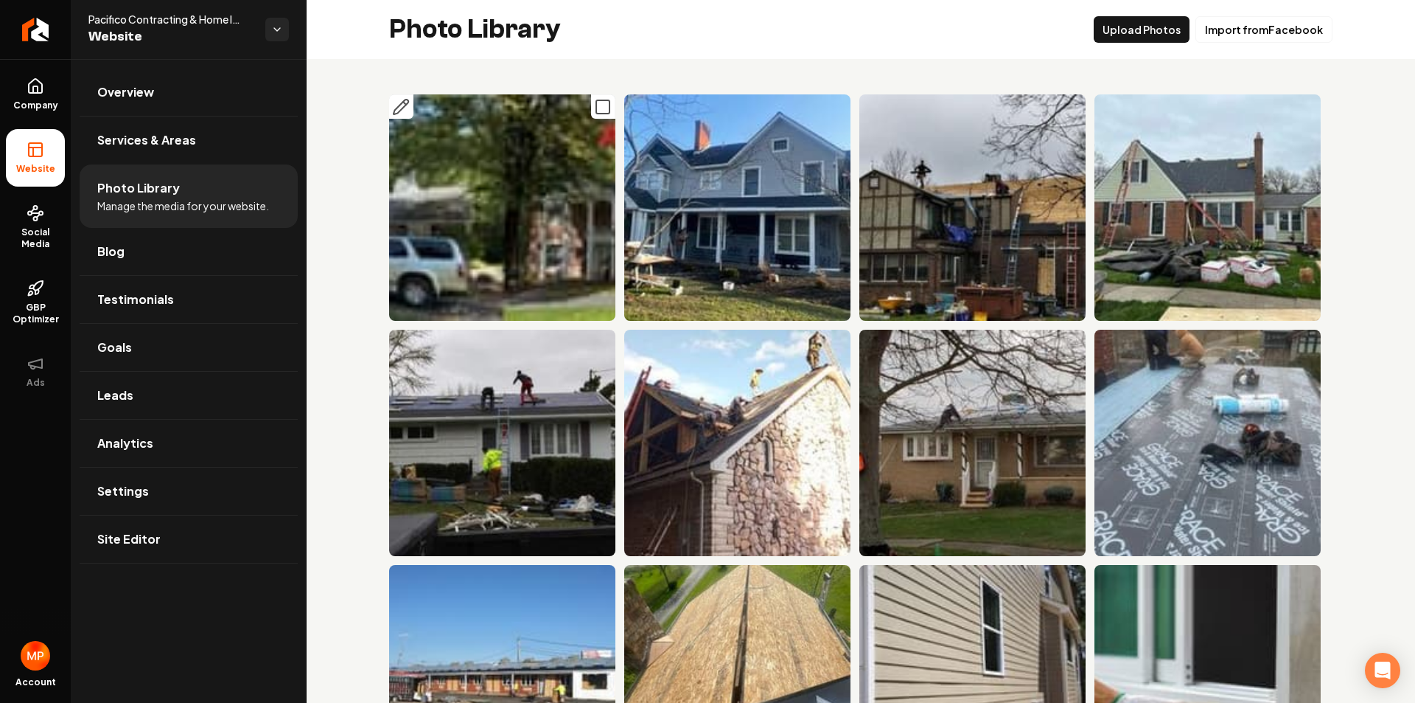
click at [523, 228] on img "Main content area" at bounding box center [502, 207] width 226 height 226
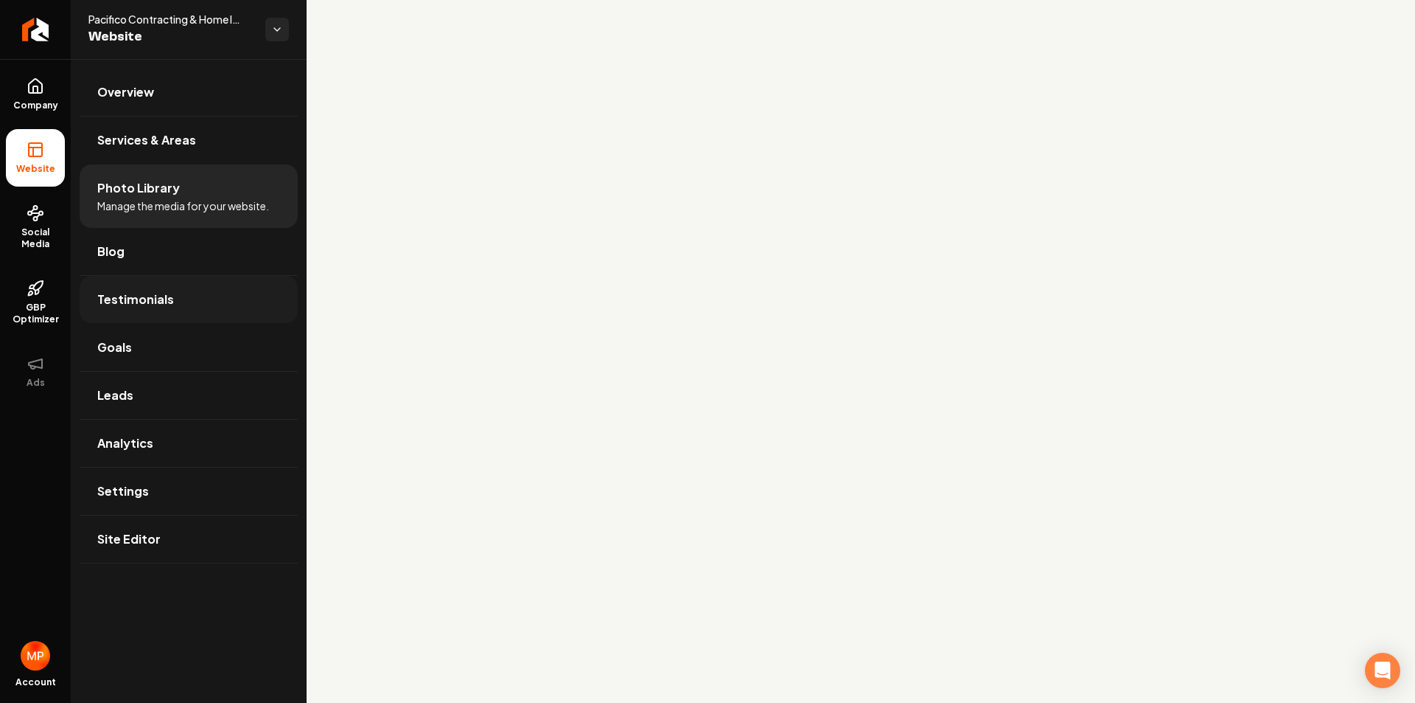
scroll to position [1315, 0]
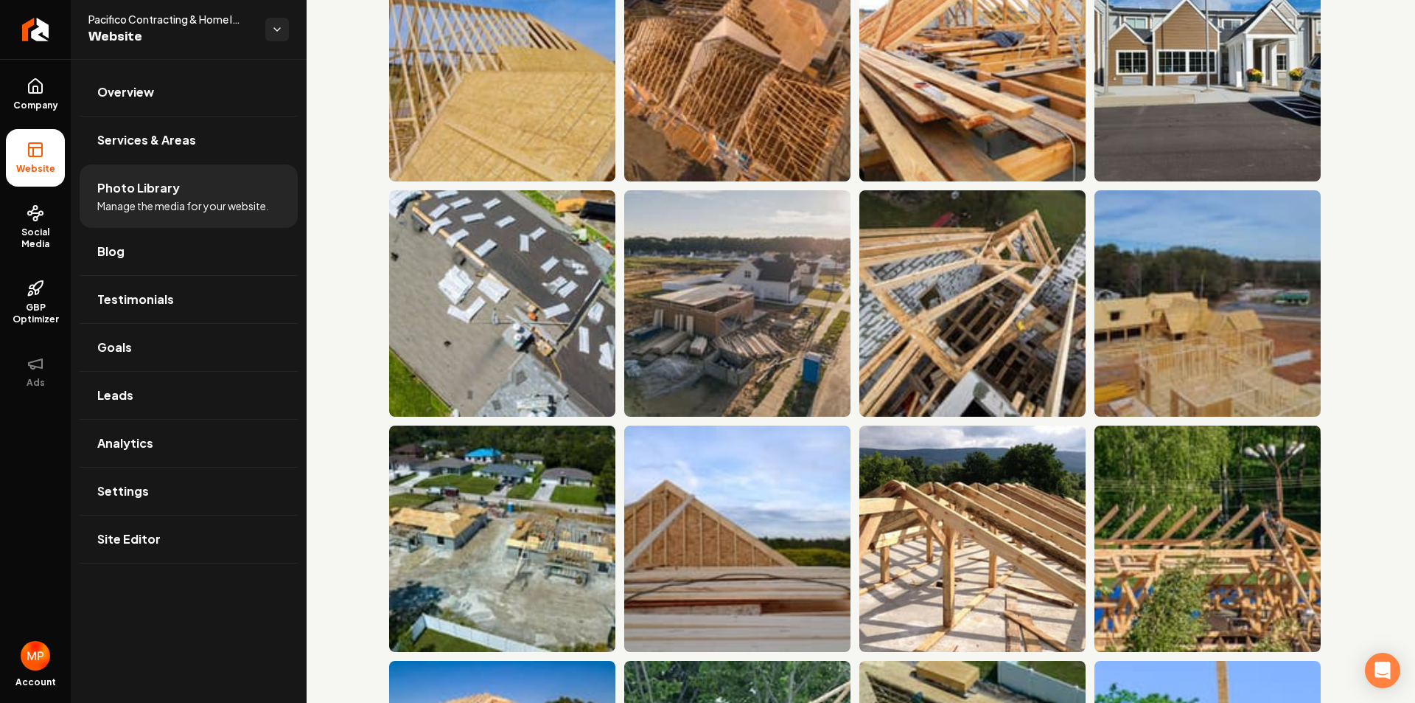
click at [173, 192] on span "Photo Library" at bounding box center [138, 188] width 83 height 18
click at [121, 257] on span "Blog" at bounding box center [110, 252] width 27 height 18
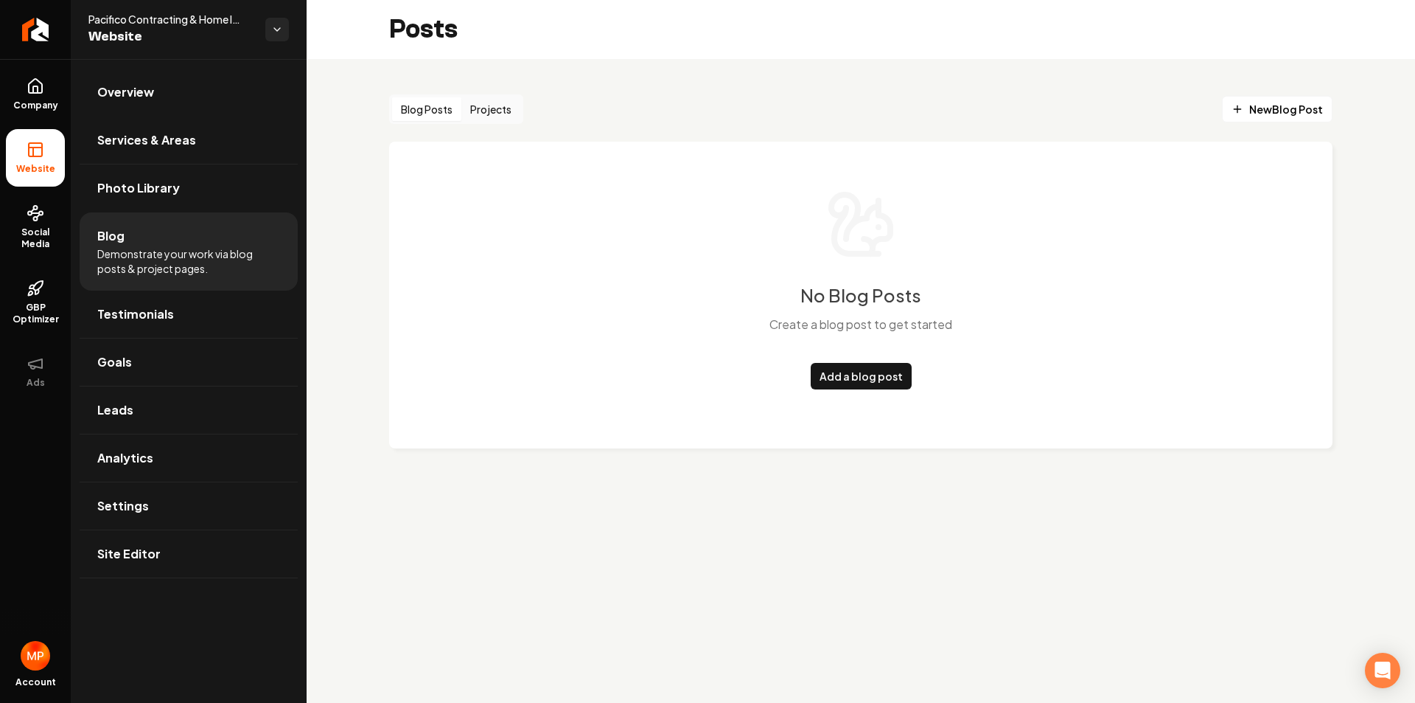
click at [173, 84] on link "Overview" at bounding box center [189, 92] width 218 height 47
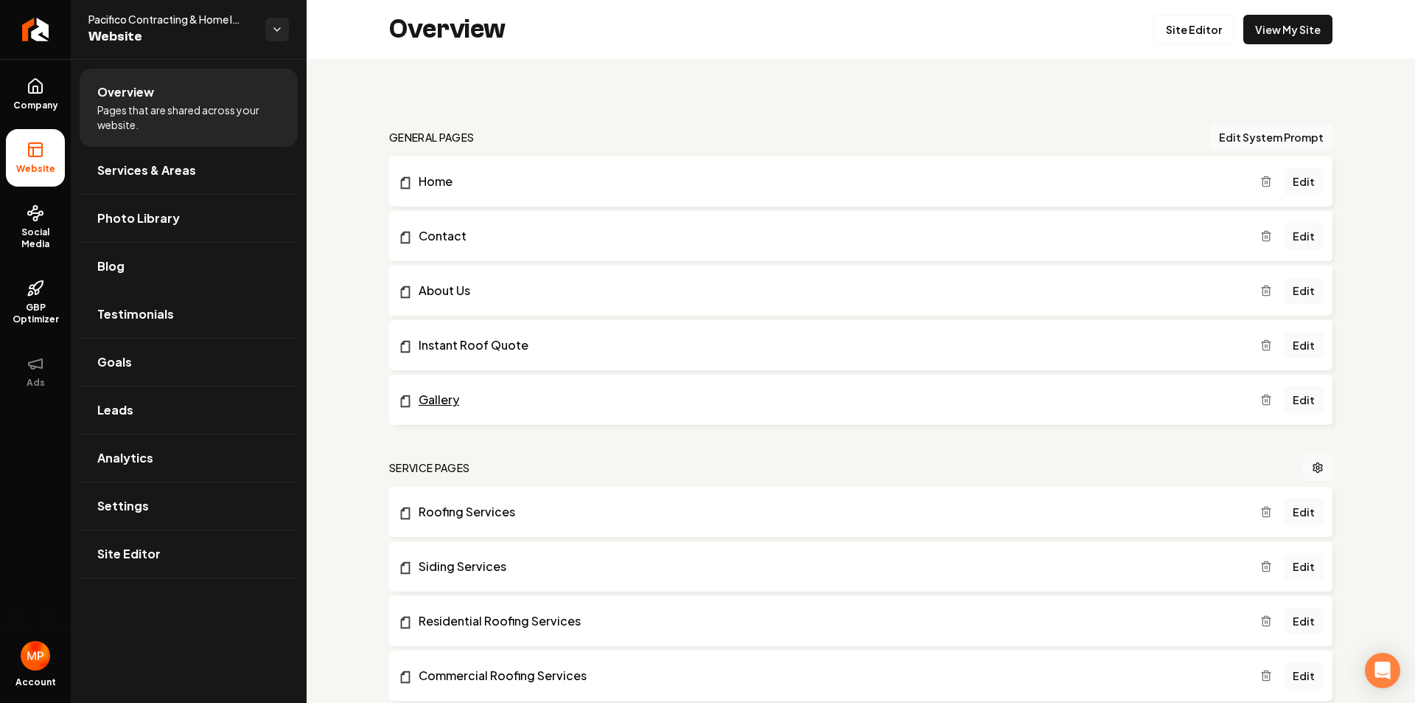
click at [421, 400] on link "Gallery" at bounding box center [829, 400] width 863 height 18
